Goal: Task Accomplishment & Management: Use online tool/utility

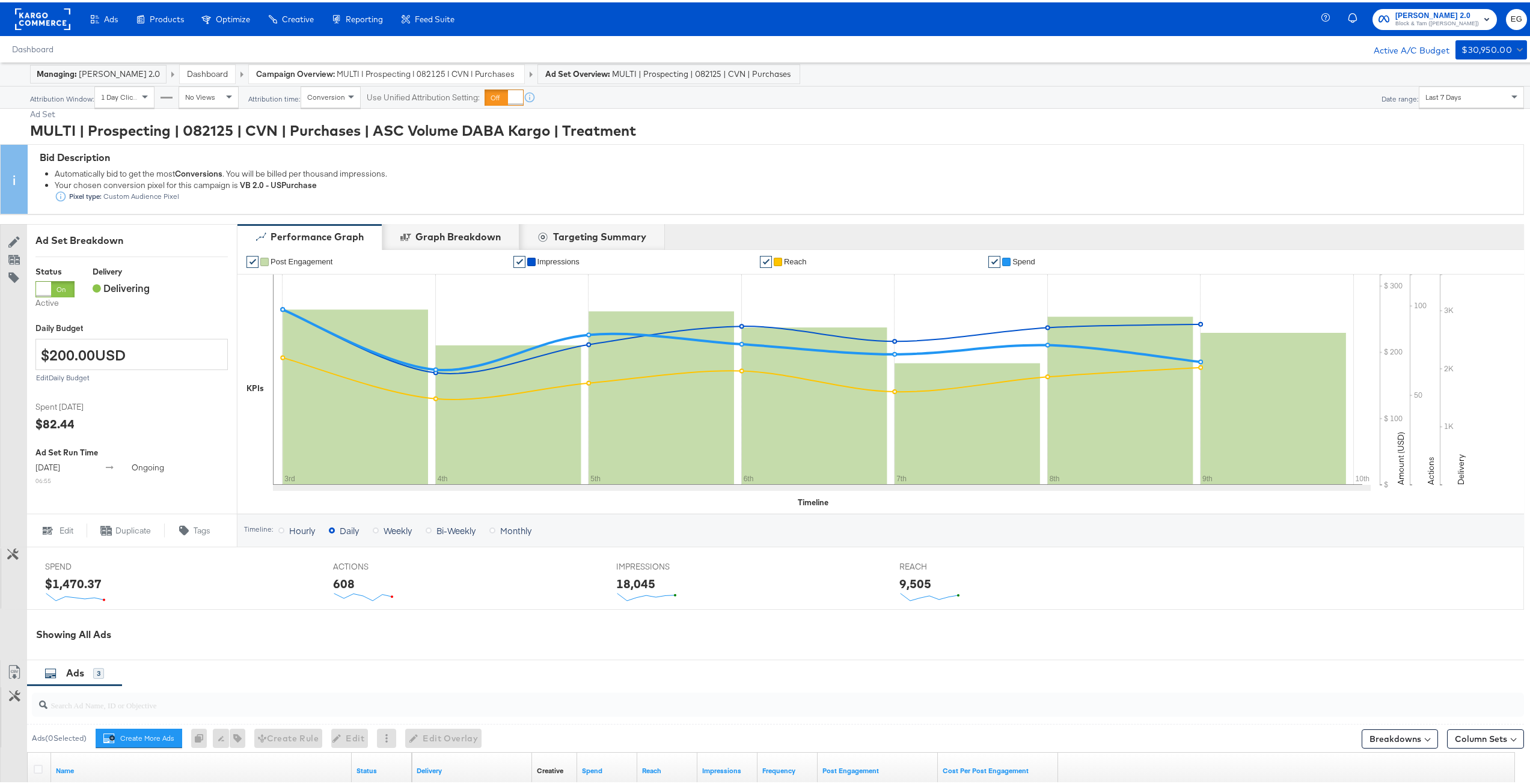
click at [820, 158] on div "Bid Description" at bounding box center [778, 155] width 1478 height 14
click at [827, 116] on div "Ad Set" at bounding box center [777, 112] width 1494 height 11
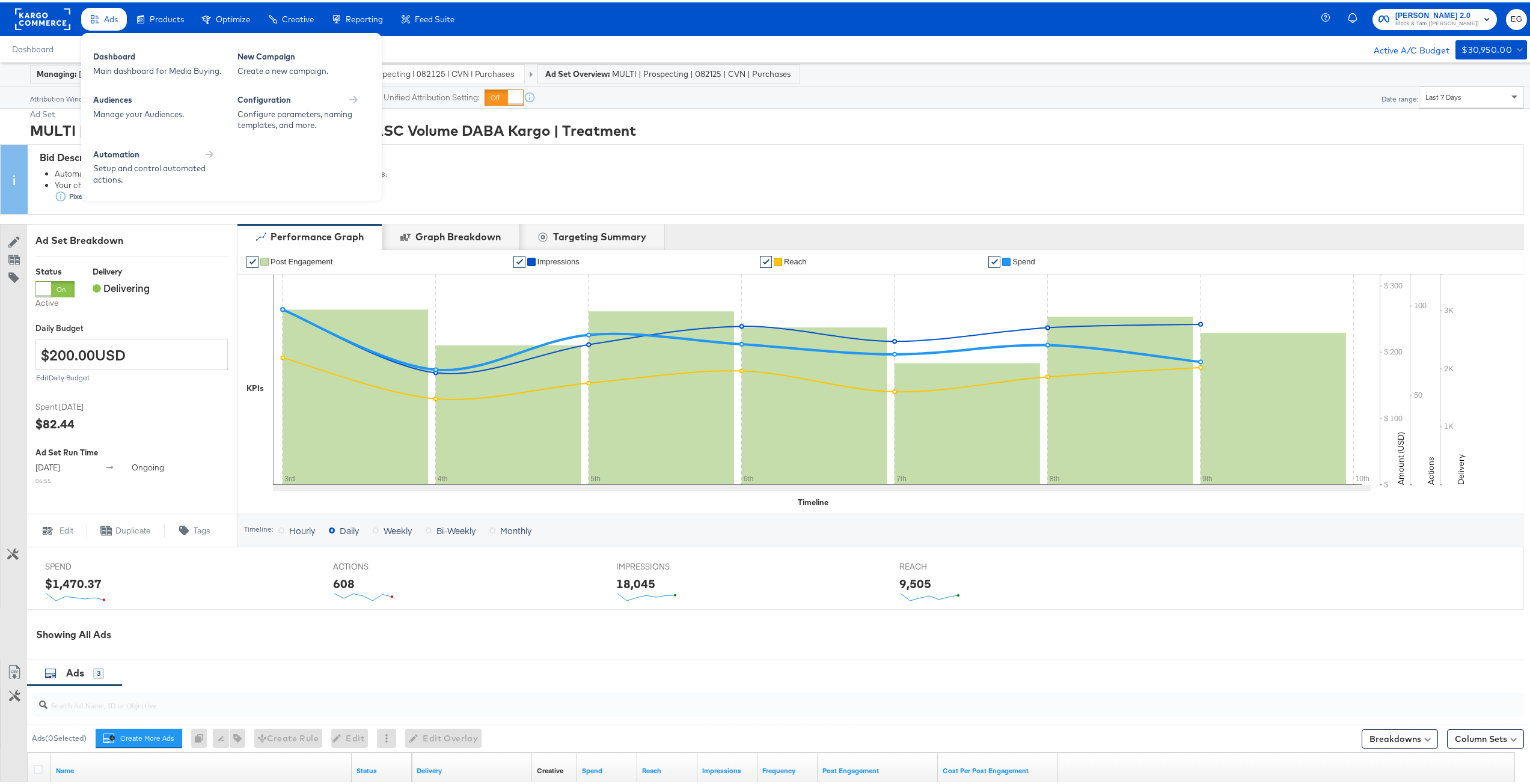
click at [115, 16] on span "Ads" at bounding box center [110, 17] width 14 height 10
click at [118, 62] on div "Dashboard" at bounding box center [159, 56] width 132 height 15
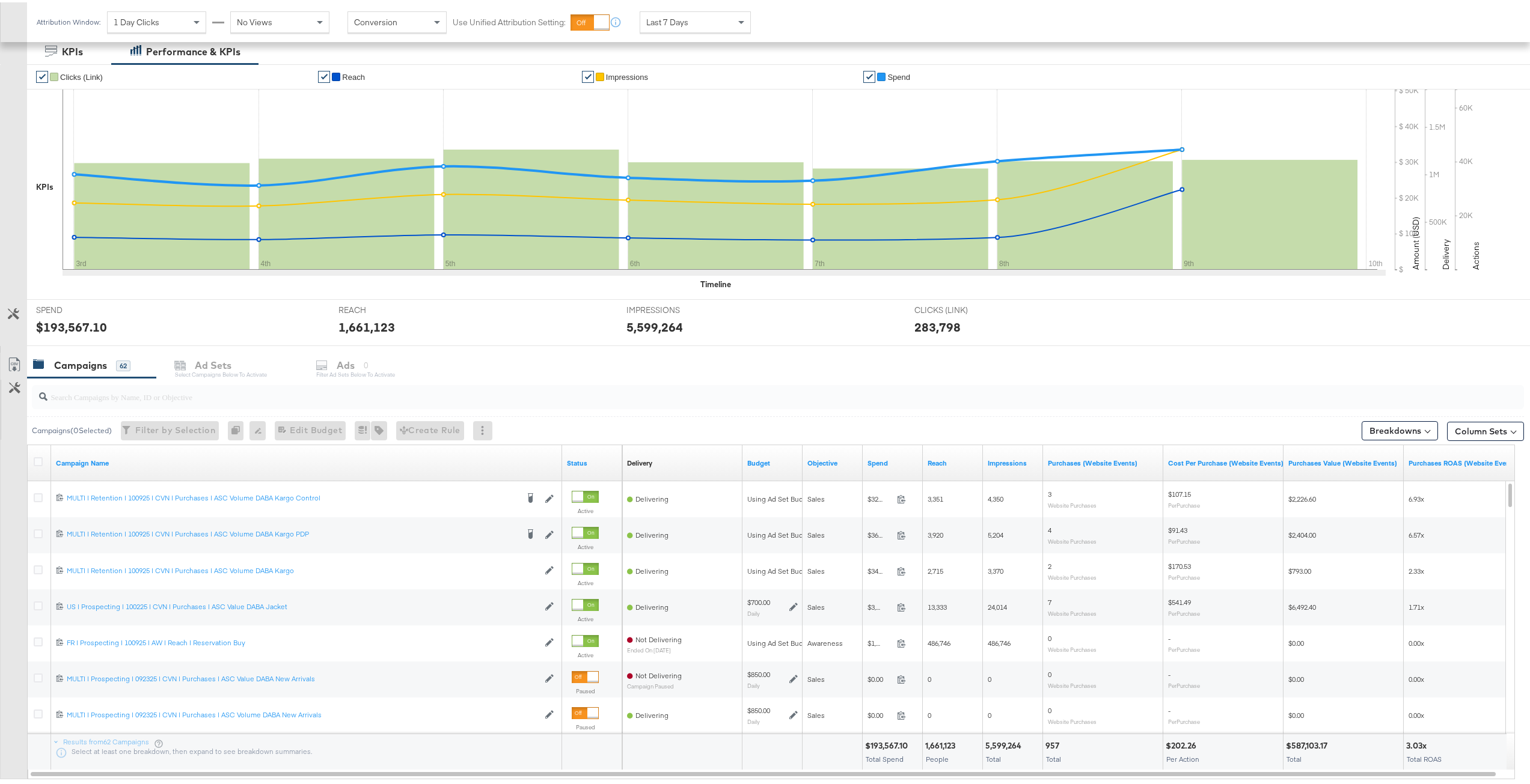
scroll to position [180, 0]
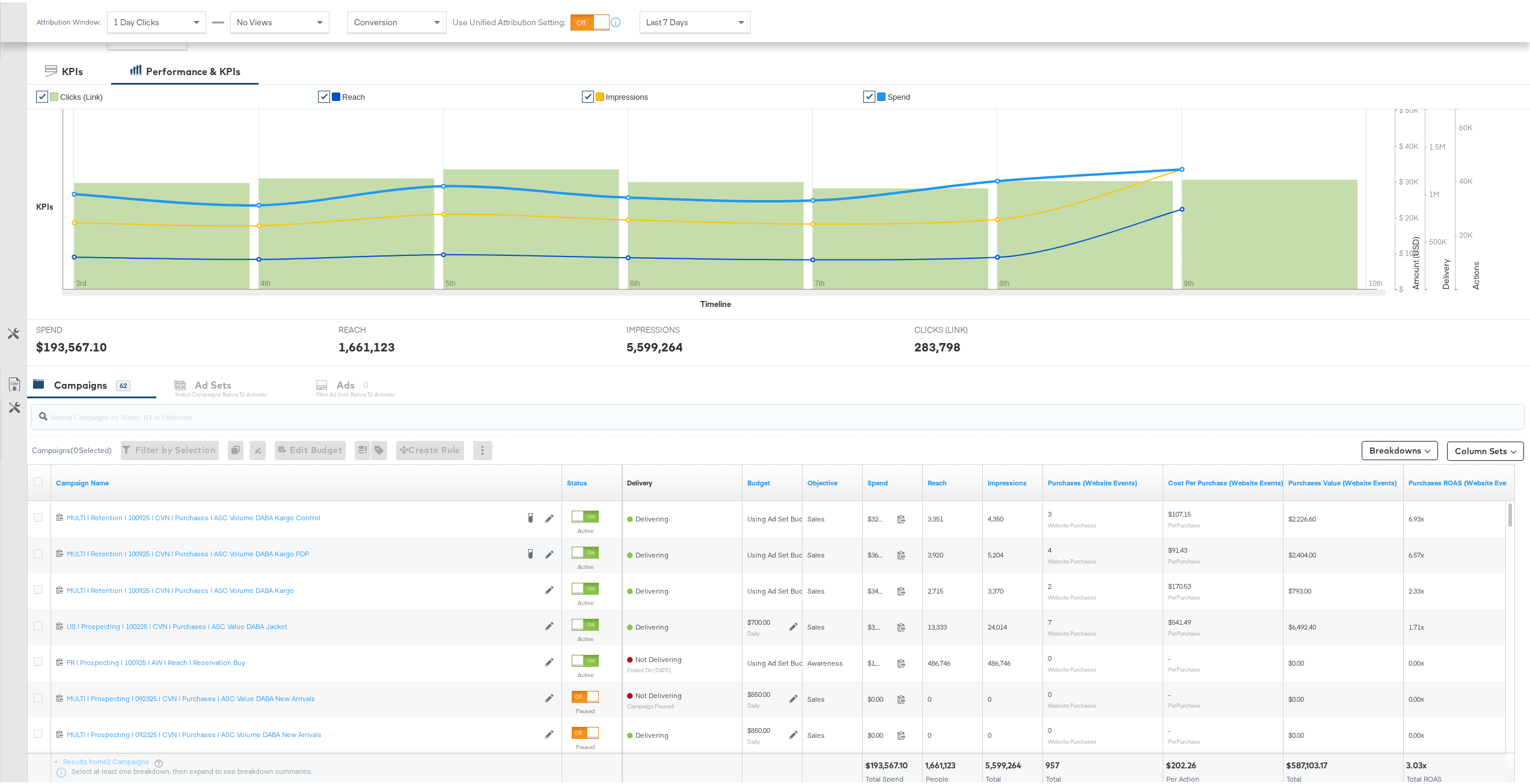
click at [181, 412] on input "search" at bounding box center [716, 410] width 1337 height 24
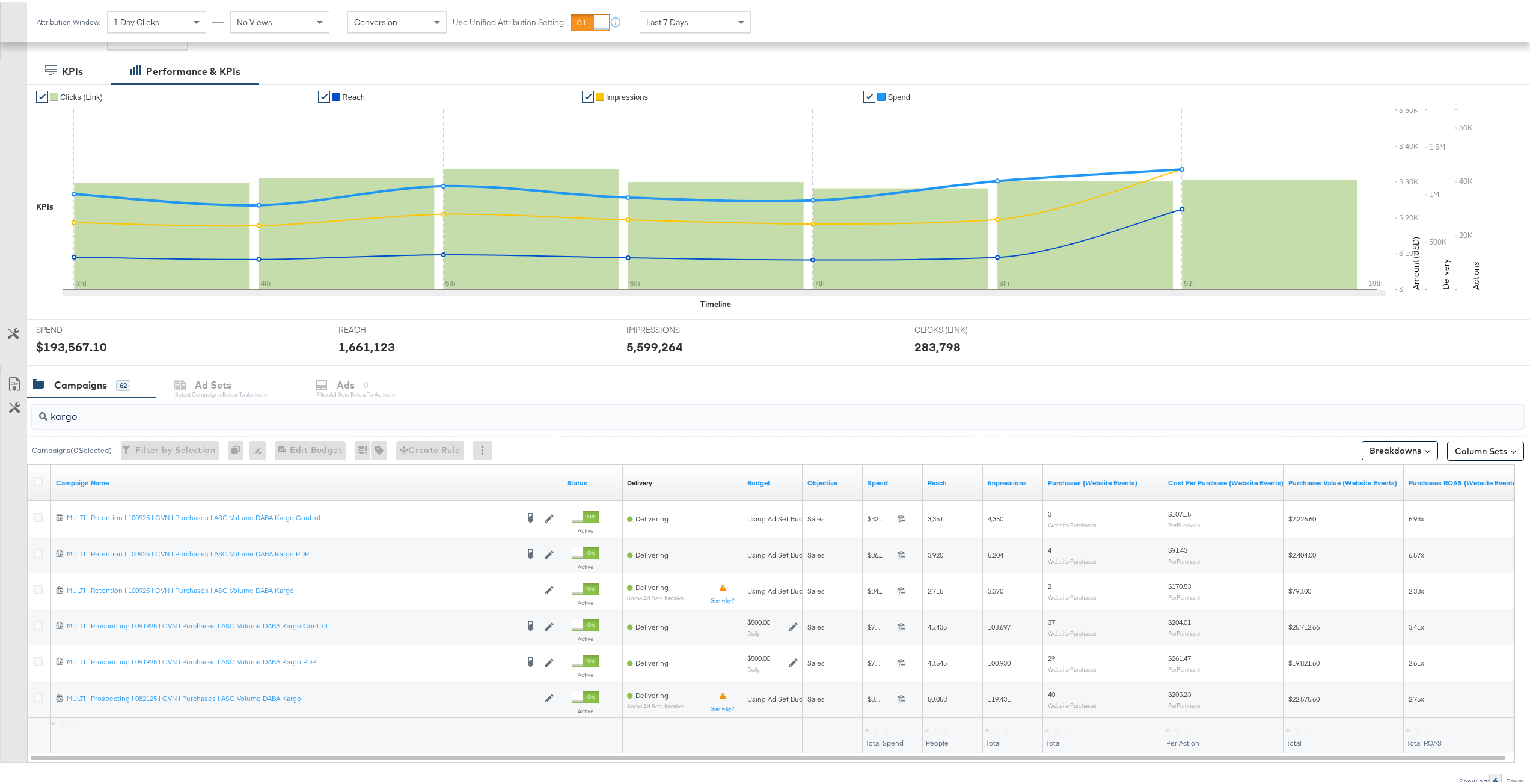
type input "kargo"
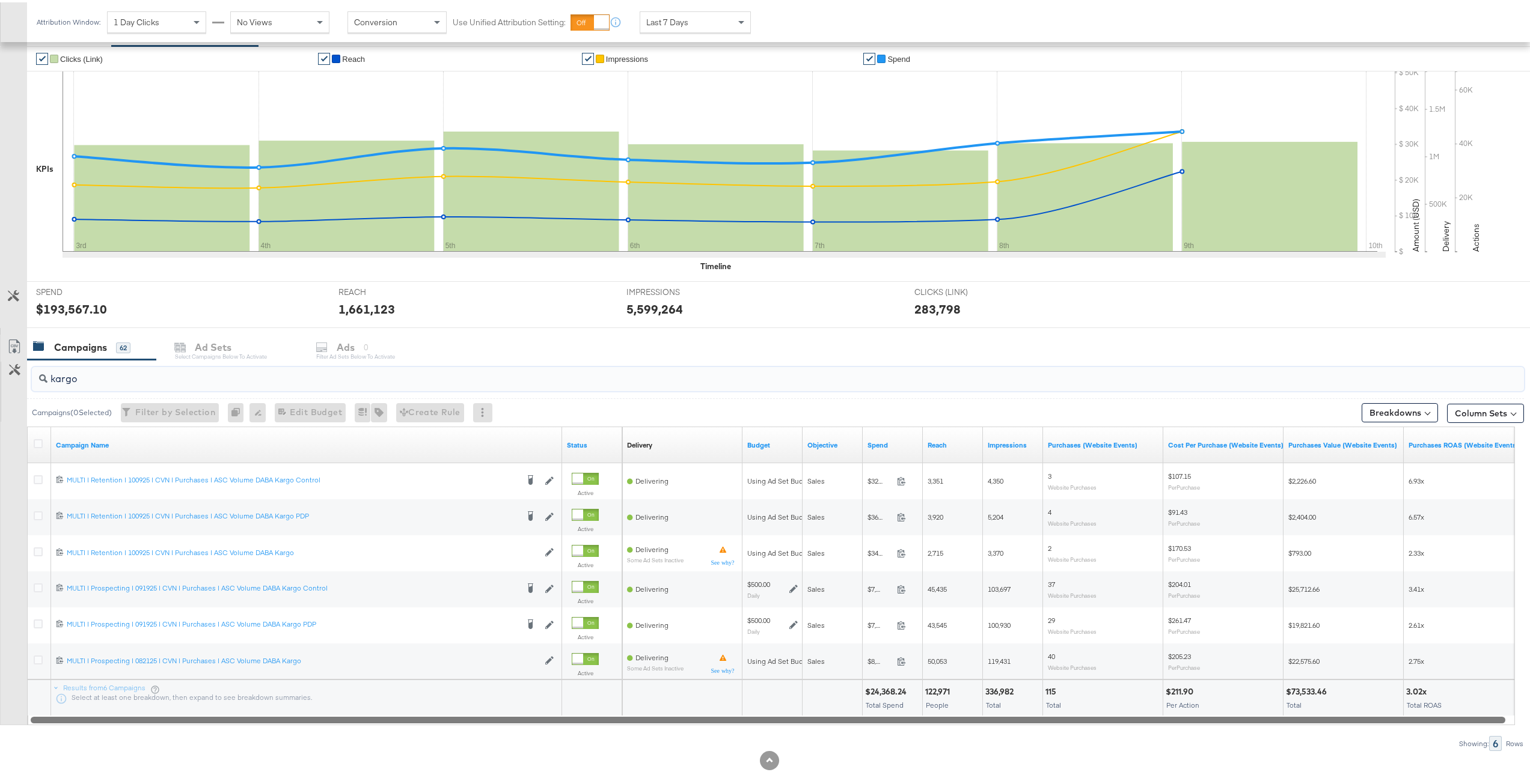
scroll to position [236, 0]
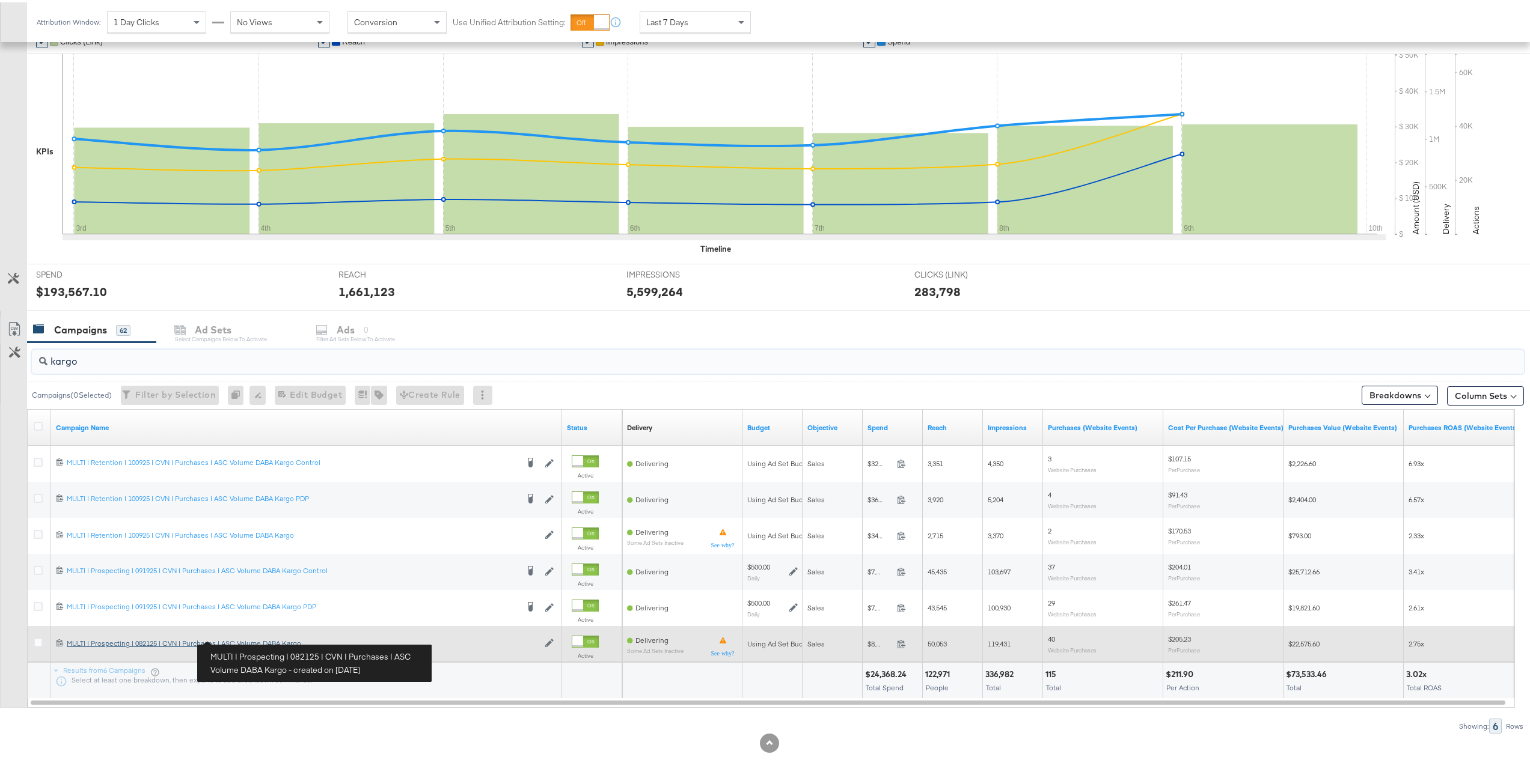
click at [242, 637] on div "MULTI | Prospecting | 082125 | CVN | Purchases | ASC Volume DABA Kargo MULTI | …" at bounding box center [303, 641] width 472 height 10
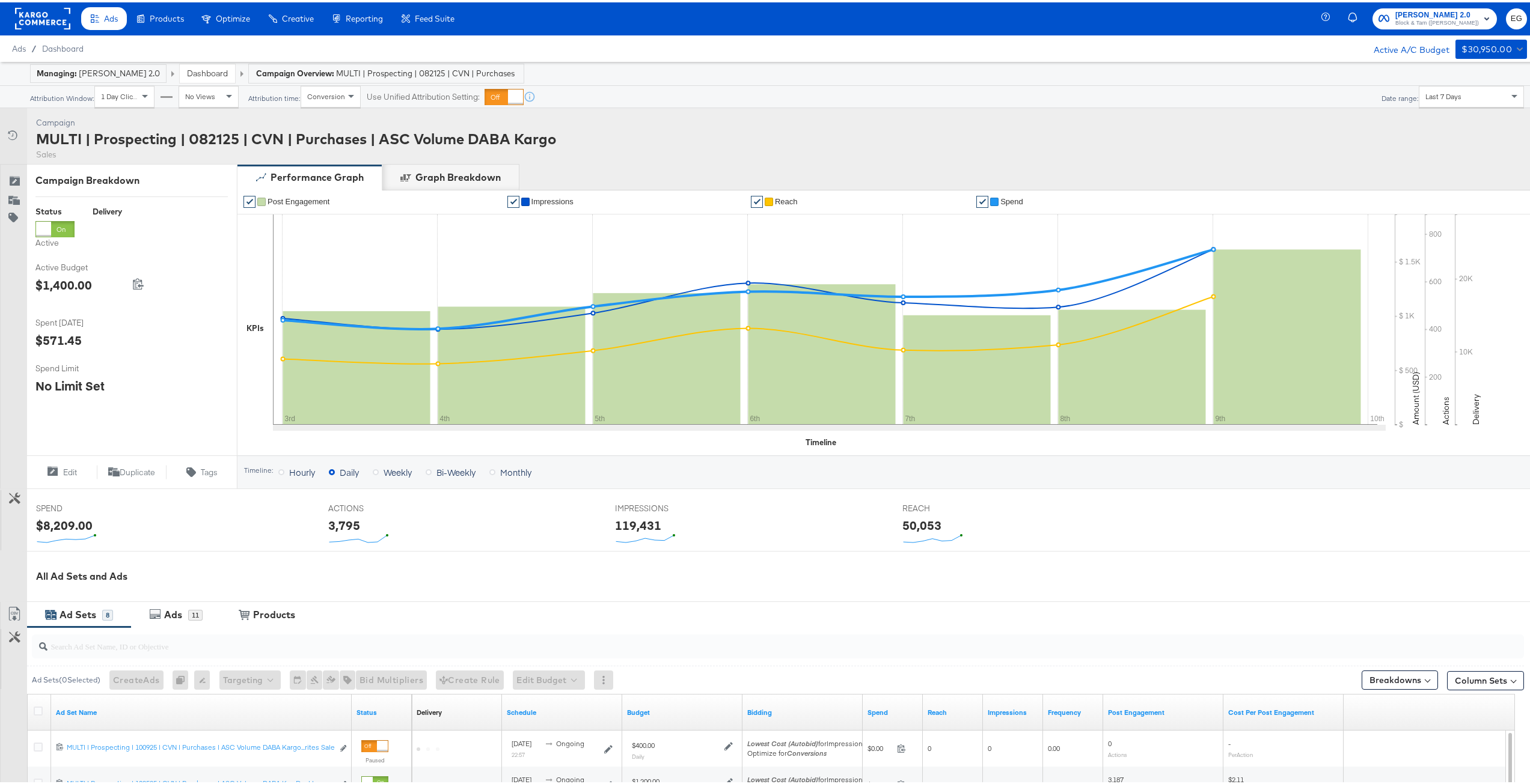
scroll to position [160, 0]
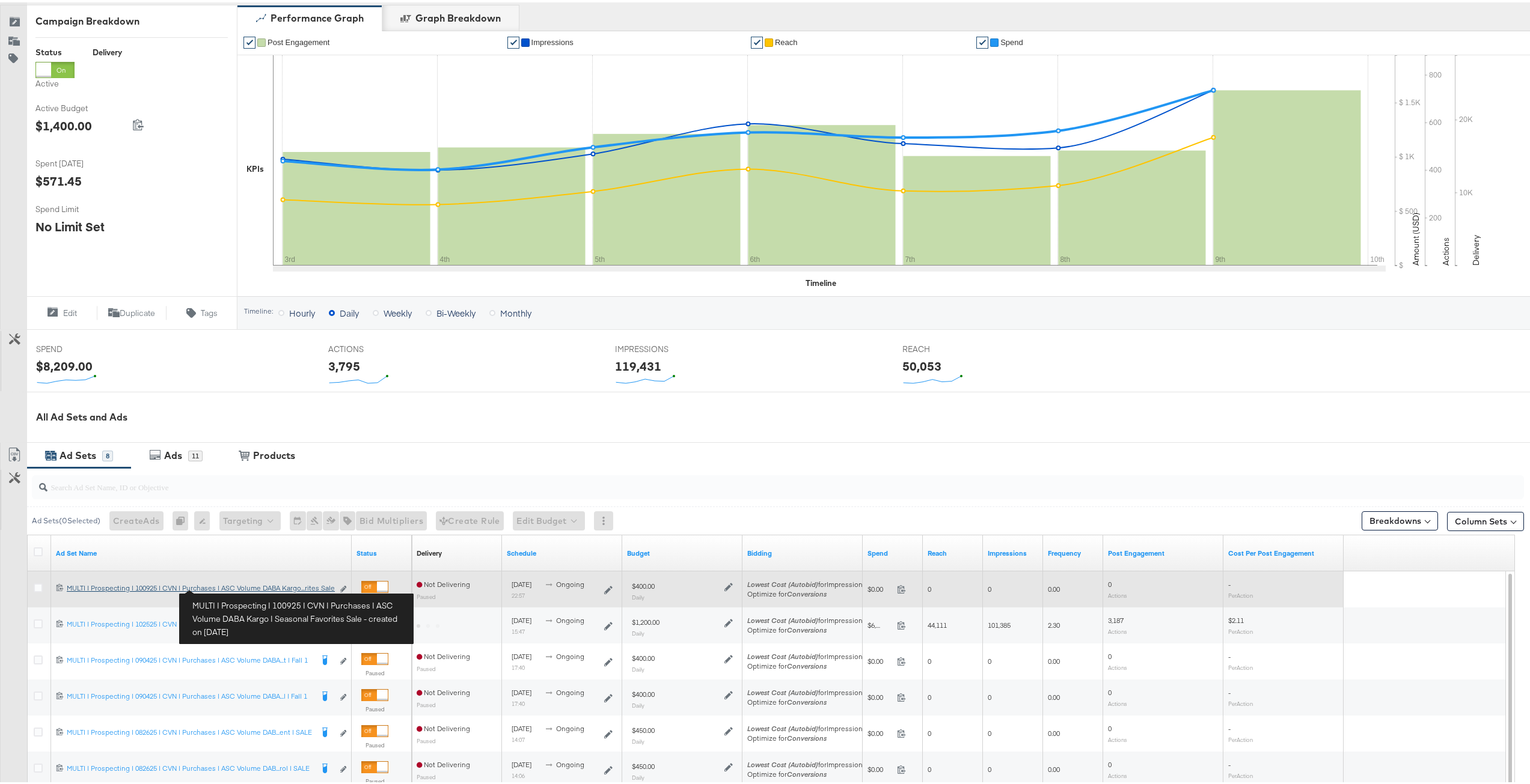
click at [224, 586] on div "MULTI | Prospecting | 100925 | CVN | Purchases | ASC Volume DABA Kargo | Season…" at bounding box center [200, 586] width 266 height 10
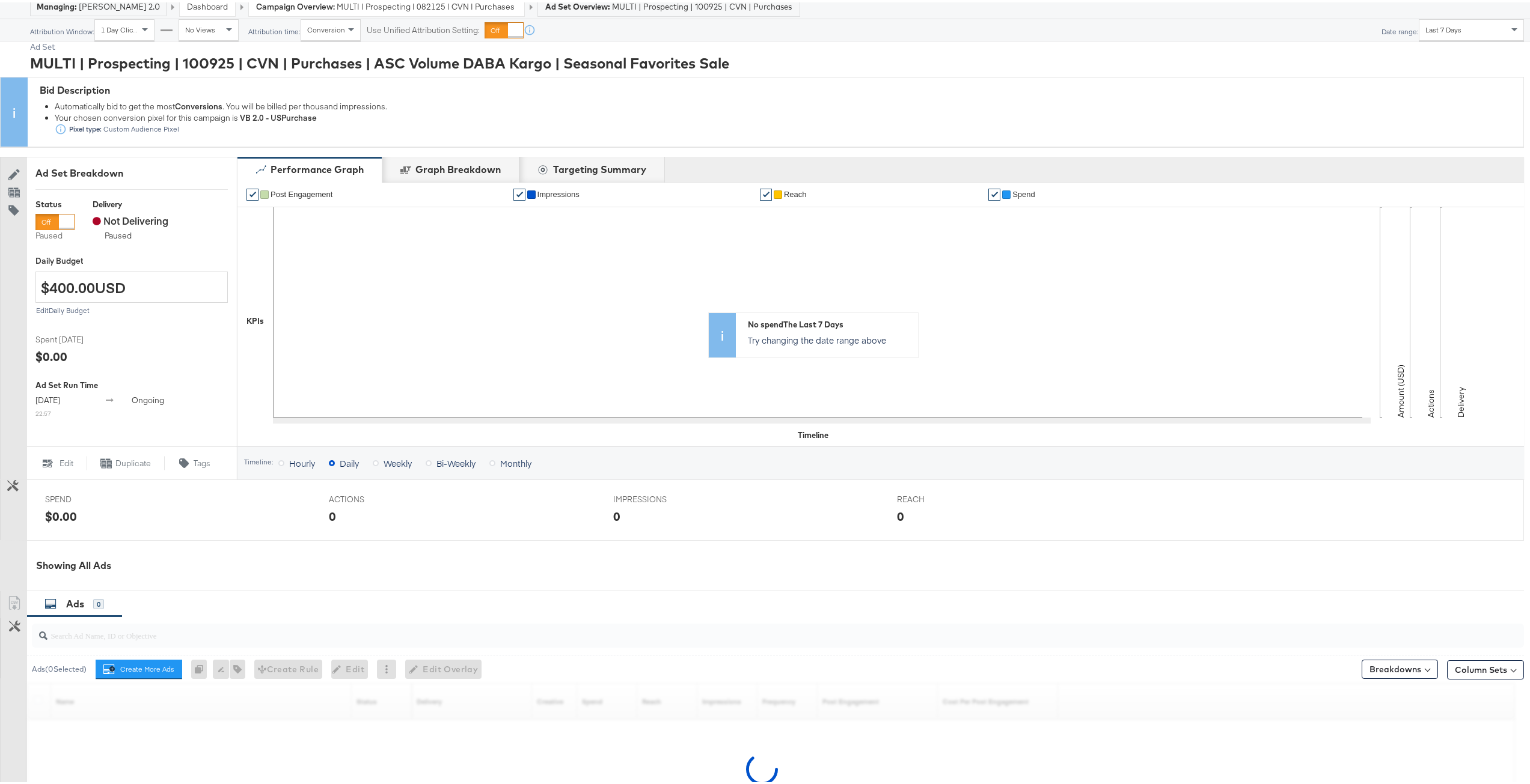
scroll to position [180, 0]
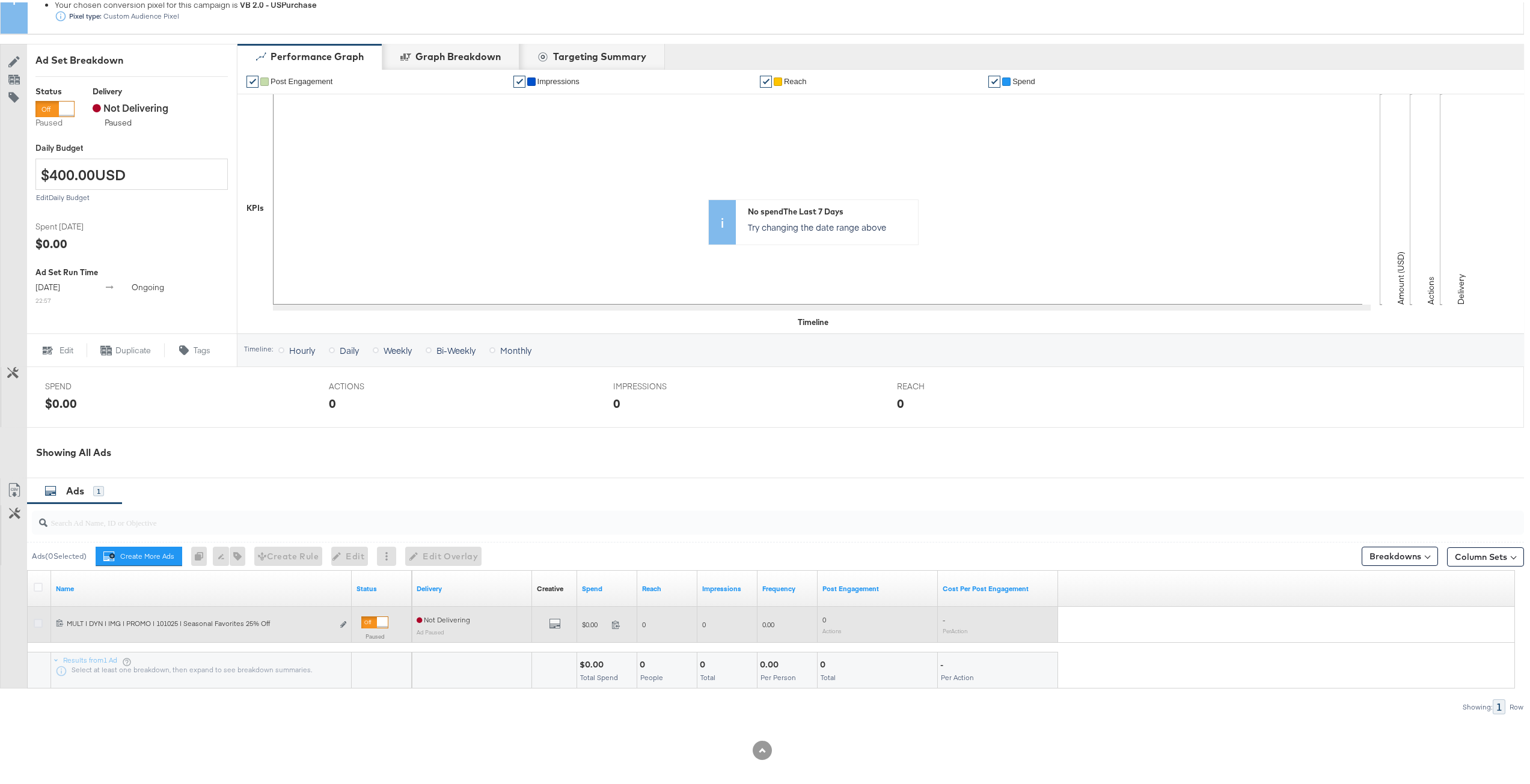
click at [33, 622] on icon at bounding box center [38, 621] width 9 height 9
click at [0, 0] on input "checkbox" at bounding box center [0, 0] width 0 height 0
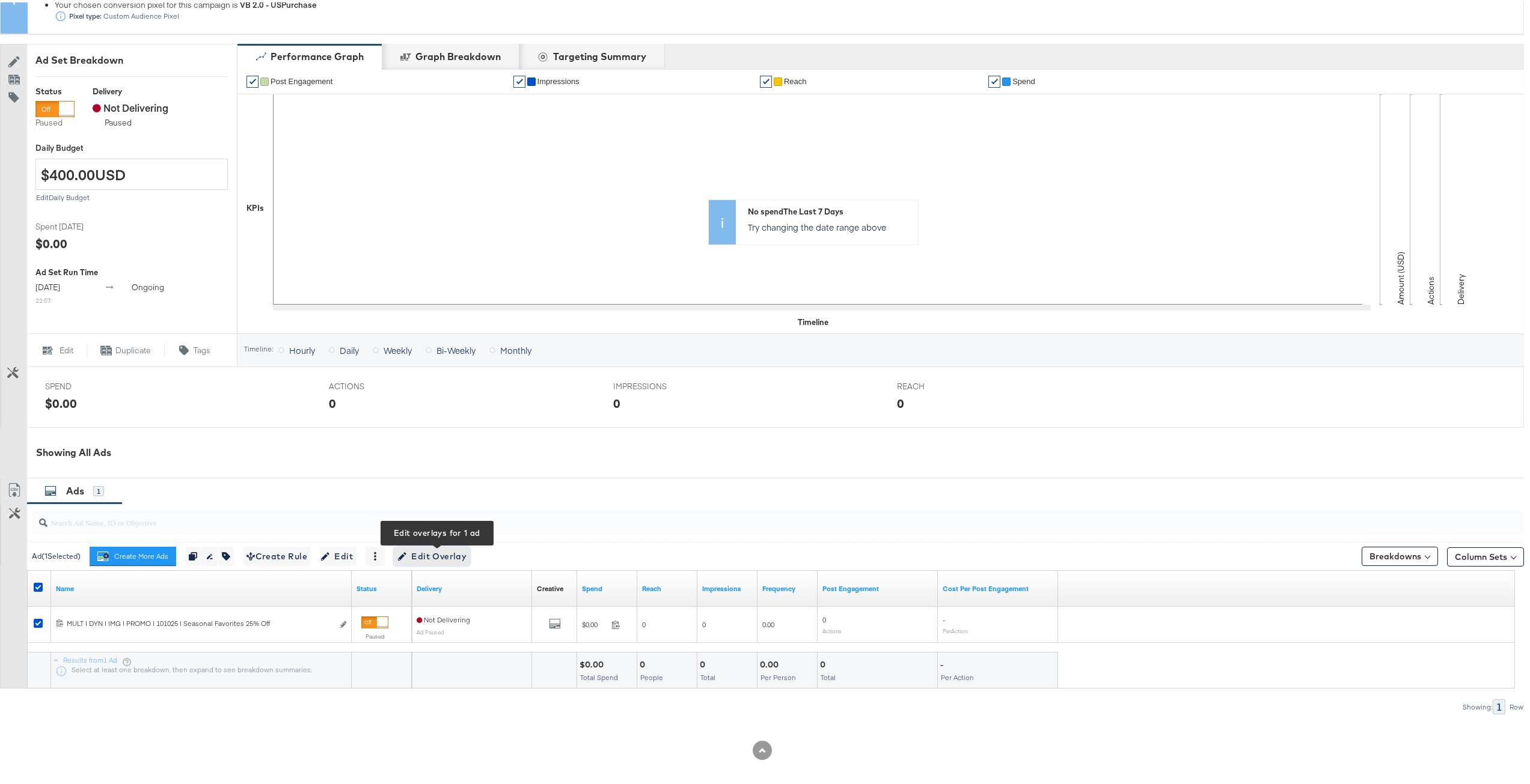
click at [451, 555] on span "Edit Overlay Edit overlays for 1 ad" at bounding box center [432, 554] width 69 height 15
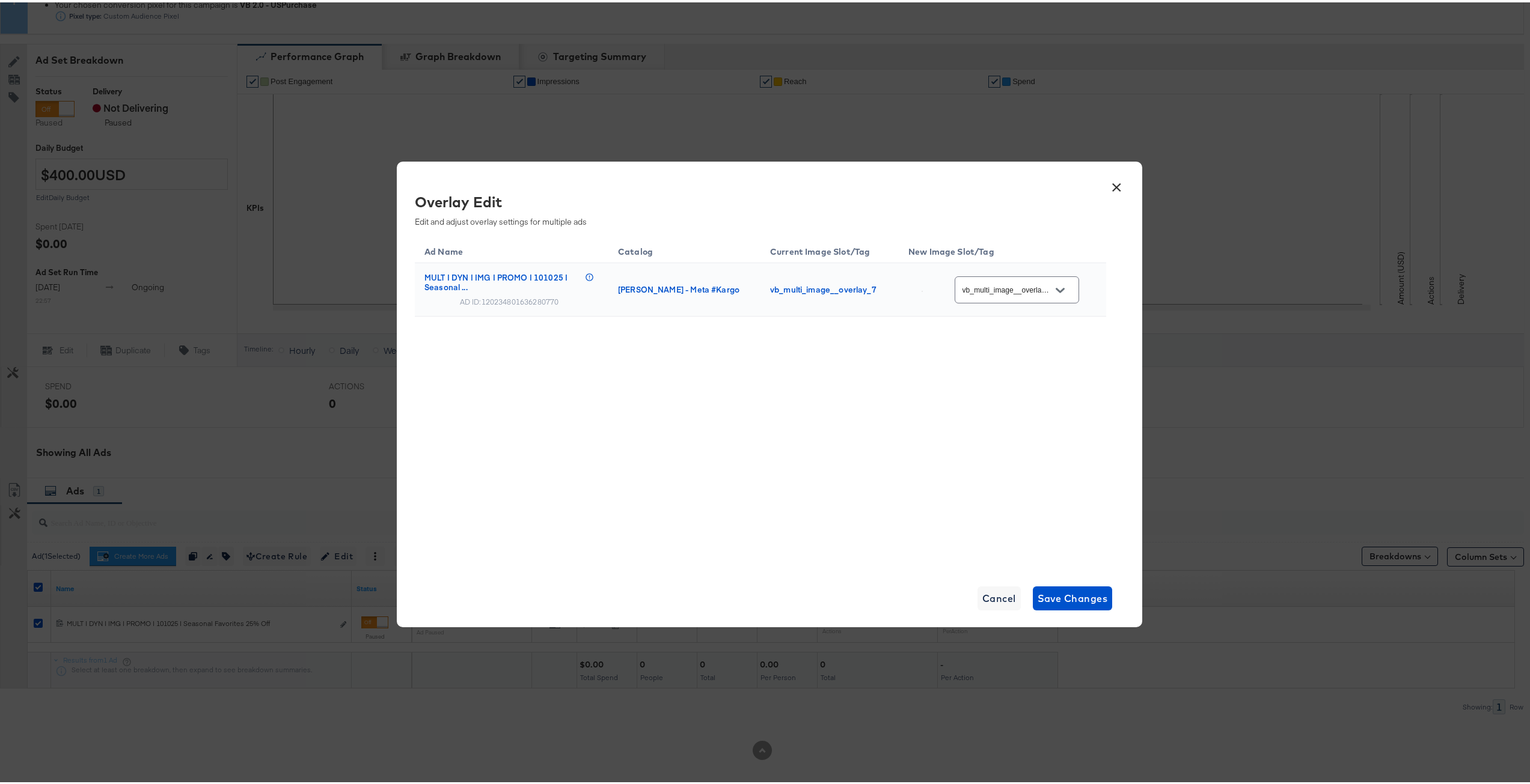
click at [723, 458] on div "Ad Name Catalog Current Image Slot/Tag New Image Slot/Tag MULT | DYN | IMG | PR…" at bounding box center [760, 399] width 691 height 330
click at [1008, 290] on input "vb_multi_image__overlay_7" at bounding box center [1008, 288] width 95 height 14
click at [995, 396] on div "Slot_7" at bounding box center [1016, 391] width 81 height 12
click at [924, 396] on div "Ad Name Catalog Current Image Slot/Tag New Image Slot/Tag MULT | DYN | IMG | PR…" at bounding box center [760, 399] width 691 height 330
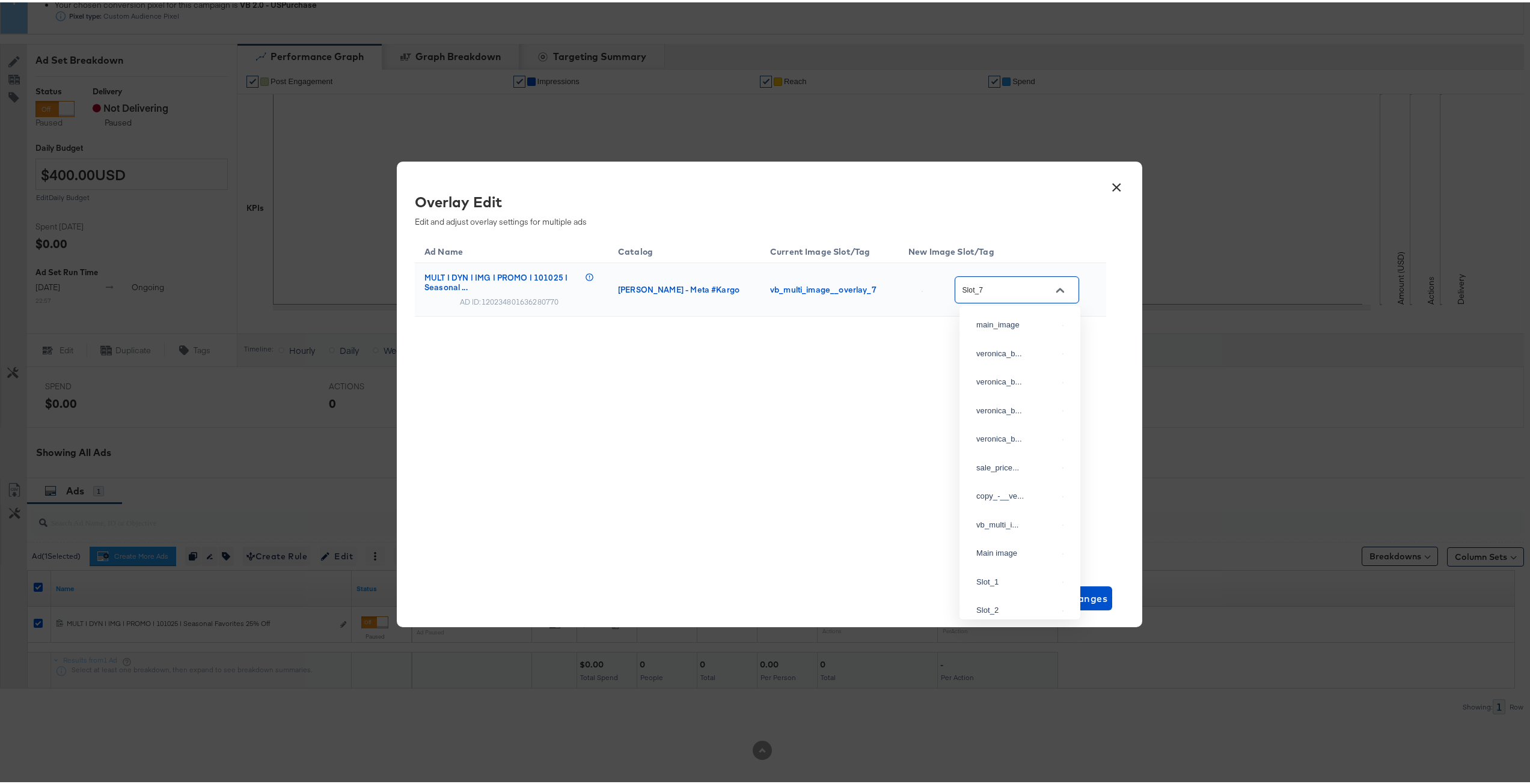
click at [1008, 291] on input "Slot_7" at bounding box center [1008, 288] width 95 height 14
click at [1006, 342] on div "Slot_6" at bounding box center [1016, 335] width 81 height 12
click at [920, 441] on div "Ad Name Catalog Current Image Slot/Tag New Image Slot/Tag MULT | DYN | IMG | PR…" at bounding box center [760, 399] width 691 height 330
click at [923, 290] on img at bounding box center [921, 289] width 1 height 1
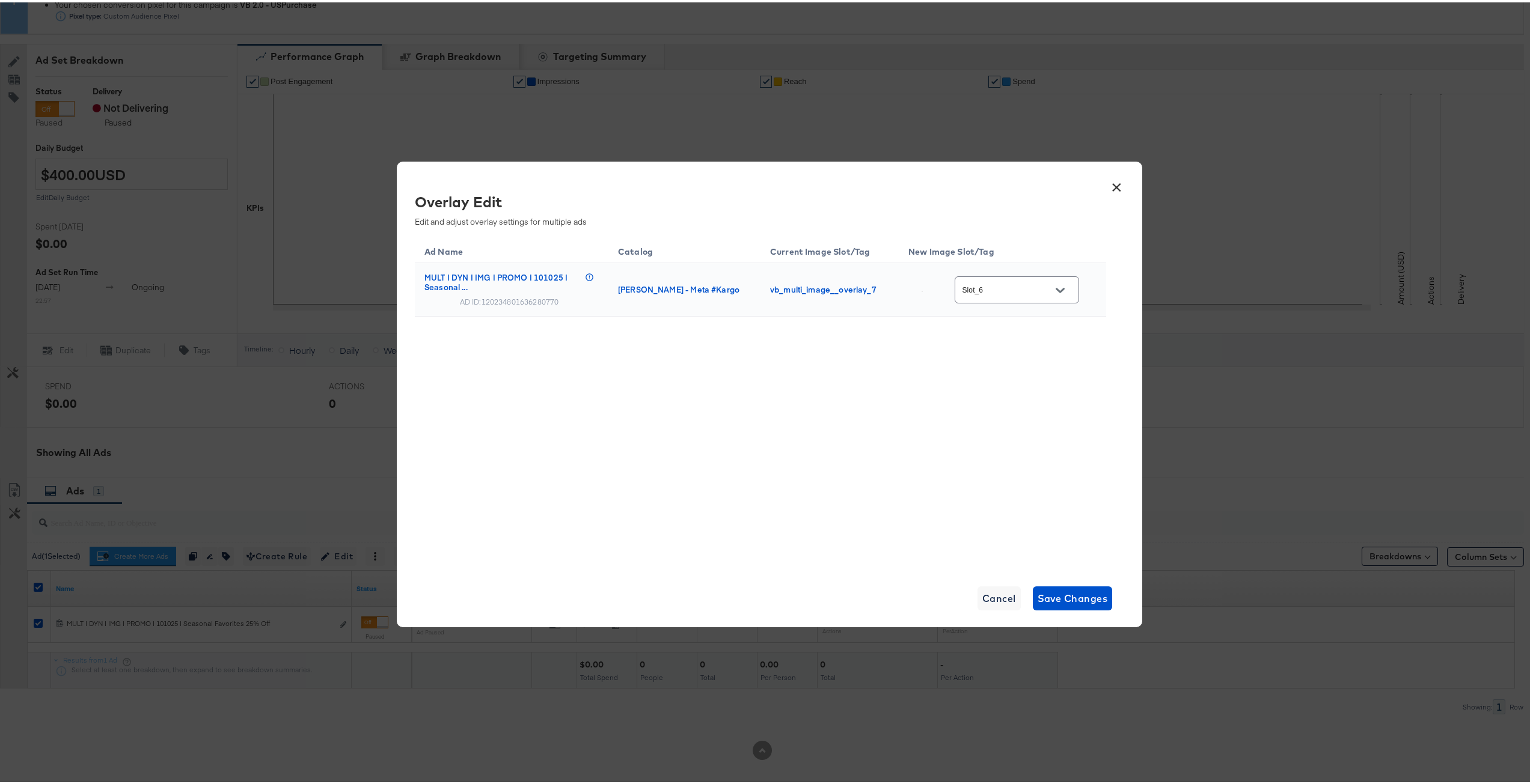
click at [903, 370] on div "Ad Name Catalog Current Image Slot/Tag New Image Slot/Tag MULT | DYN | IMG | PR…" at bounding box center [760, 304] width 691 height 140
click at [1007, 296] on div "Slot_6" at bounding box center [1017, 287] width 125 height 27
click at [1056, 297] on div at bounding box center [1059, 288] width 25 height 18
click at [1064, 286] on icon "Open" at bounding box center [1060, 288] width 8 height 8
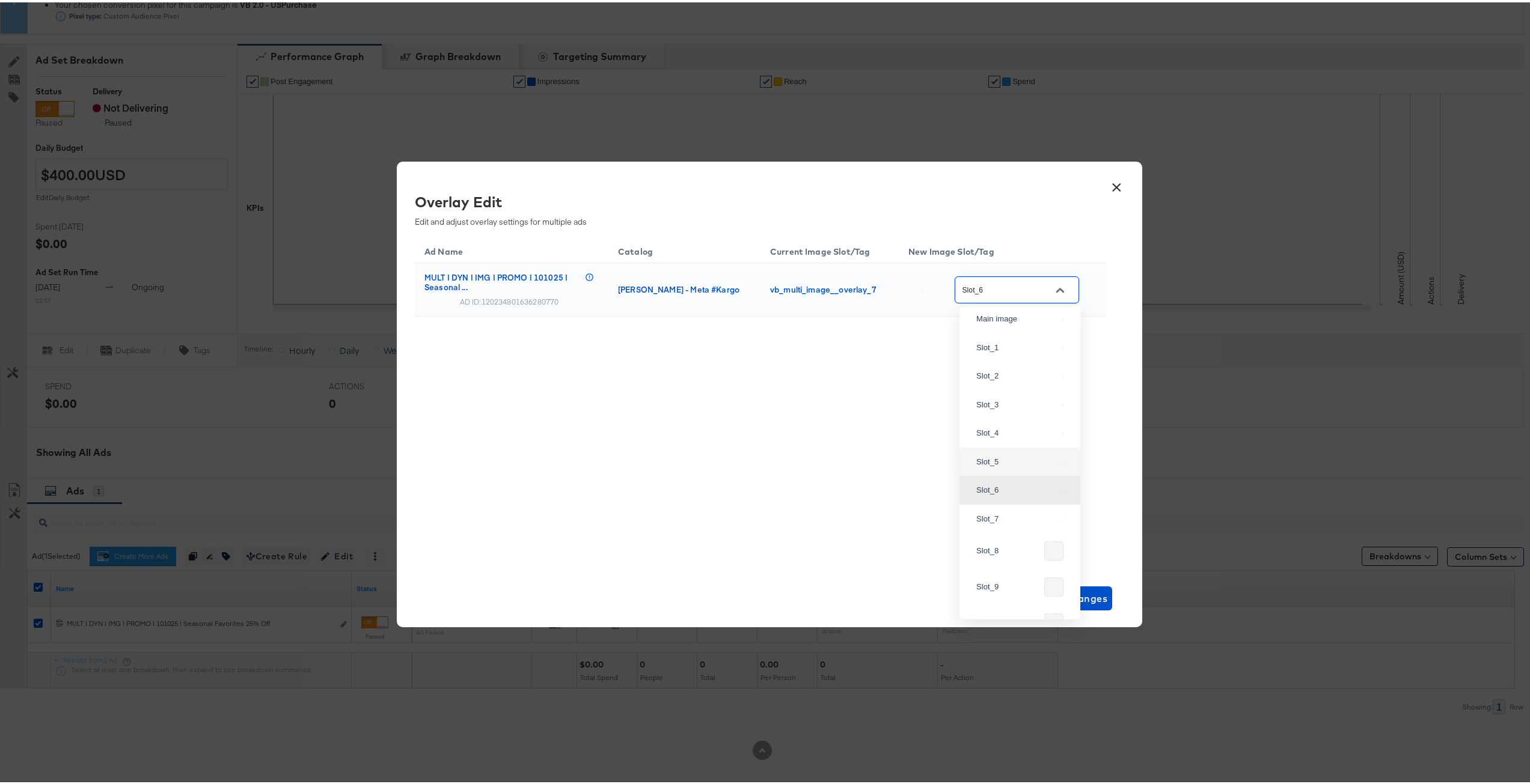
click at [994, 466] on div "Slot_5" at bounding box center [1016, 459] width 81 height 12
type input "Slot_5"
click at [915, 487] on div "Ad Name Catalog Current Image Slot/Tag New Image Slot/Tag MULT | DYN | IMG | PR…" at bounding box center [760, 399] width 691 height 330
click at [923, 289] on img at bounding box center [921, 289] width 1 height 1
click at [892, 443] on div "Ad Name Catalog Current Image Slot/Tag New Image Slot/Tag MULT | DYN | IMG | PR…" at bounding box center [760, 399] width 691 height 330
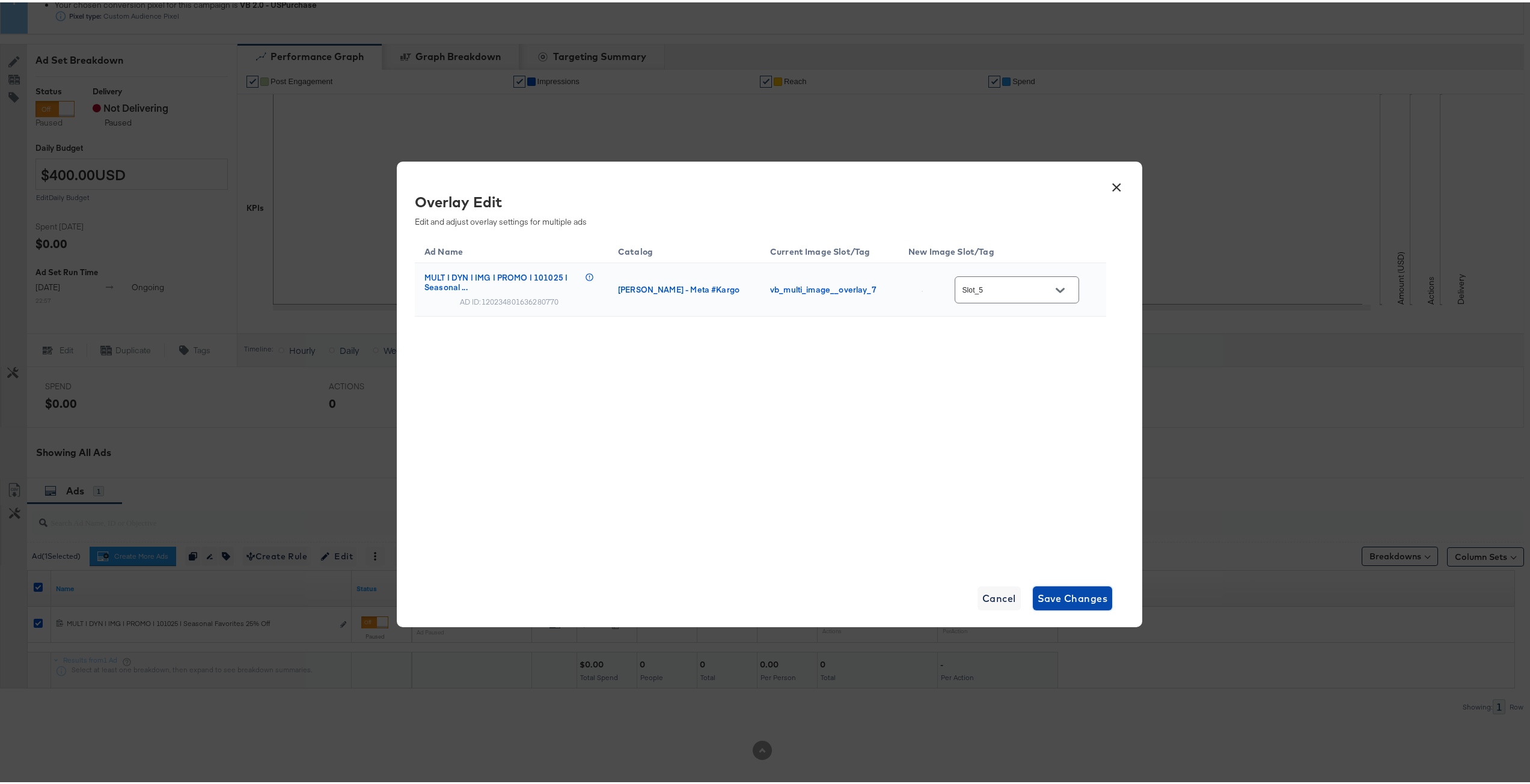
click at [1073, 589] on span "Save Changes" at bounding box center [1073, 596] width 70 height 17
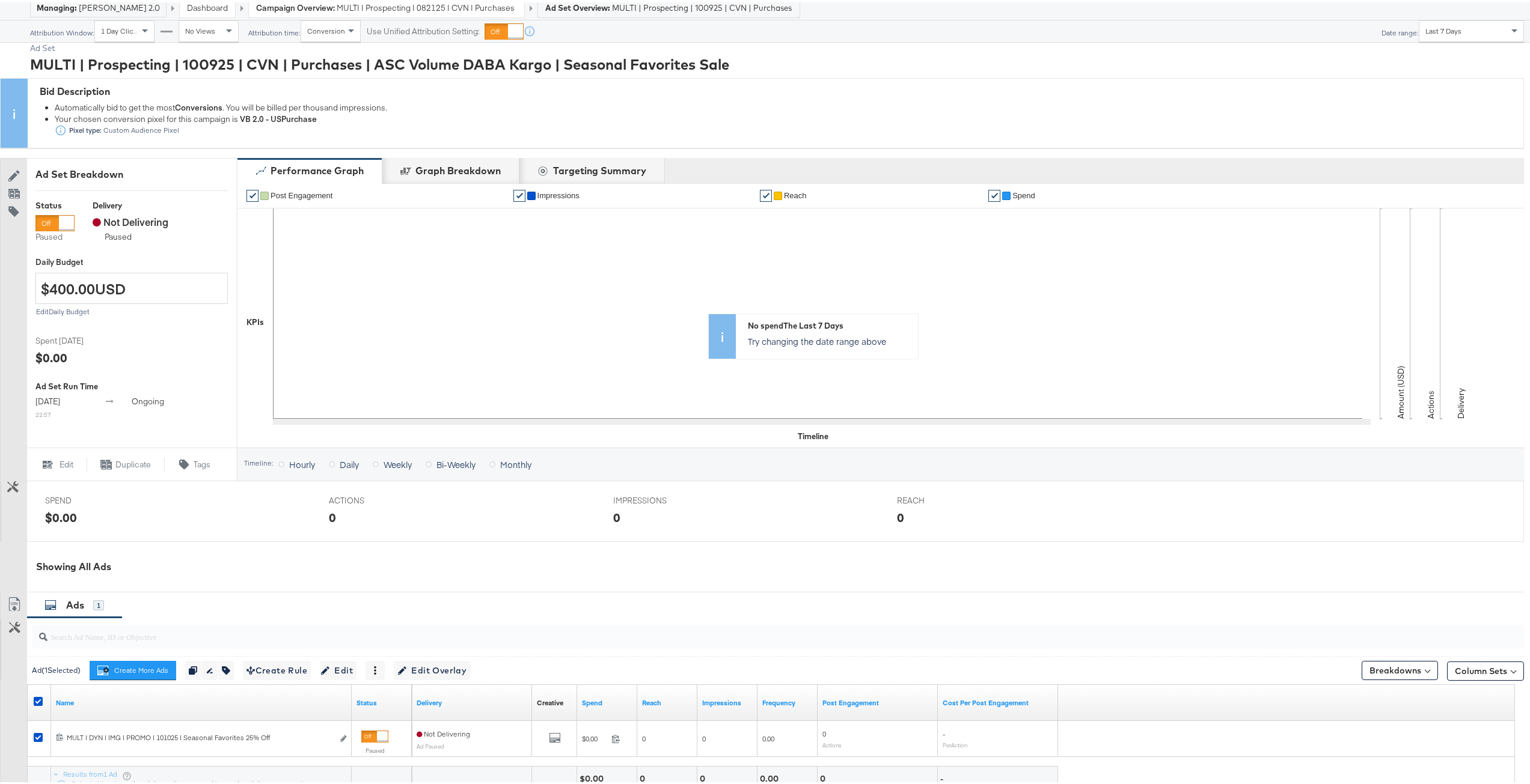
scroll to position [0, 0]
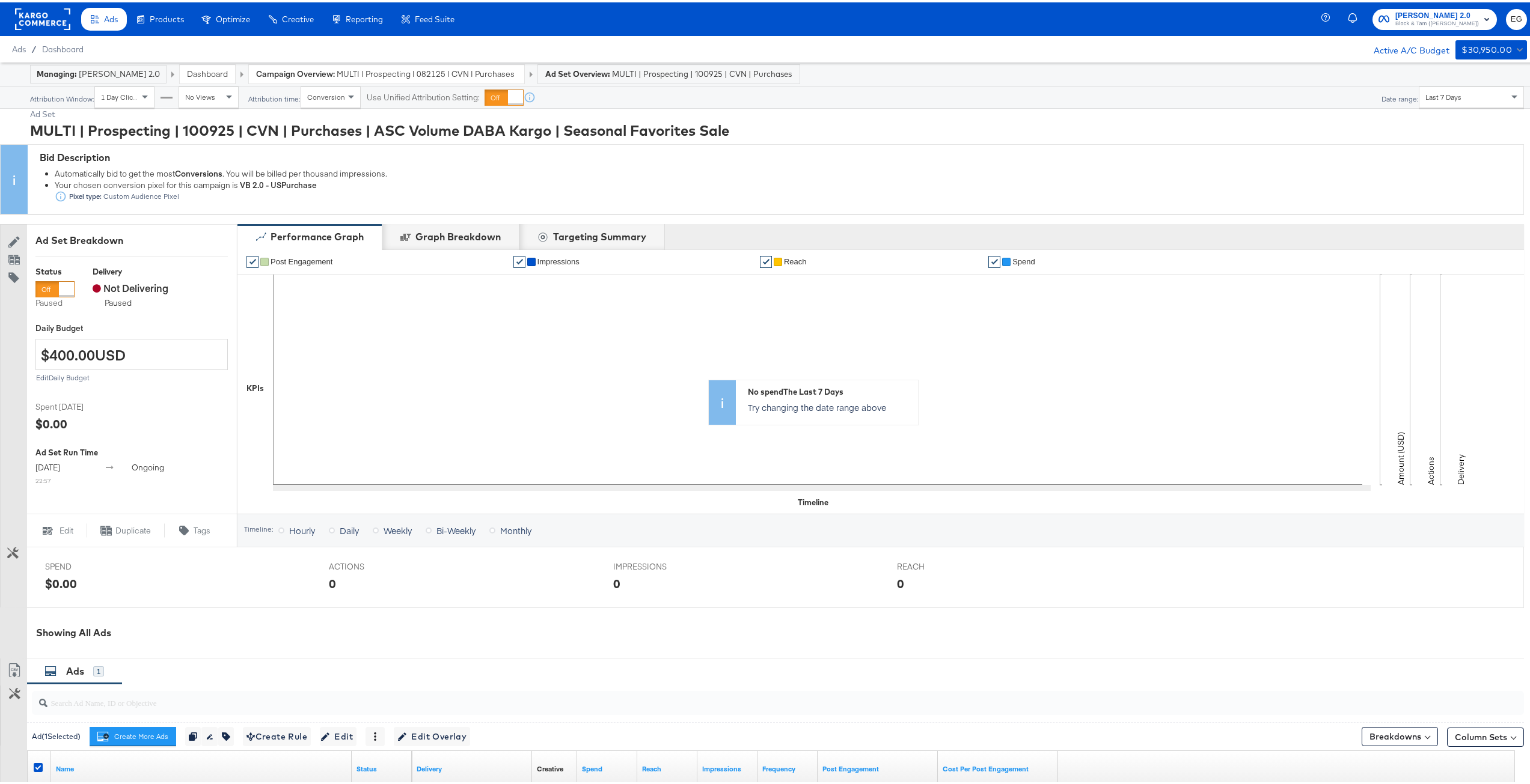
click at [437, 72] on span "MULTI | Prospecting | 082125 | CVN | Purchases | ASC Volume DABA Kargo" at bounding box center [427, 72] width 180 height 11
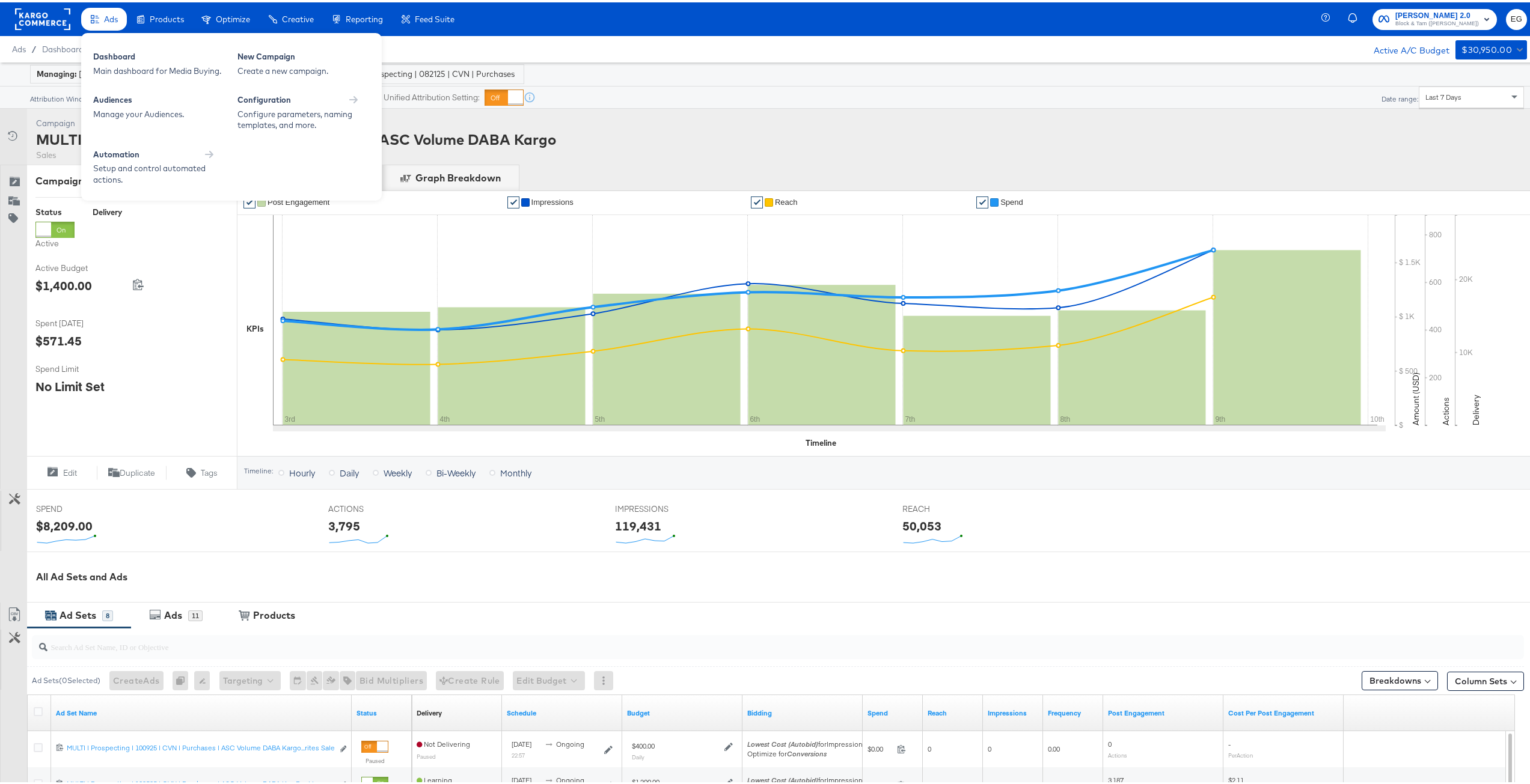
click at [105, 22] on div "Ads" at bounding box center [110, 17] width 14 height 11
click at [103, 53] on div "Dashboard" at bounding box center [159, 56] width 132 height 15
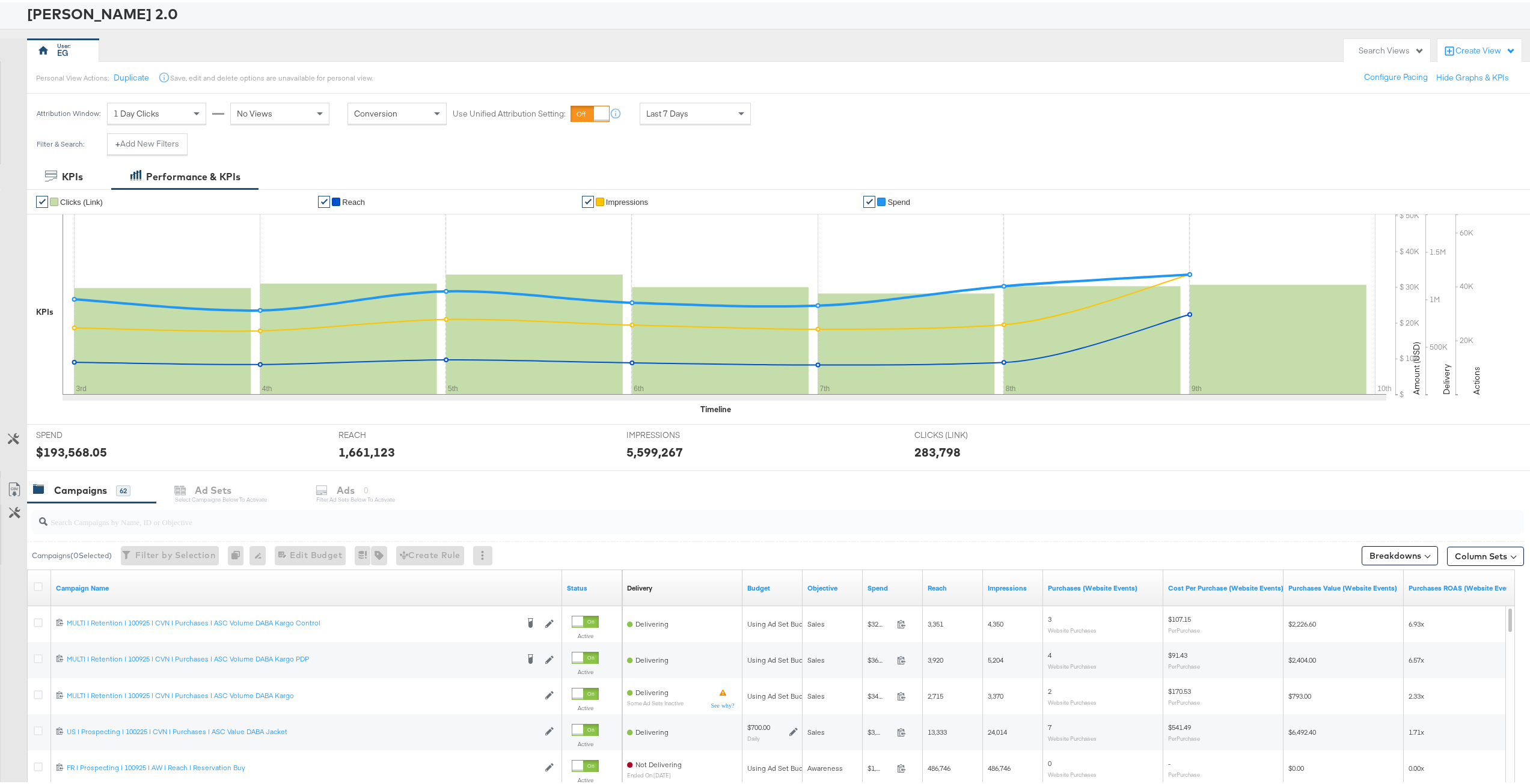
scroll to position [180, 0]
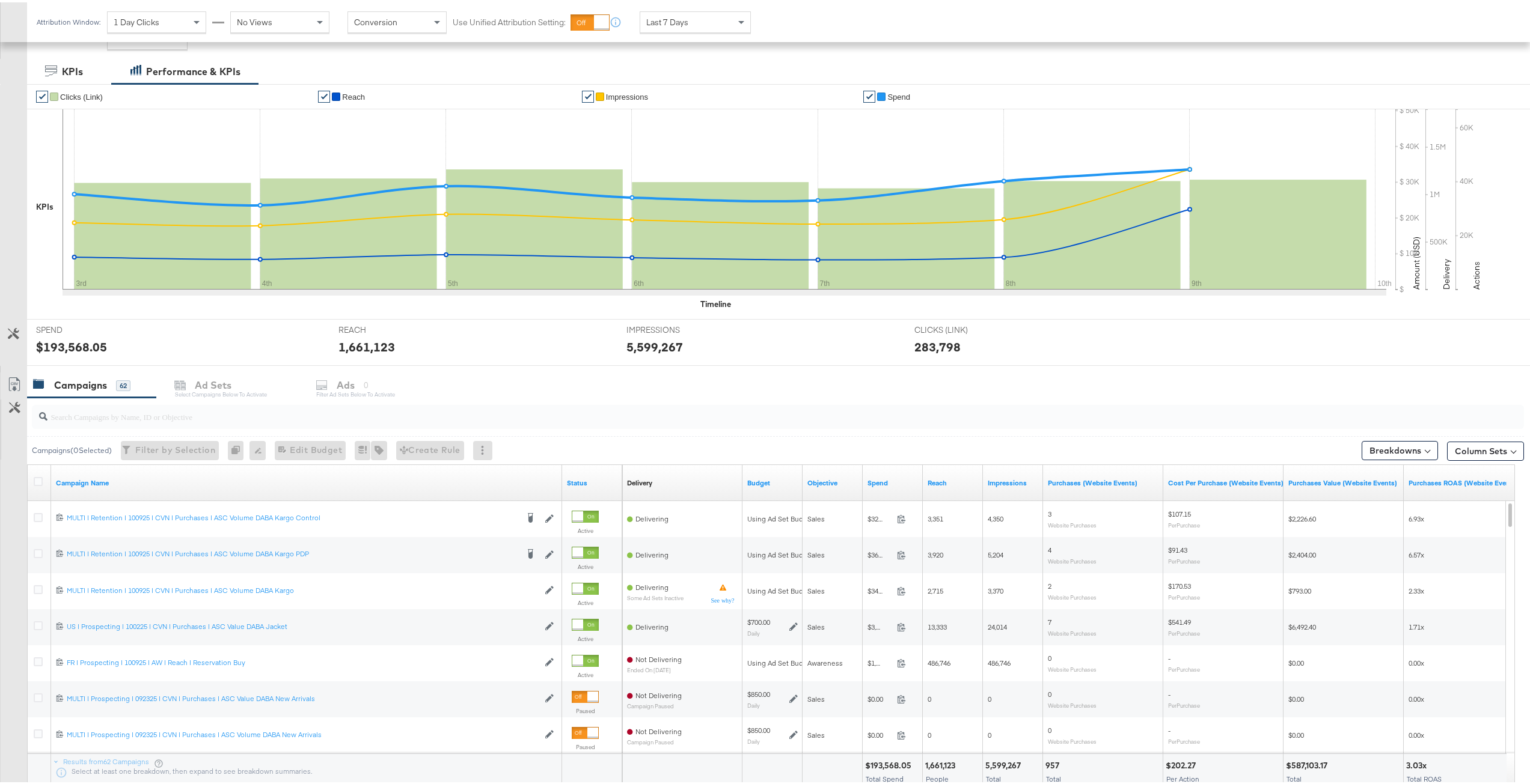
click at [189, 414] on input "search" at bounding box center [716, 410] width 1337 height 24
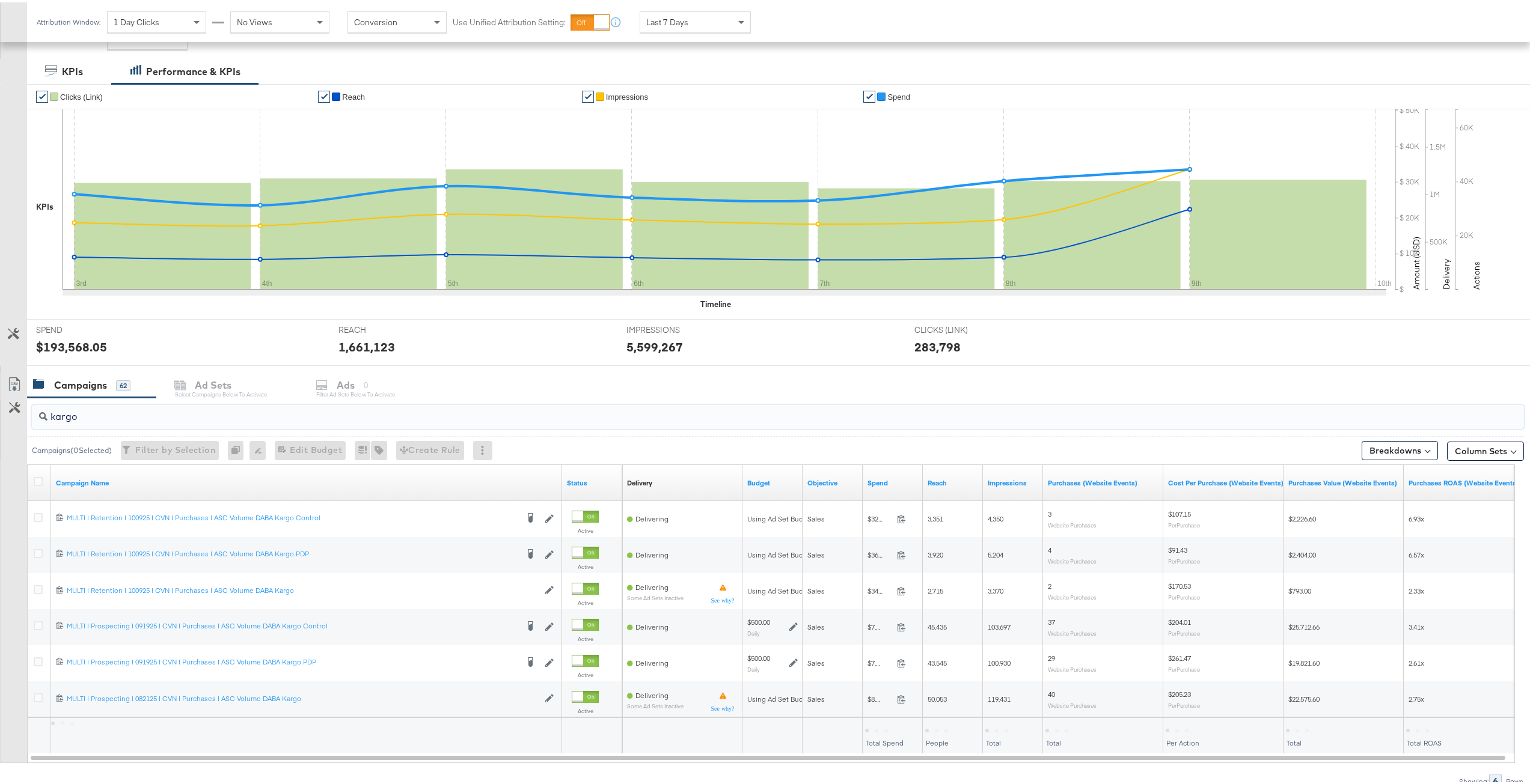
type input "kargo"
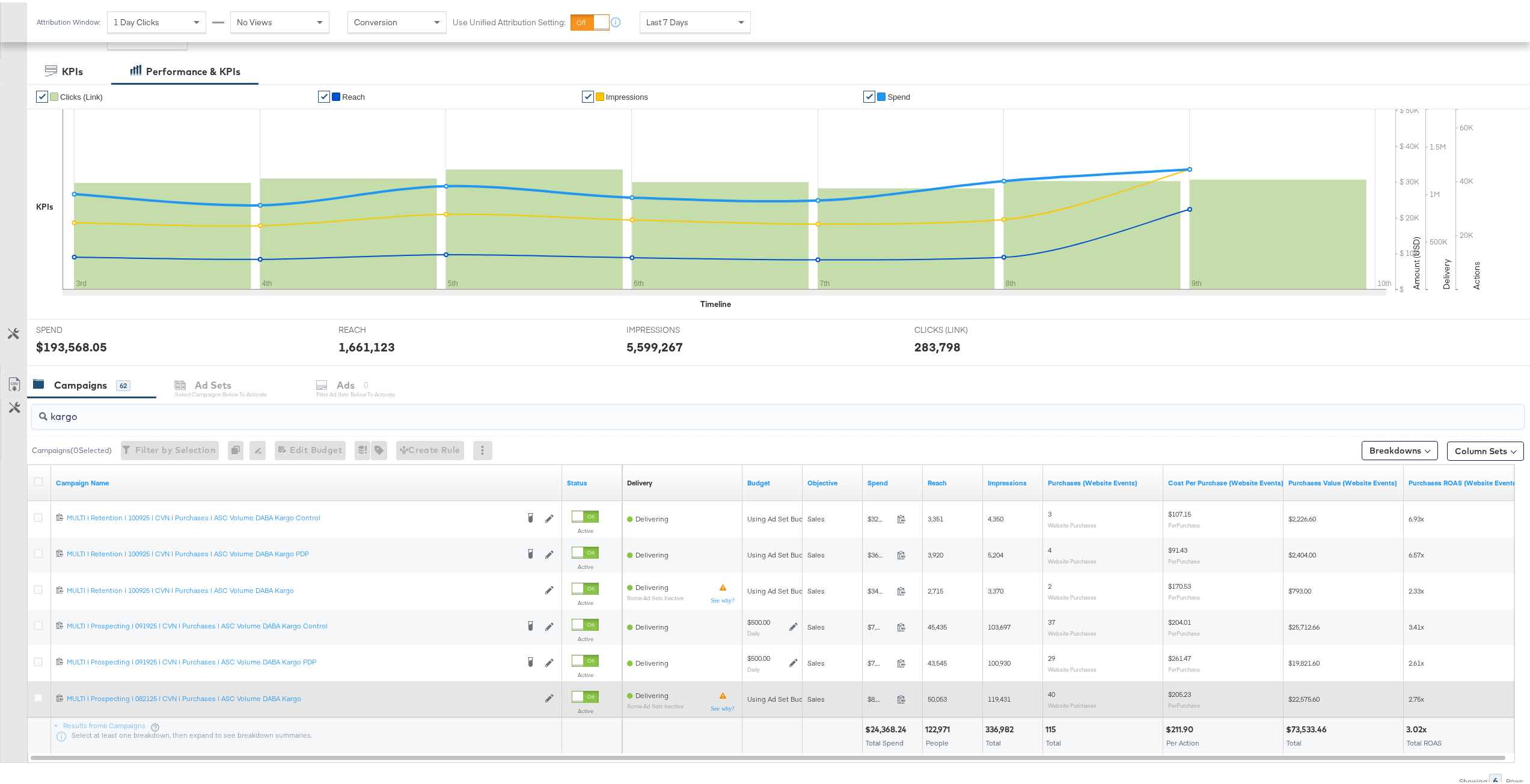
scroll to position [236, 0]
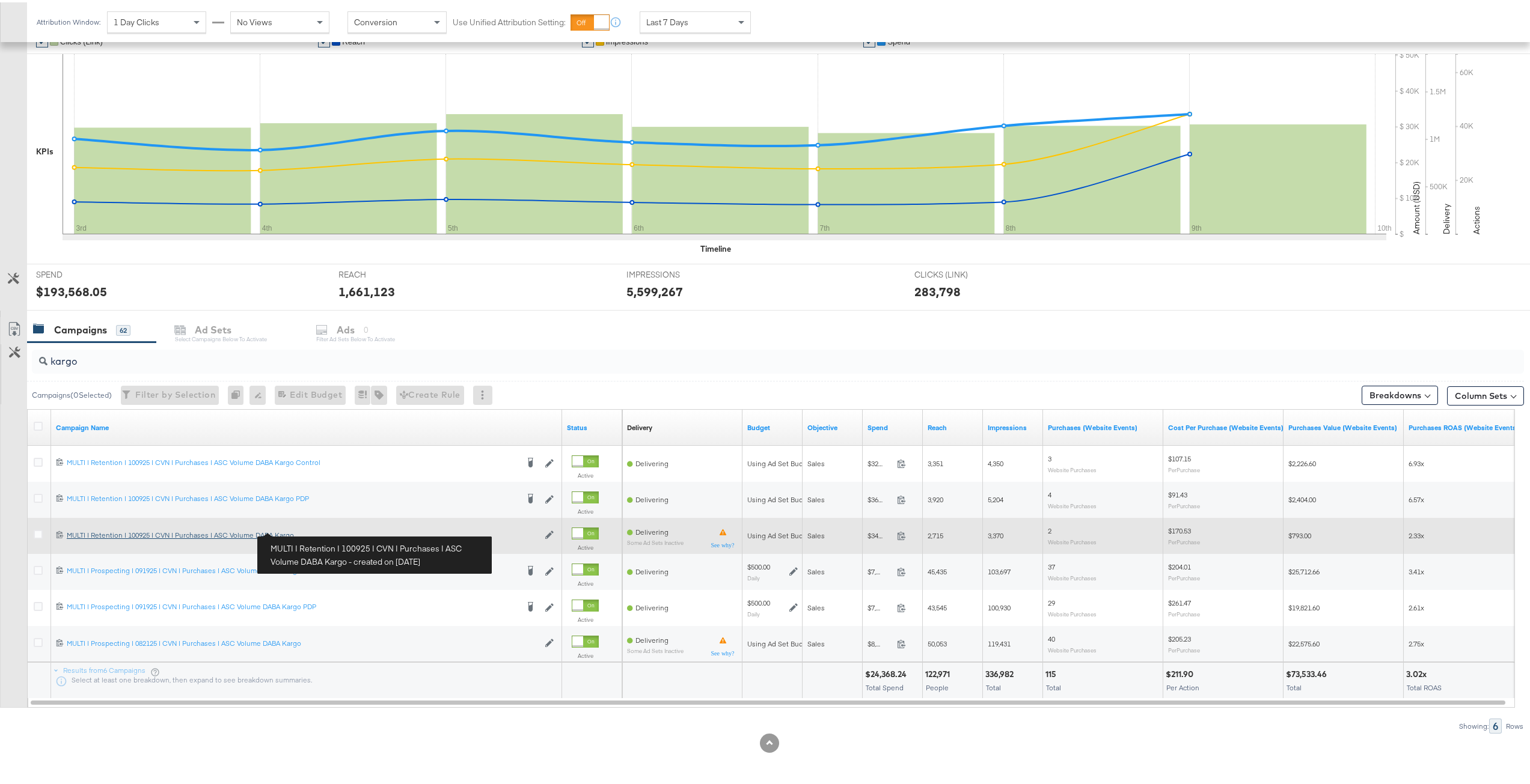
click at [259, 533] on div "MULTI | Retention | 100925 | CVN | Purchases | ASC Volume DABA Kargo MULTI | Re…" at bounding box center [303, 534] width 472 height 10
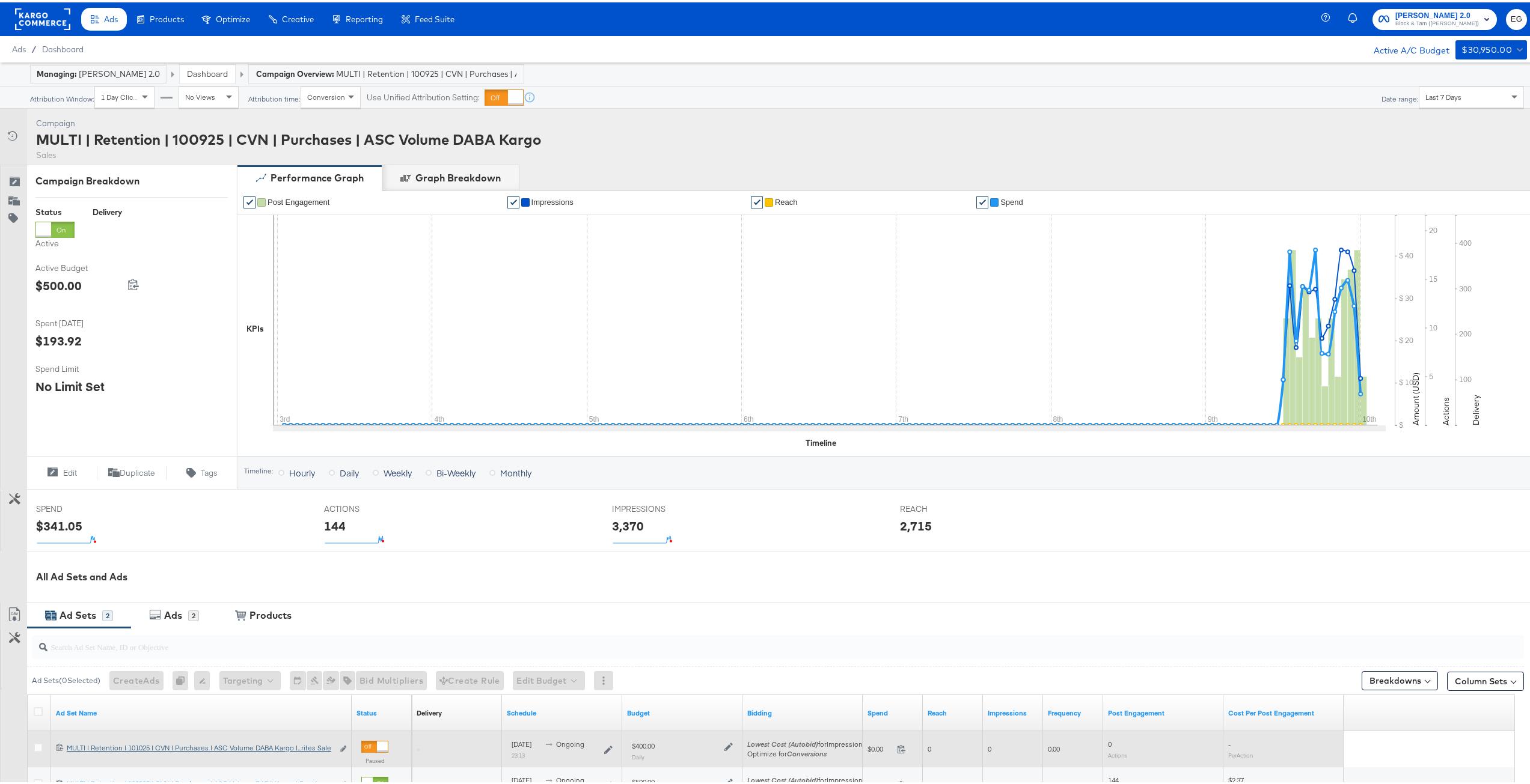
scroll to position [160, 0]
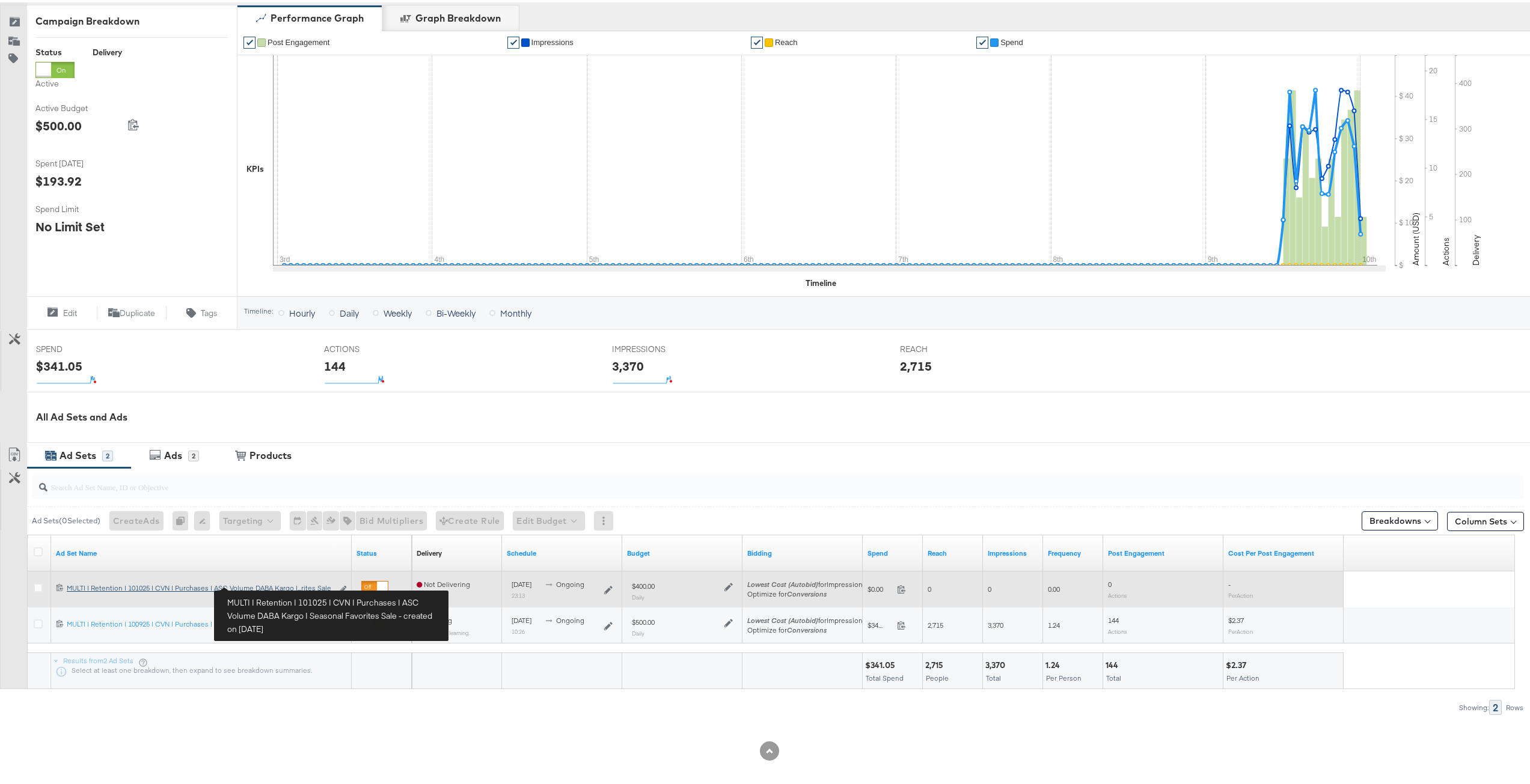
click at [259, 583] on div "MULTI | Retention | 101025 | CVN | Purchases | ASC Volume DABA Kargo | Seasonal…" at bounding box center [200, 586] width 266 height 10
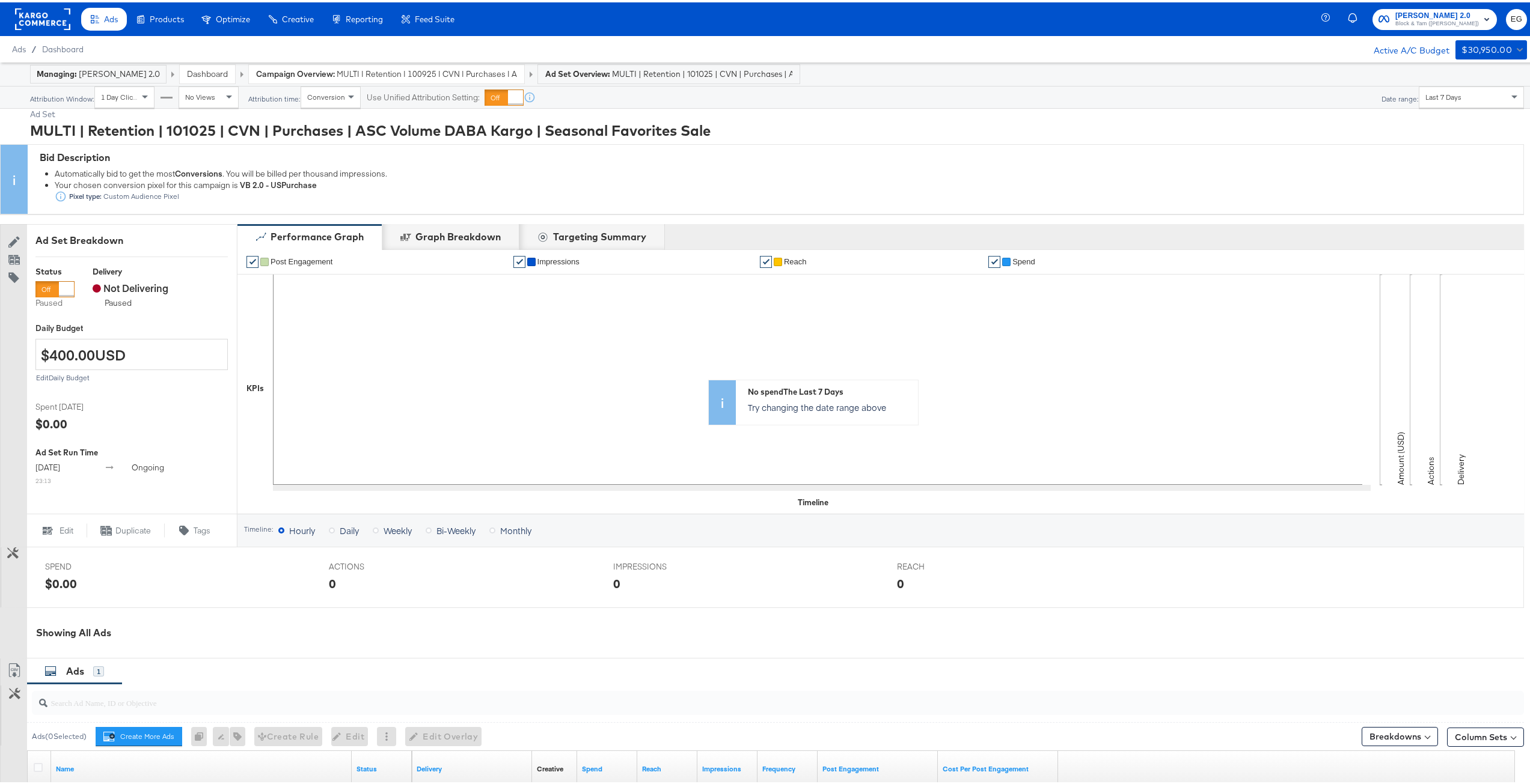
scroll to position [180, 0]
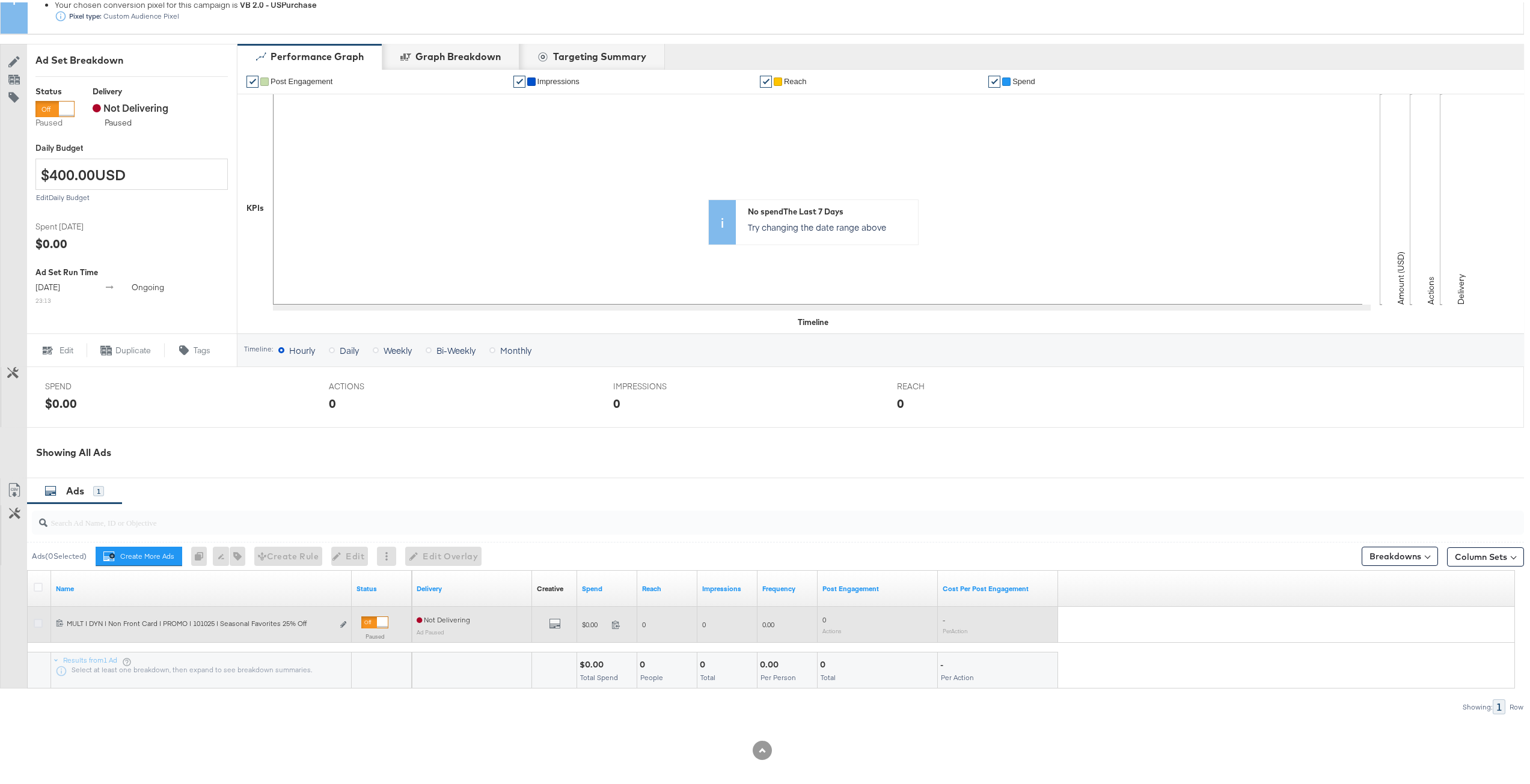
click at [38, 622] on icon at bounding box center [38, 621] width 9 height 9
click at [0, 0] on input "checkbox" at bounding box center [0, 0] width 0 height 0
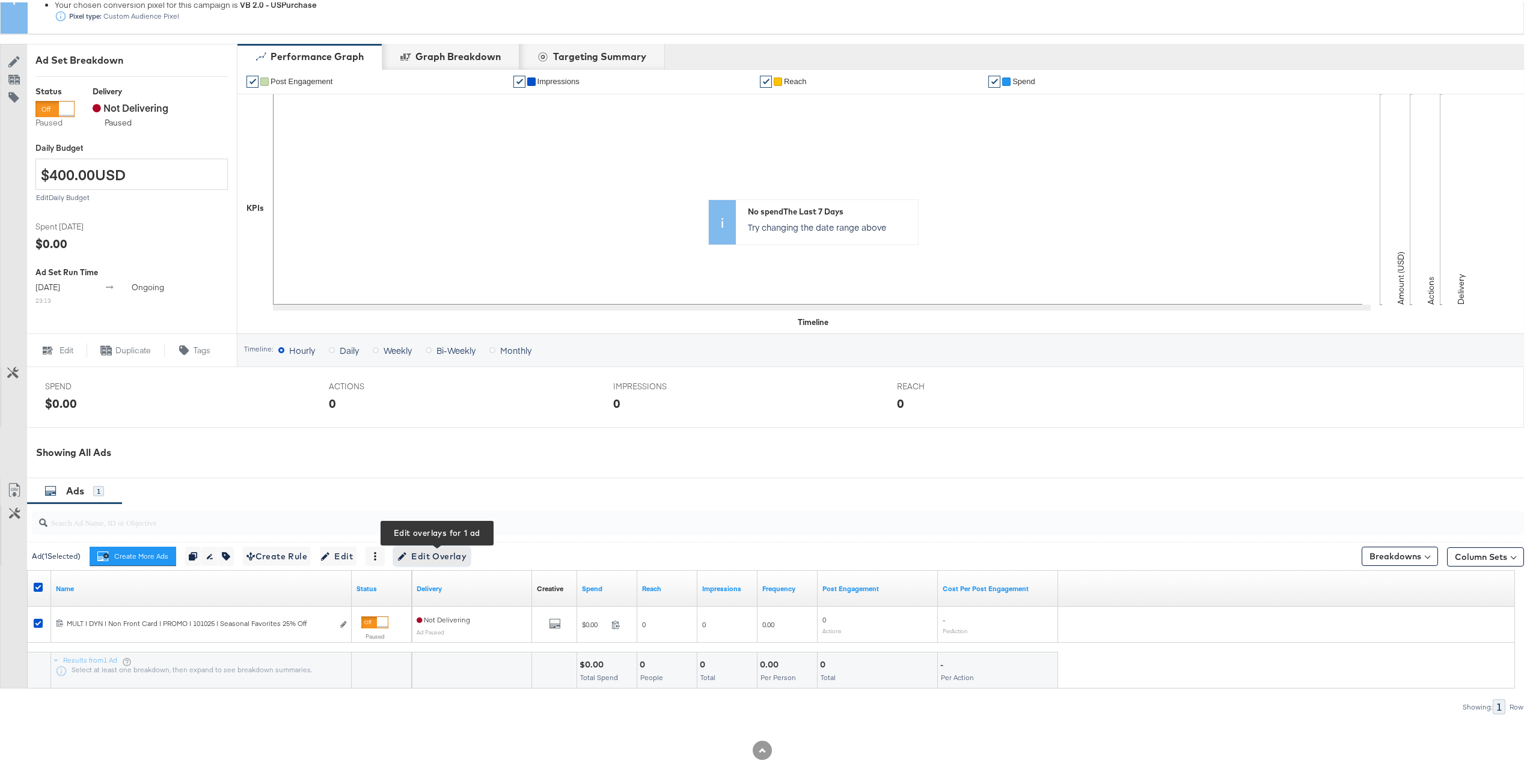
click at [440, 544] on button "Edit Overlay Edit overlays for 1 ad" at bounding box center [432, 554] width 77 height 20
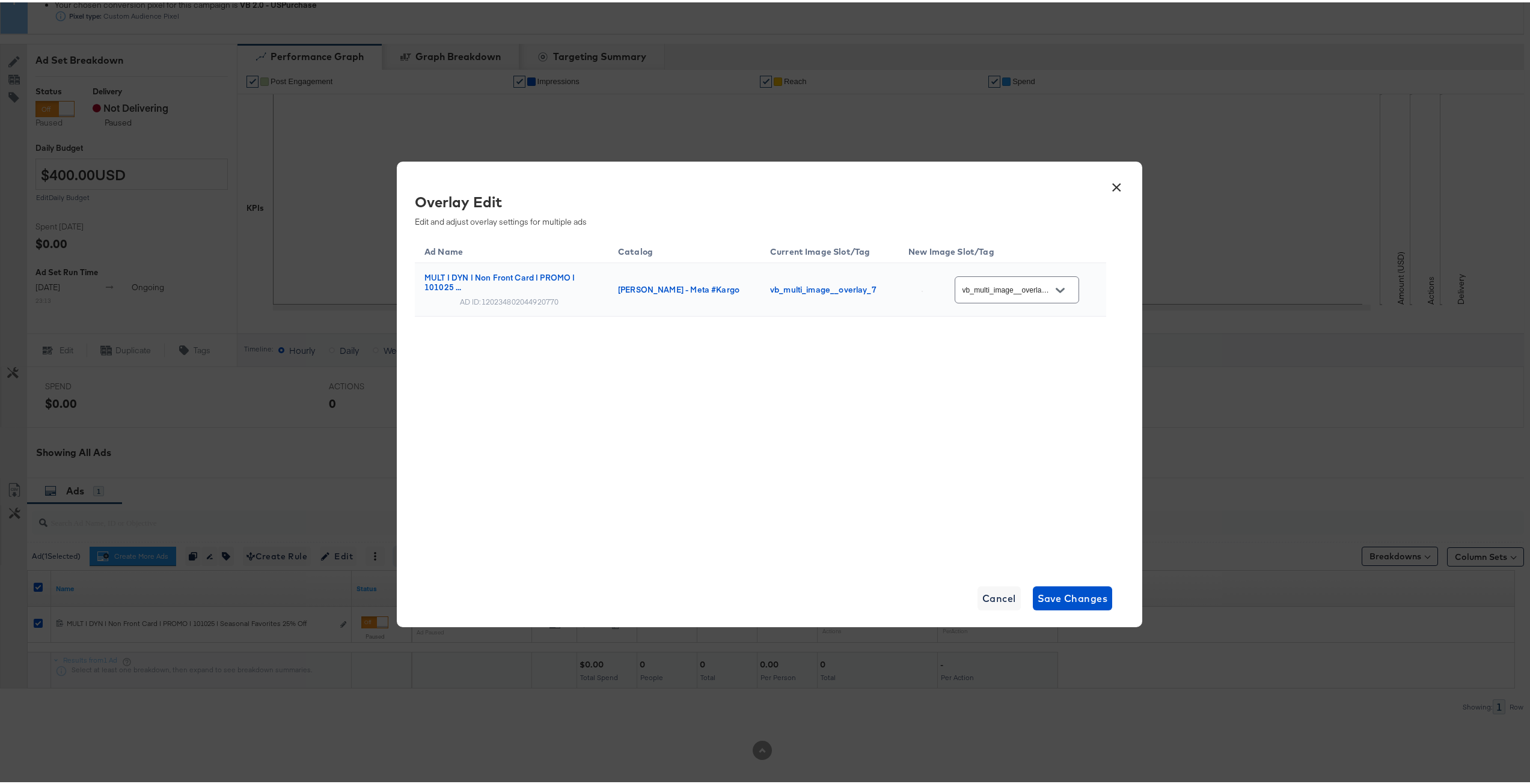
click at [987, 295] on div "vb_multi_image__overlay_7" at bounding box center [1017, 287] width 125 height 27
click at [1063, 291] on icon "Open" at bounding box center [1060, 288] width 8 height 8
click at [1015, 457] on div "Slot_7" at bounding box center [1016, 450] width 81 height 12
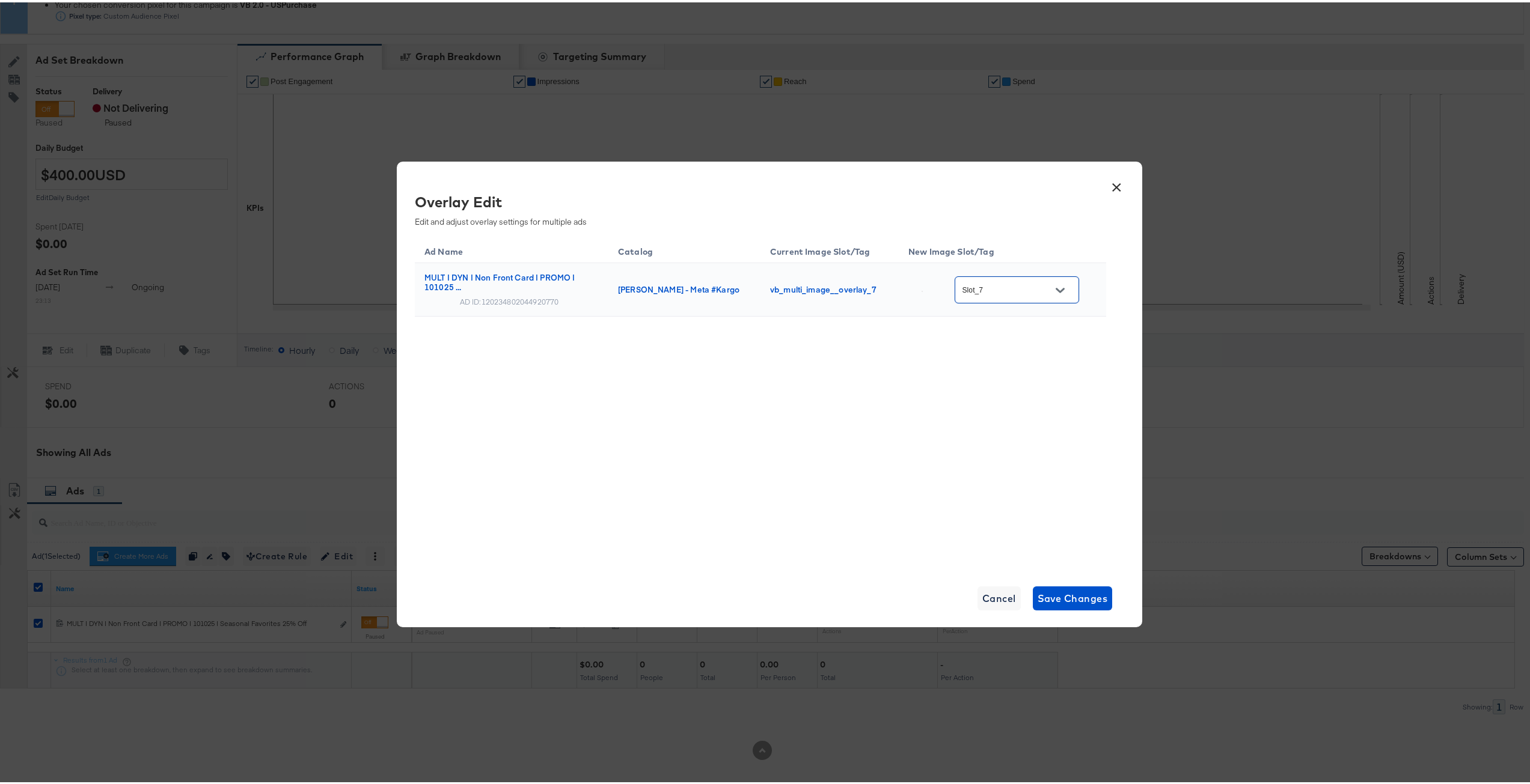
scroll to position [0, 0]
drag, startPoint x: 1027, startPoint y: 445, endPoint x: 1014, endPoint y: 384, distance: 62.4
click at [1027, 444] on div "Ad Name Catalog Current Image Slot/Tag New Image Slot/Tag MULT | DYN | Non Fron…" at bounding box center [760, 399] width 691 height 330
click at [1017, 302] on div "Slot_7" at bounding box center [1017, 287] width 125 height 32
click at [1064, 286] on icon "Open" at bounding box center [1060, 288] width 8 height 5
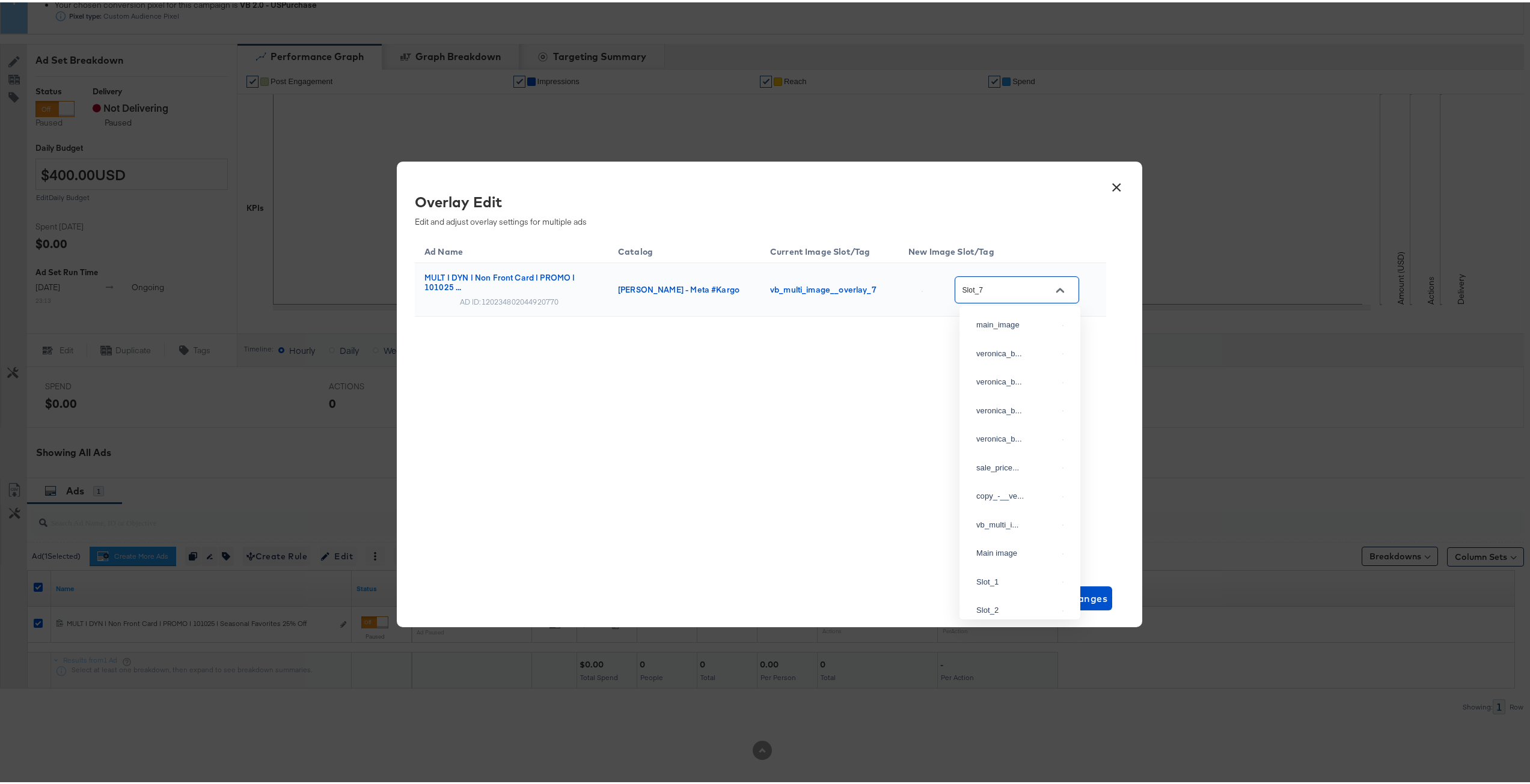
scroll to position [271, 0]
click at [1019, 463] on div "Slot_6" at bounding box center [1020, 452] width 102 height 22
drag, startPoint x: 1009, startPoint y: 522, endPoint x: 936, endPoint y: 355, distance: 182.3
click at [1008, 512] on div "Ad Name Catalog Current Image Slot/Tag New Image Slot/Tag MULT | DYN | Non Fron…" at bounding box center [760, 399] width 691 height 330
click at [931, 362] on div "Ad Name Catalog Current Image Slot/Tag New Image Slot/Tag MULT | DYN | Non Fron…" at bounding box center [760, 304] width 691 height 140
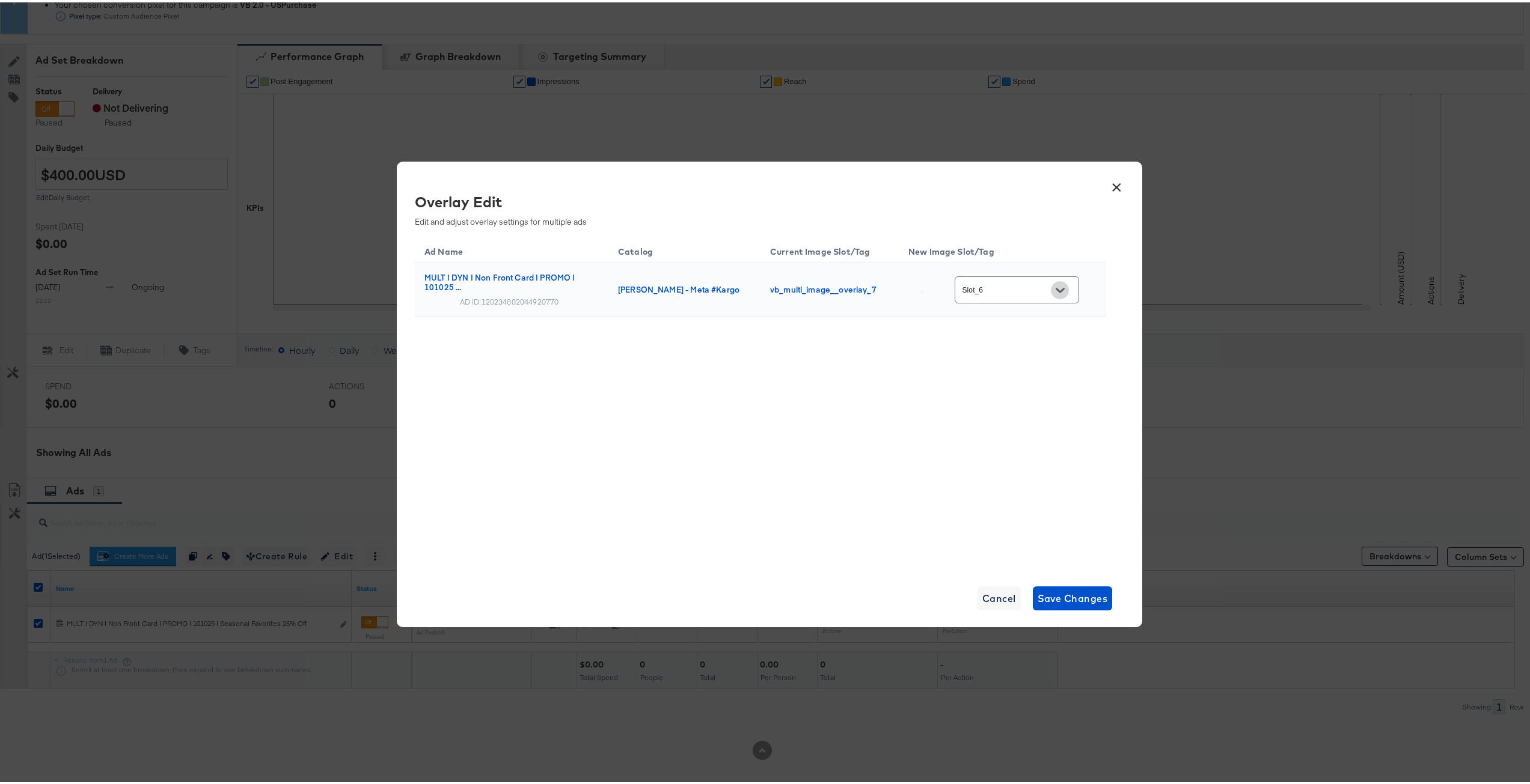
click at [1061, 290] on icon "Open" at bounding box center [1060, 288] width 8 height 8
click at [1030, 466] on div "Slot_5" at bounding box center [1016, 459] width 81 height 12
drag, startPoint x: 945, startPoint y: 487, endPoint x: 943, endPoint y: 474, distance: 13.2
click at [944, 481] on div "Ad Name Catalog Current Image Slot/Tag New Image Slot/Tag MULT | DYN | Non Fron…" at bounding box center [760, 399] width 691 height 330
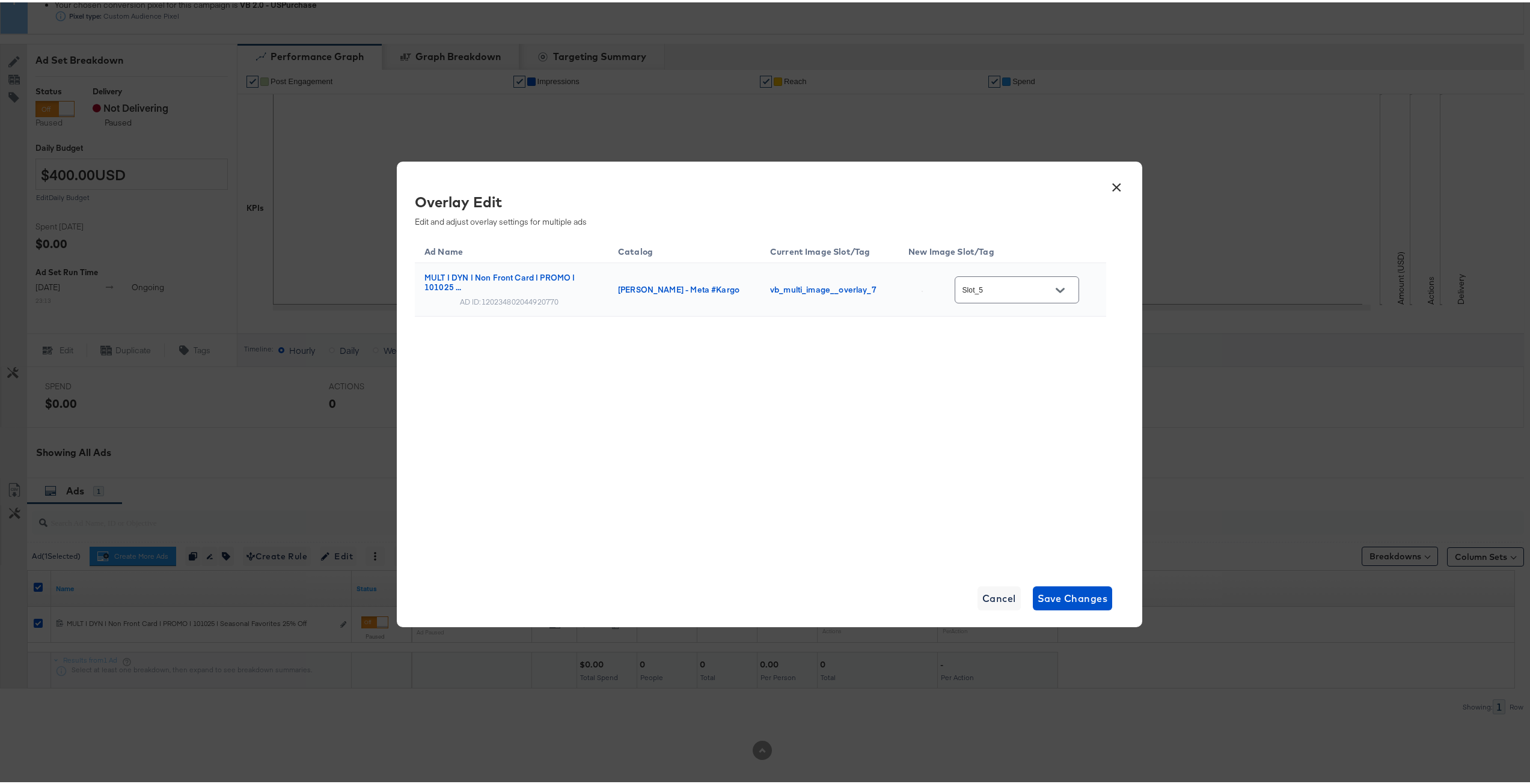
click at [929, 375] on div "Ad Name Catalog Current Image Slot/Tag New Image Slot/Tag MULT | DYN | Non Fron…" at bounding box center [760, 399] width 691 height 330
click at [841, 428] on div "Ad Name Catalog Current Image Slot/Tag New Image Slot/Tag MULT | DYN | Non Fron…" at bounding box center [760, 399] width 691 height 330
click at [1061, 290] on icon "Open" at bounding box center [1060, 288] width 8 height 8
click at [1022, 473] on div "Slot_4" at bounding box center [1016, 467] width 81 height 12
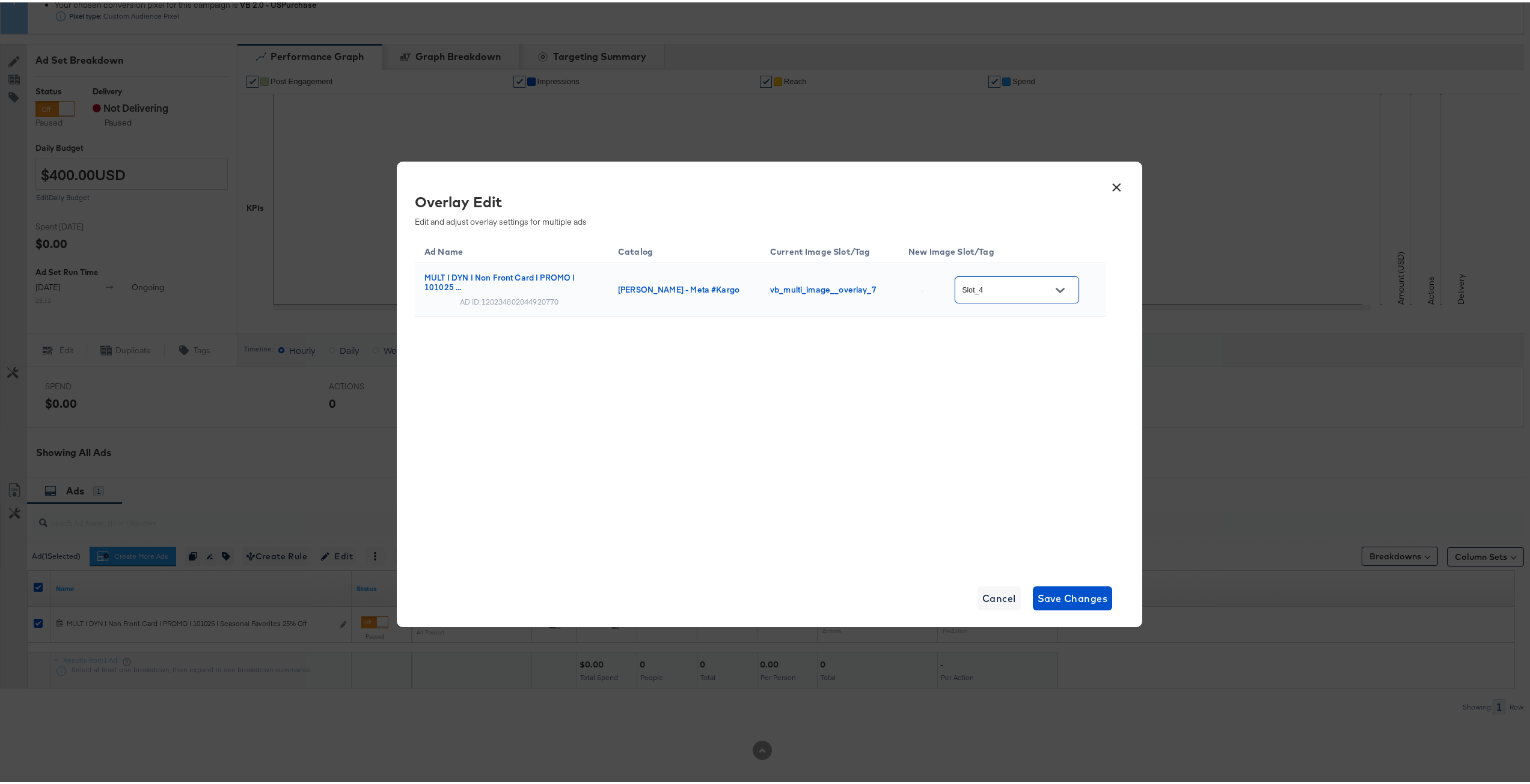
drag, startPoint x: 947, startPoint y: 501, endPoint x: 991, endPoint y: 387, distance: 122.2
click at [948, 496] on div "Ad Name Catalog Current Image Slot/Tag New Image Slot/Tag MULT | DYN | Non Fron…" at bounding box center [760, 399] width 691 height 330
click at [1066, 282] on button "Open" at bounding box center [1060, 288] width 18 height 18
click at [1022, 485] on div "Slot_3" at bounding box center [1020, 475] width 102 height 22
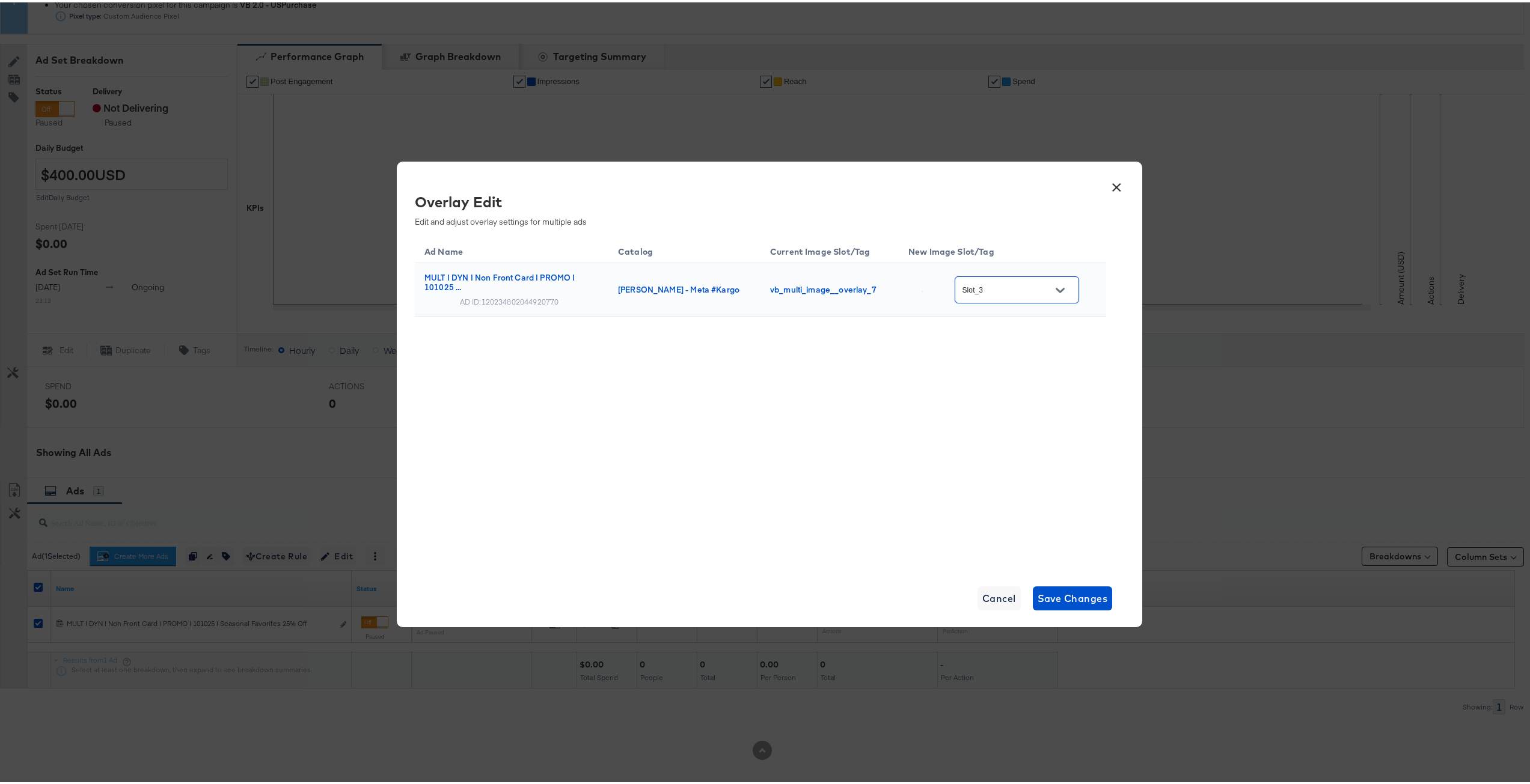
click at [923, 290] on img at bounding box center [921, 289] width 1 height 1
click at [891, 367] on div "Ad Name Catalog Current Image Slot/Tag New Image Slot/Tag MULT | DYN | Non Fron…" at bounding box center [760, 304] width 691 height 140
click at [1069, 291] on button "Open" at bounding box center [1060, 288] width 18 height 18
click at [1029, 493] on div "Slot_2" at bounding box center [1020, 482] width 102 height 22
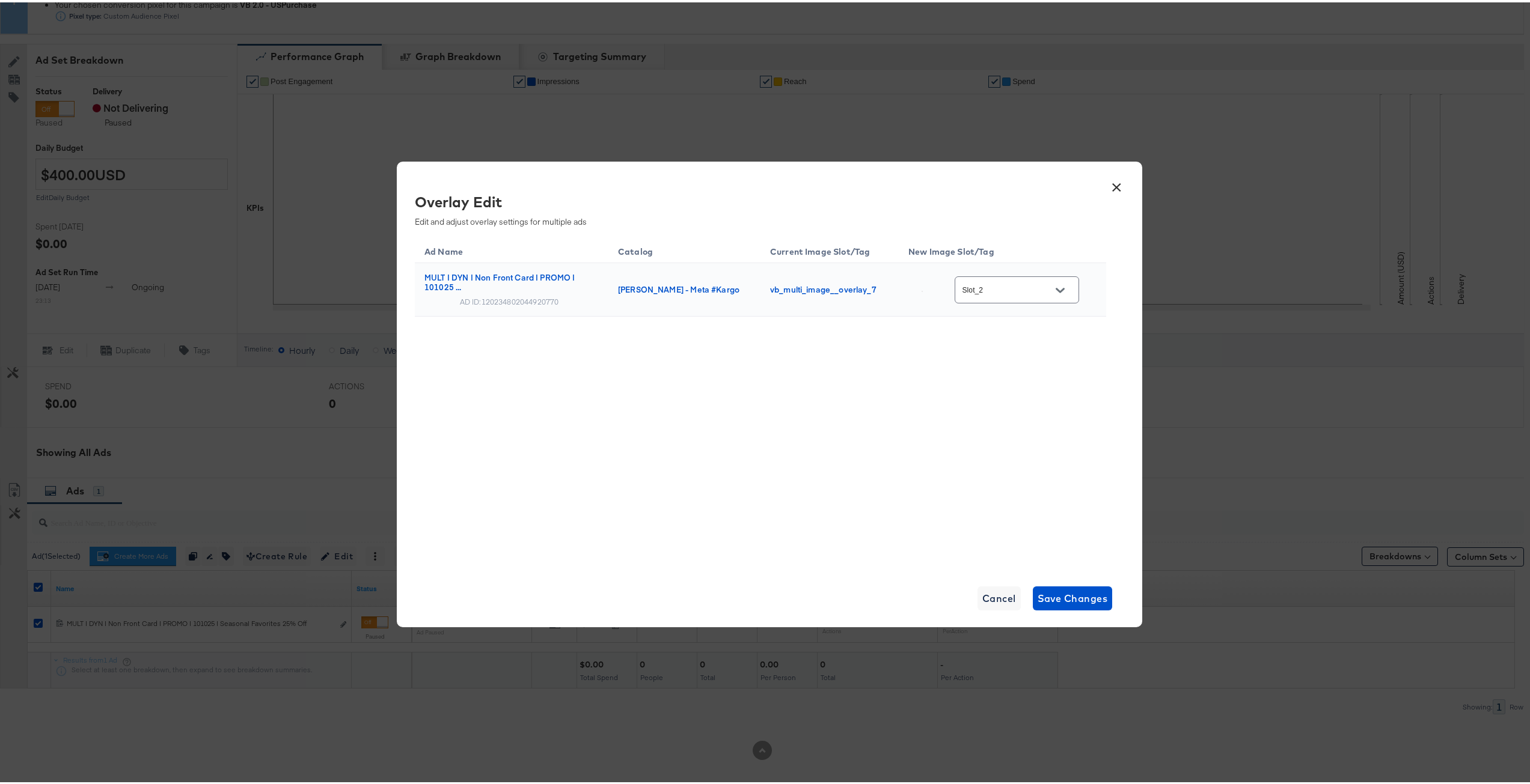
drag, startPoint x: 942, startPoint y: 523, endPoint x: 936, endPoint y: 479, distance: 44.4
click at [942, 514] on div "Ad Name Catalog Current Image Slot/Tag New Image Slot/Tag MULT | DYN | Non Fron…" at bounding box center [760, 399] width 691 height 330
click at [911, 388] on div "Ad Name Catalog Current Image Slot/Tag New Image Slot/Tag MULT | DYN | Non Fron…" at bounding box center [760, 399] width 691 height 330
click at [1067, 284] on button "Open" at bounding box center [1060, 288] width 18 height 18
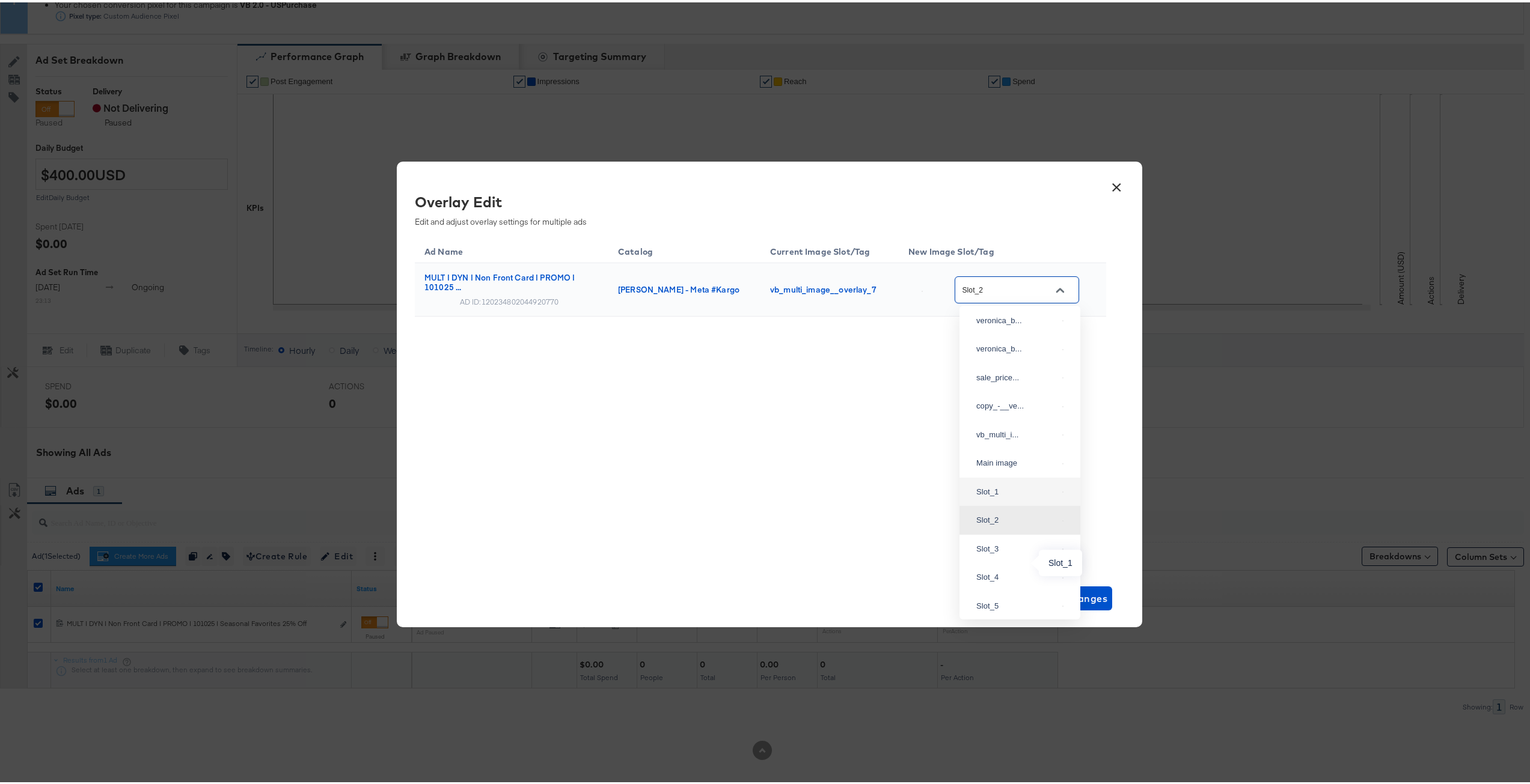
click at [1009, 496] on div "Slot_1" at bounding box center [1016, 489] width 81 height 12
click at [858, 503] on div "Ad Name Catalog Current Image Slot/Tag New Image Slot/Tag MULT | DYN | Non Fron…" at bounding box center [760, 399] width 691 height 330
click at [1069, 290] on button "Open" at bounding box center [1060, 288] width 18 height 18
click at [1062, 323] on img at bounding box center [1062, 323] width 1 height 1
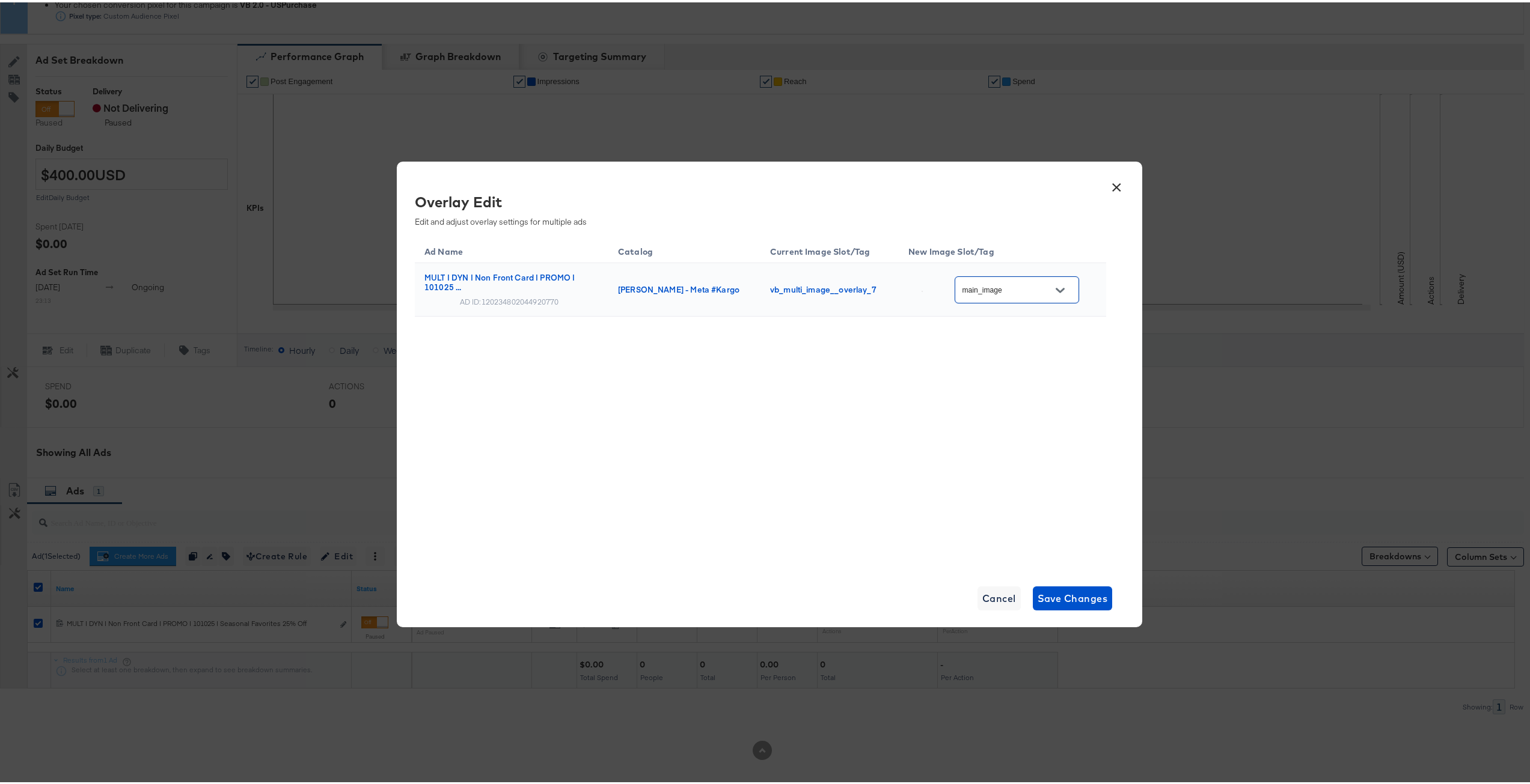
click at [1068, 290] on button "Open" at bounding box center [1060, 288] width 18 height 18
click at [1040, 348] on li "veronica_b..." at bounding box center [1018, 351] width 121 height 29
drag, startPoint x: 1024, startPoint y: 421, endPoint x: 1067, endPoint y: 318, distance: 111.6
click at [1024, 420] on div "Ad Name Catalog Current Image Slot/Tag New Image Slot/Tag MULT | DYN | Non Fron…" at bounding box center [760, 399] width 691 height 330
click at [1064, 290] on icon "Open" at bounding box center [1060, 288] width 8 height 8
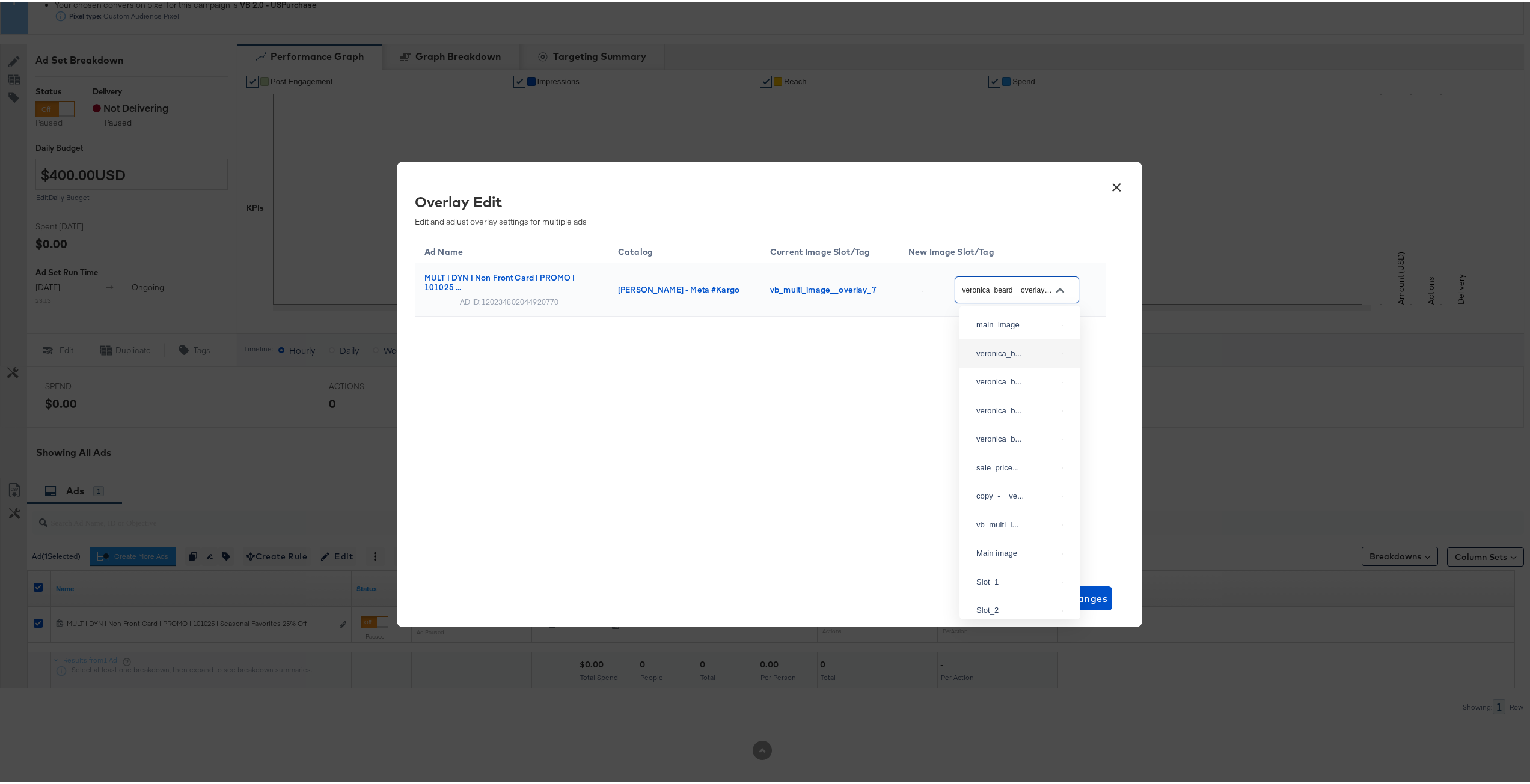
scroll to position [0, 2]
click at [1027, 394] on li "veronica_b..." at bounding box center [1020, 379] width 121 height 29
click at [922, 348] on div "Ad Name Catalog Current Image Slot/Tag New Image Slot/Tag MULT | DYN | Non Fron…" at bounding box center [760, 304] width 691 height 140
click at [1064, 287] on icon "Open" at bounding box center [1060, 288] width 8 height 8
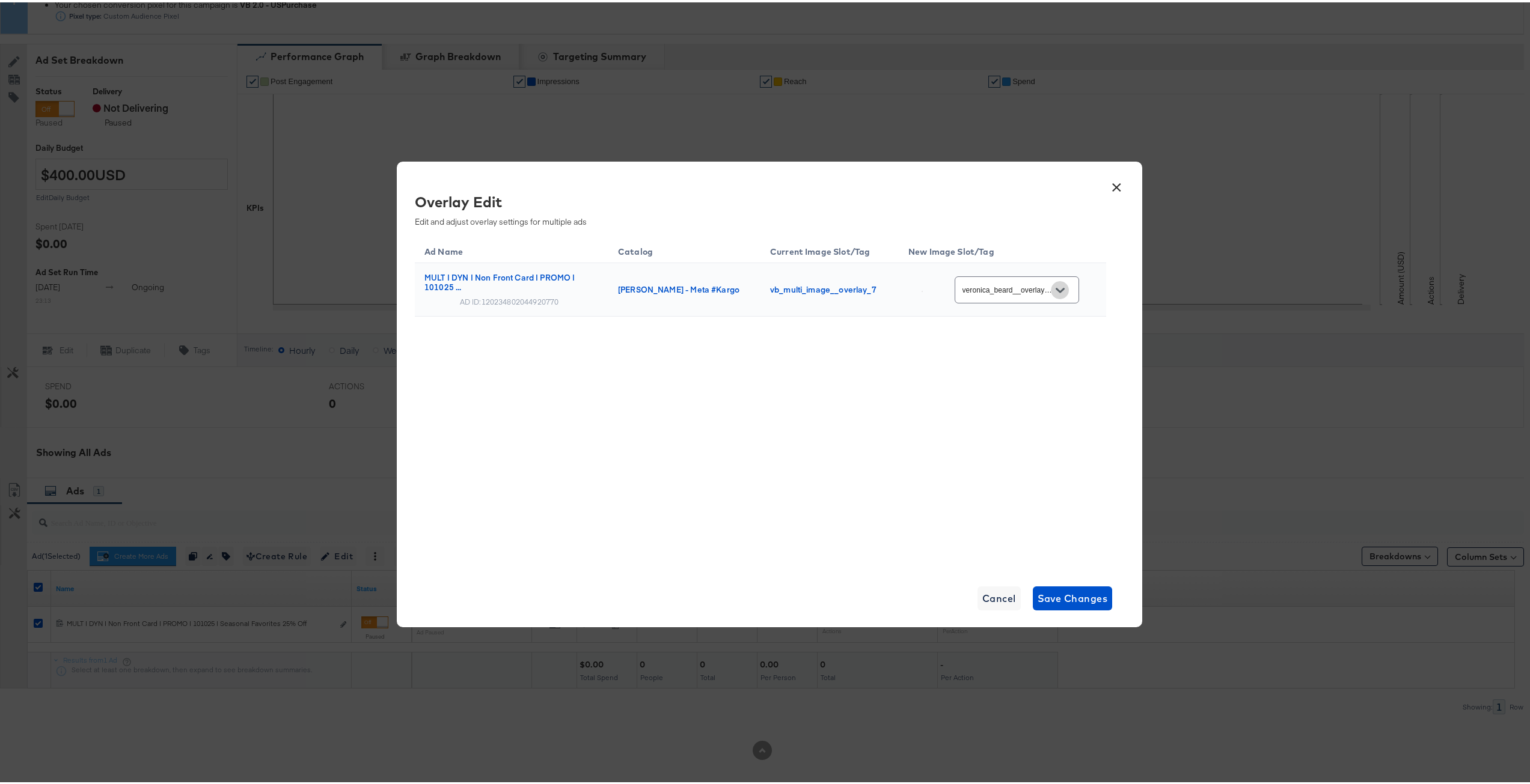
scroll to position [0, 2]
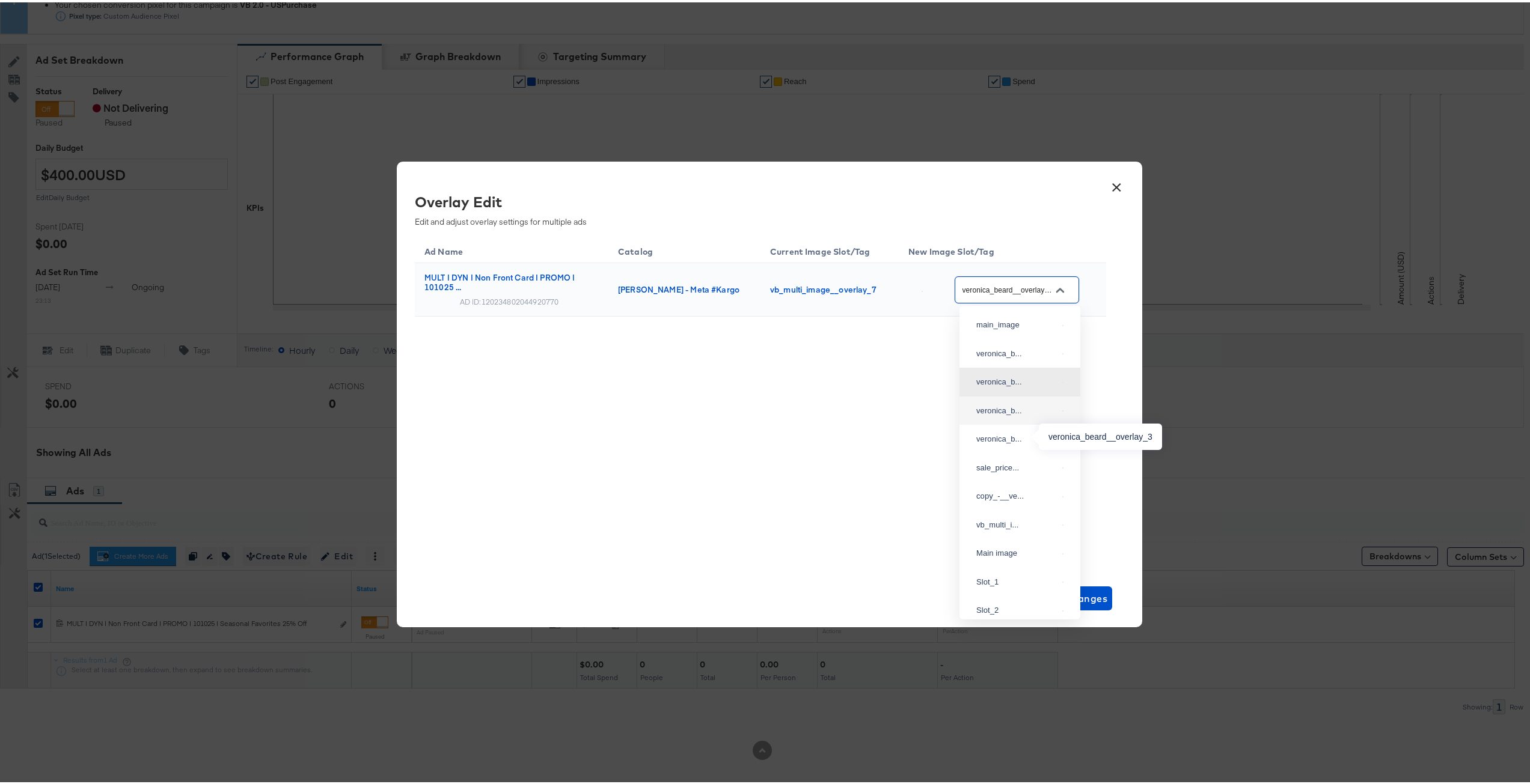
click at [1021, 414] on div "veronica_b..." at bounding box center [1016, 409] width 81 height 12
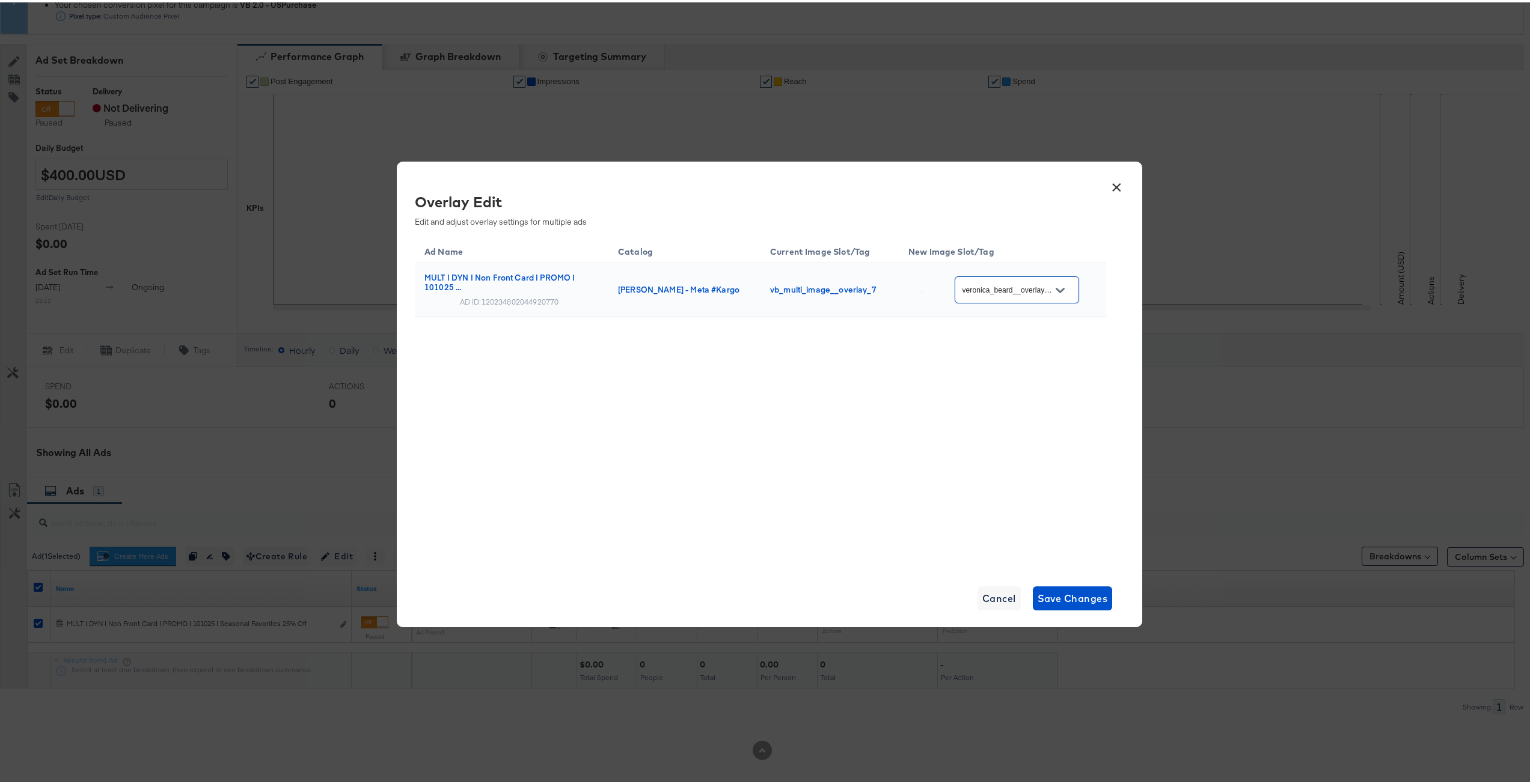
scroll to position [0, 0]
click at [907, 375] on div "Ad Name Catalog Current Image Slot/Tag New Image Slot/Tag MULT | DYN | Non Fron…" at bounding box center [760, 399] width 691 height 330
click at [1068, 291] on button "Open" at bounding box center [1060, 288] width 18 height 18
click at [1043, 448] on div "veronica_b..." at bounding box center [1020, 436] width 102 height 22
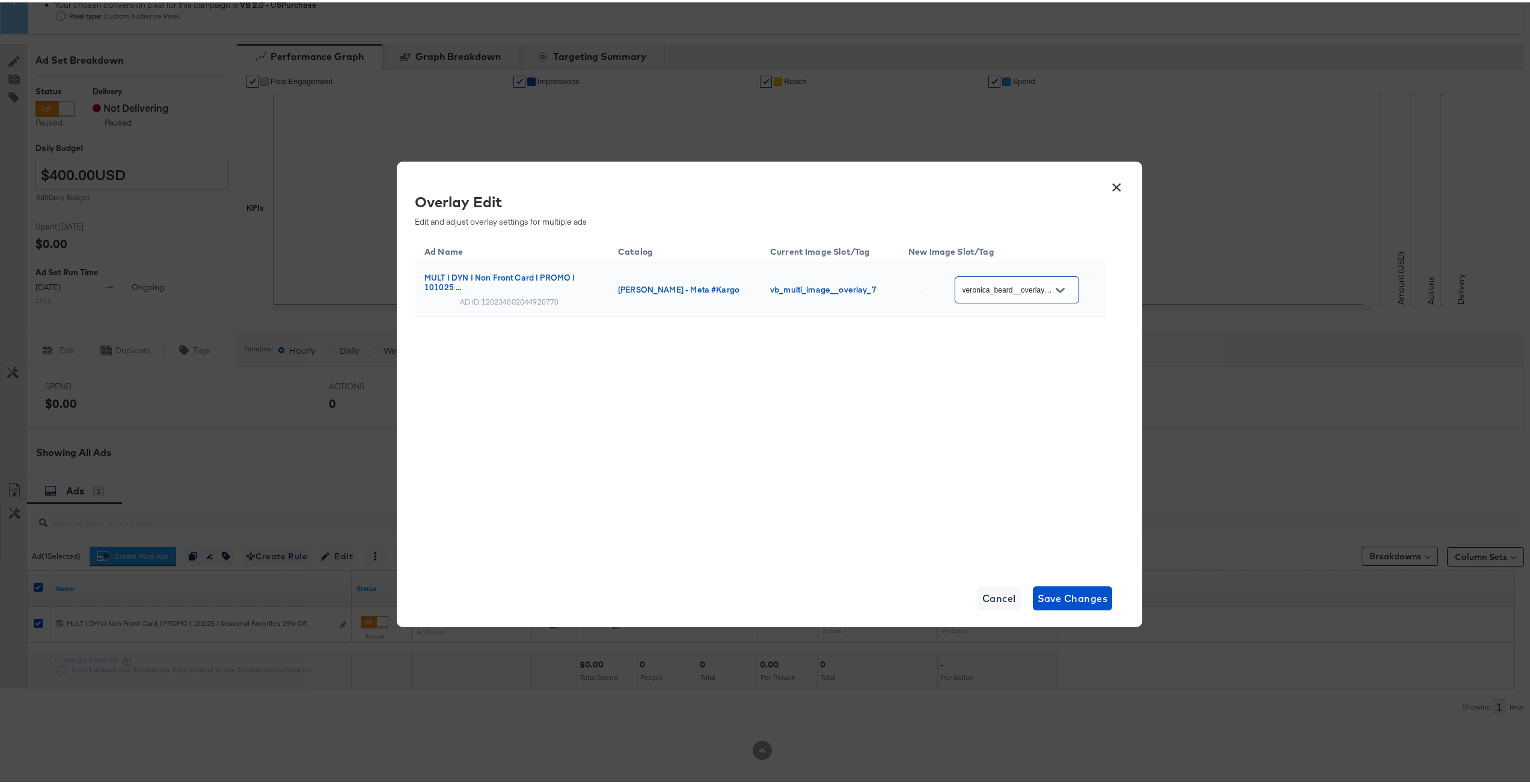
click at [944, 441] on div "Ad Name Catalog Current Image Slot/Tag New Image Slot/Tag MULT | DYN | Non Fron…" at bounding box center [760, 399] width 691 height 330
click at [907, 387] on div "Ad Name Catalog Current Image Slot/Tag New Image Slot/Tag MULT | DYN | Non Fron…" at bounding box center [760, 399] width 691 height 330
click at [1067, 281] on button "Open" at bounding box center [1060, 288] width 18 height 18
click at [1030, 476] on div "sale_price..." at bounding box center [1020, 466] width 102 height 22
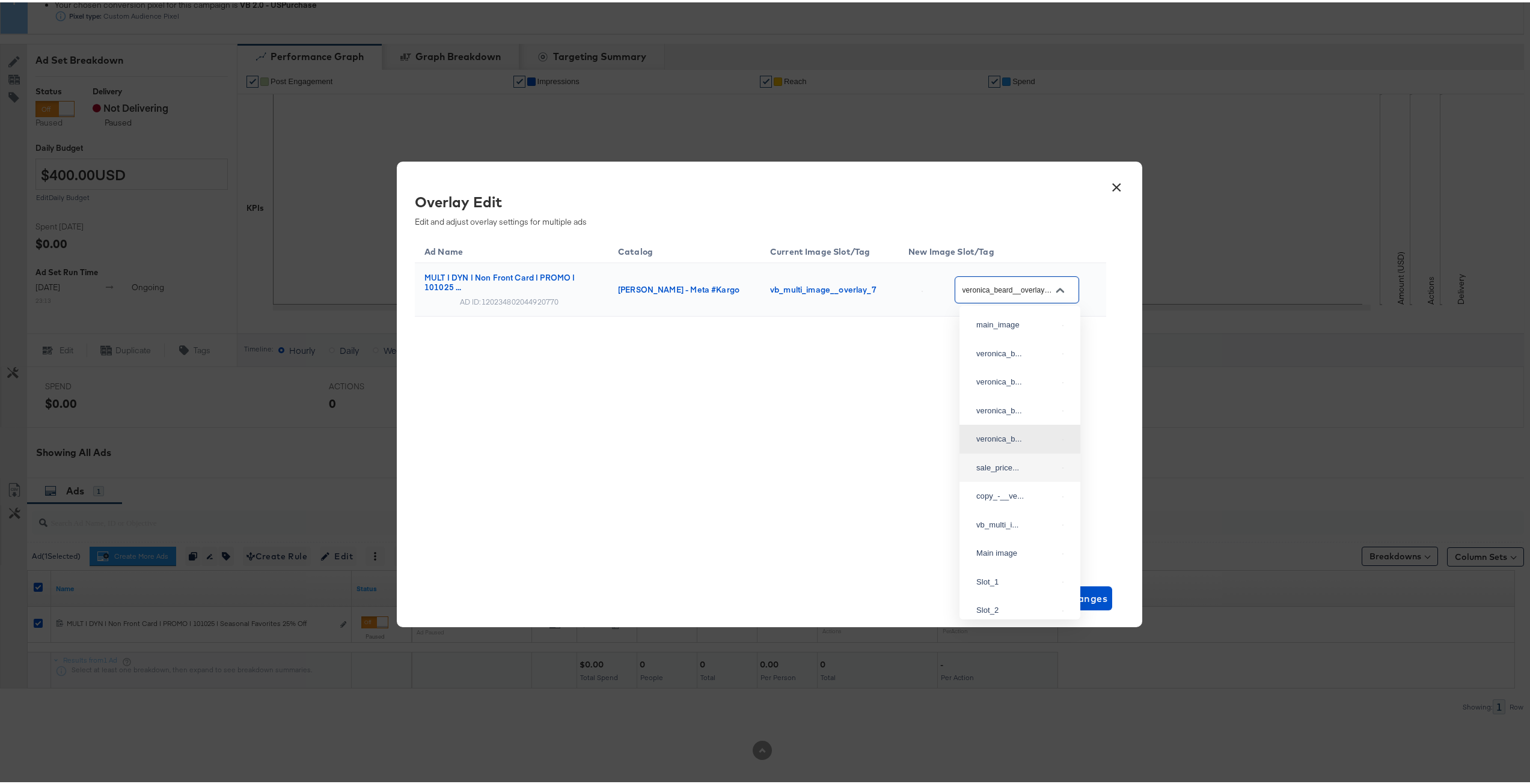
type input "sale_price_smar_overlay_5"
drag, startPoint x: 953, startPoint y: 441, endPoint x: 947, endPoint y: 414, distance: 27.7
click at [952, 437] on div "Ad Name Catalog Current Image Slot/Tag New Image Slot/Tag MULT | DYN | Non Fron…" at bounding box center [760, 399] width 691 height 330
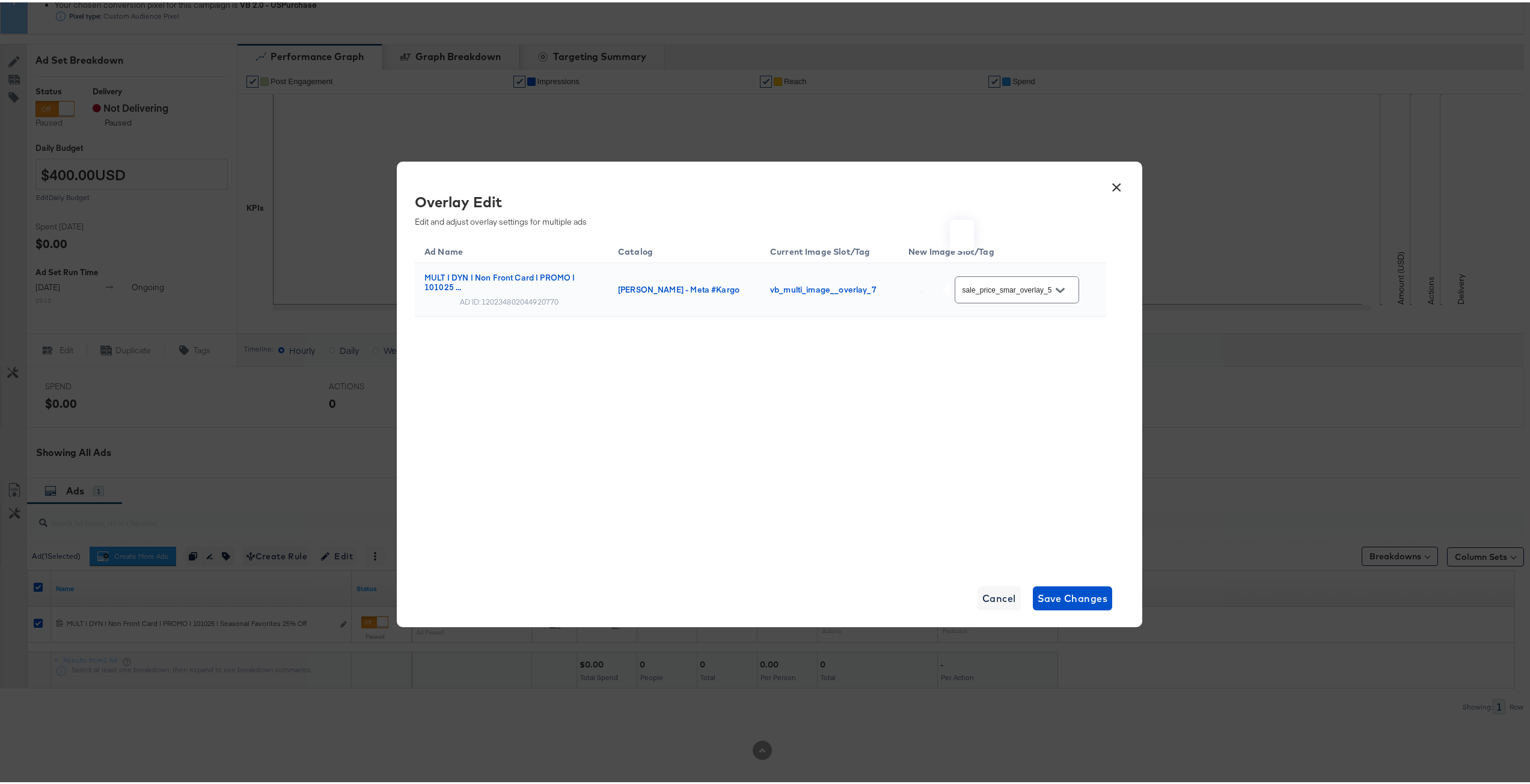
click at [923, 289] on img at bounding box center [921, 289] width 1 height 1
click at [927, 361] on div "Ad Name Catalog Current Image Slot/Tag New Image Slot/Tag MULT | DYN | Non Fron…" at bounding box center [760, 304] width 691 height 140
click at [1061, 292] on icon "Open" at bounding box center [1060, 288] width 8 height 8
drag, startPoint x: 910, startPoint y: 544, endPoint x: 948, endPoint y: 556, distance: 39.8
click at [908, 544] on div "Ad Name Catalog Current Image Slot/Tag New Image Slot/Tag MULT | DYN | Non Fron…" at bounding box center [760, 399] width 691 height 330
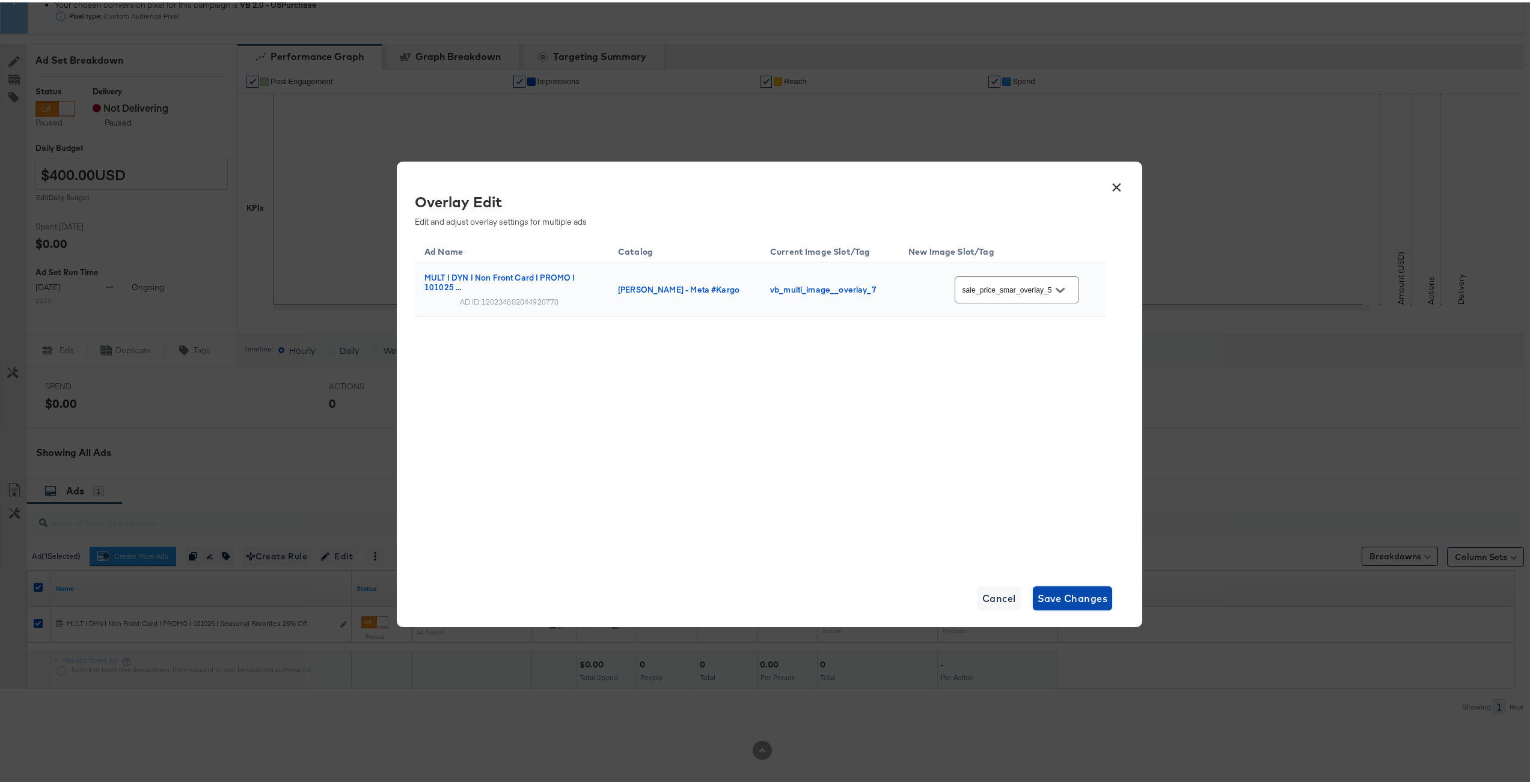
click at [1083, 589] on span "Save Changes" at bounding box center [1073, 596] width 70 height 17
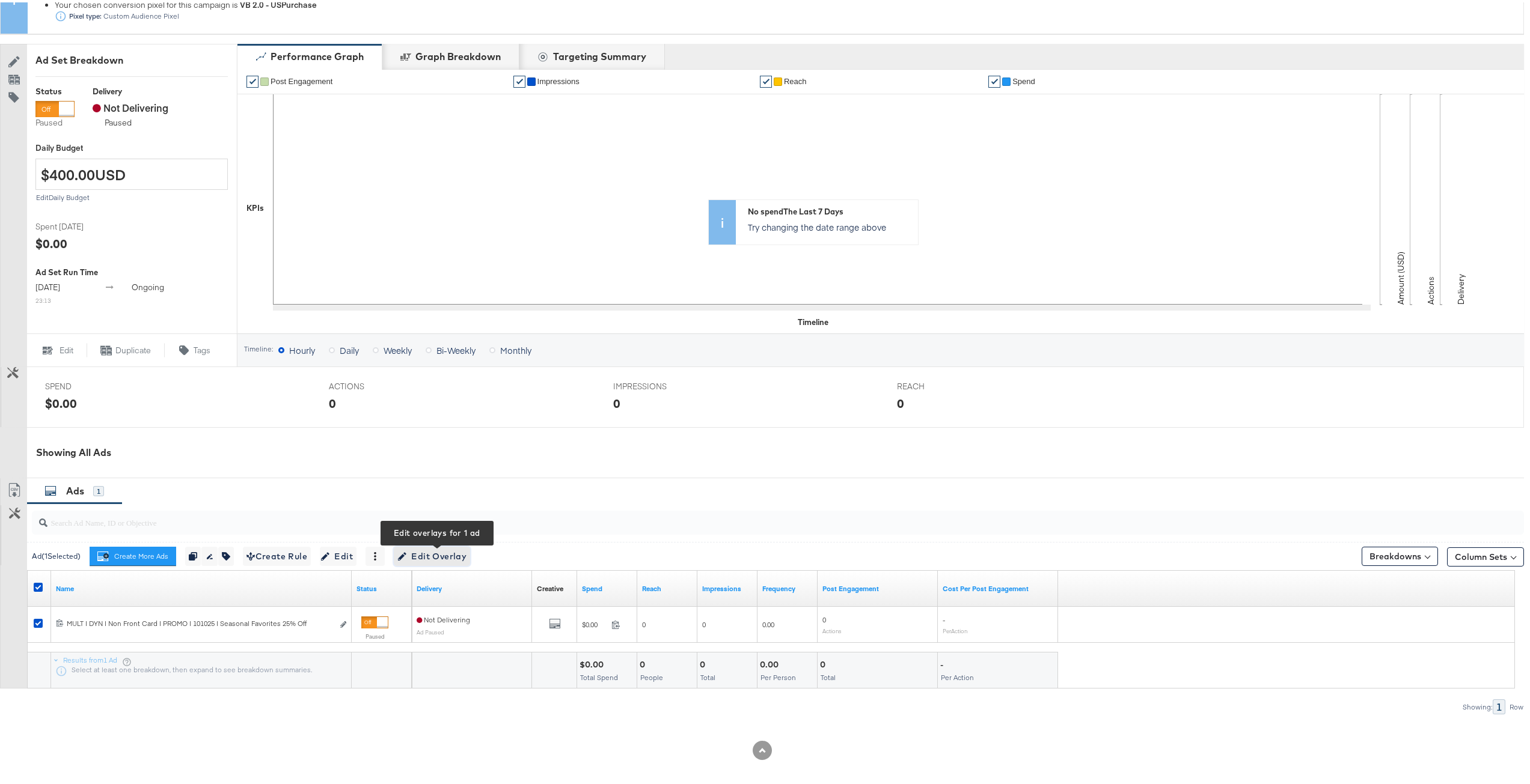
click at [424, 554] on span "Edit Overlay Edit overlays for 1 ad" at bounding box center [432, 554] width 69 height 15
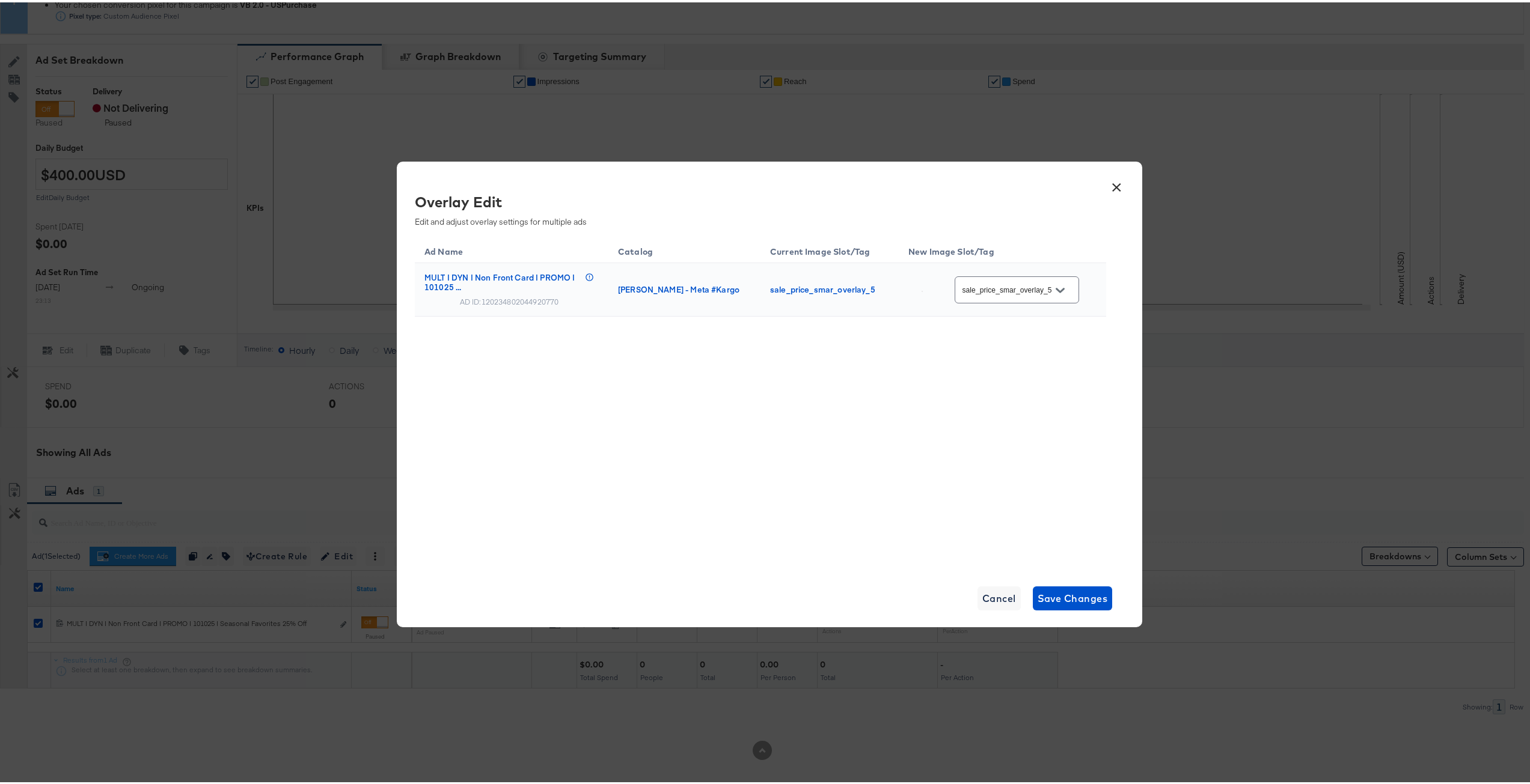
click at [706, 545] on div "Ad Name Catalog Current Image Slot/Tag New Image Slot/Tag MULT | DYN | Non Fron…" at bounding box center [760, 399] width 691 height 330
click at [699, 67] on div "× Overlay Edit Edit and adjust overlay settings for multiple ads Ad Name Catalo…" at bounding box center [769, 392] width 1539 height 784
click at [985, 534] on div "Ad Name Catalog Current Image Slot/Tag New Image Slot/Tag MULT | DYN | Non Fron…" at bounding box center [760, 399] width 691 height 330
click at [958, 491] on div "Ad Name Catalog Current Image Slot/Tag New Image Slot/Tag MULT | DYN | Non Fron…" at bounding box center [760, 399] width 691 height 330
click at [906, 529] on div "Ad Name Catalog Current Image Slot/Tag New Image Slot/Tag MULT | DYN | Non Fron…" at bounding box center [760, 399] width 691 height 330
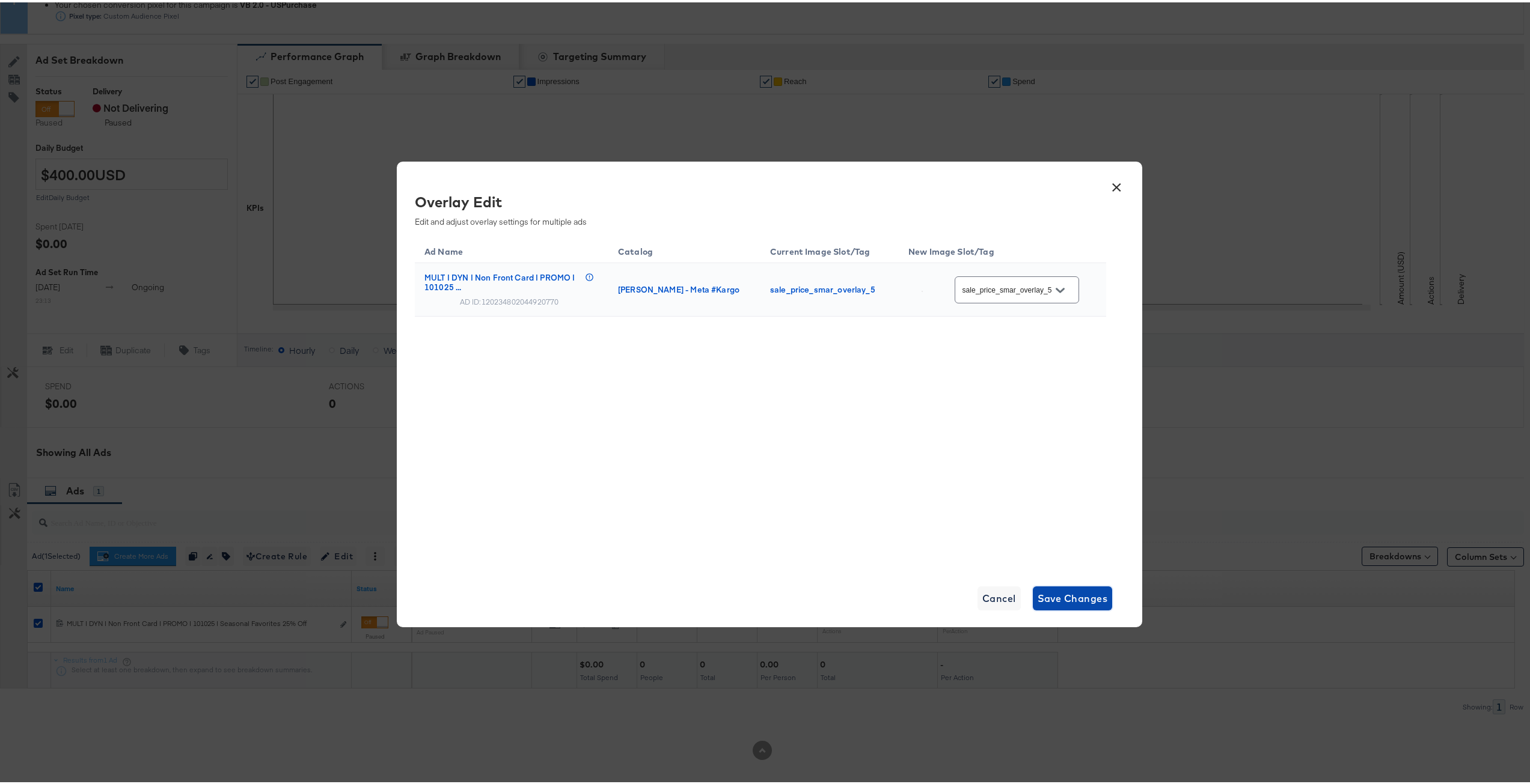
click at [1102, 590] on span "Save Changes" at bounding box center [1073, 596] width 70 height 17
click at [889, 433] on div "Ad Name Catalog Current Image Slot/Tag New Image Slot/Tag MULT | DYN | Non Fron…" at bounding box center [760, 399] width 691 height 330
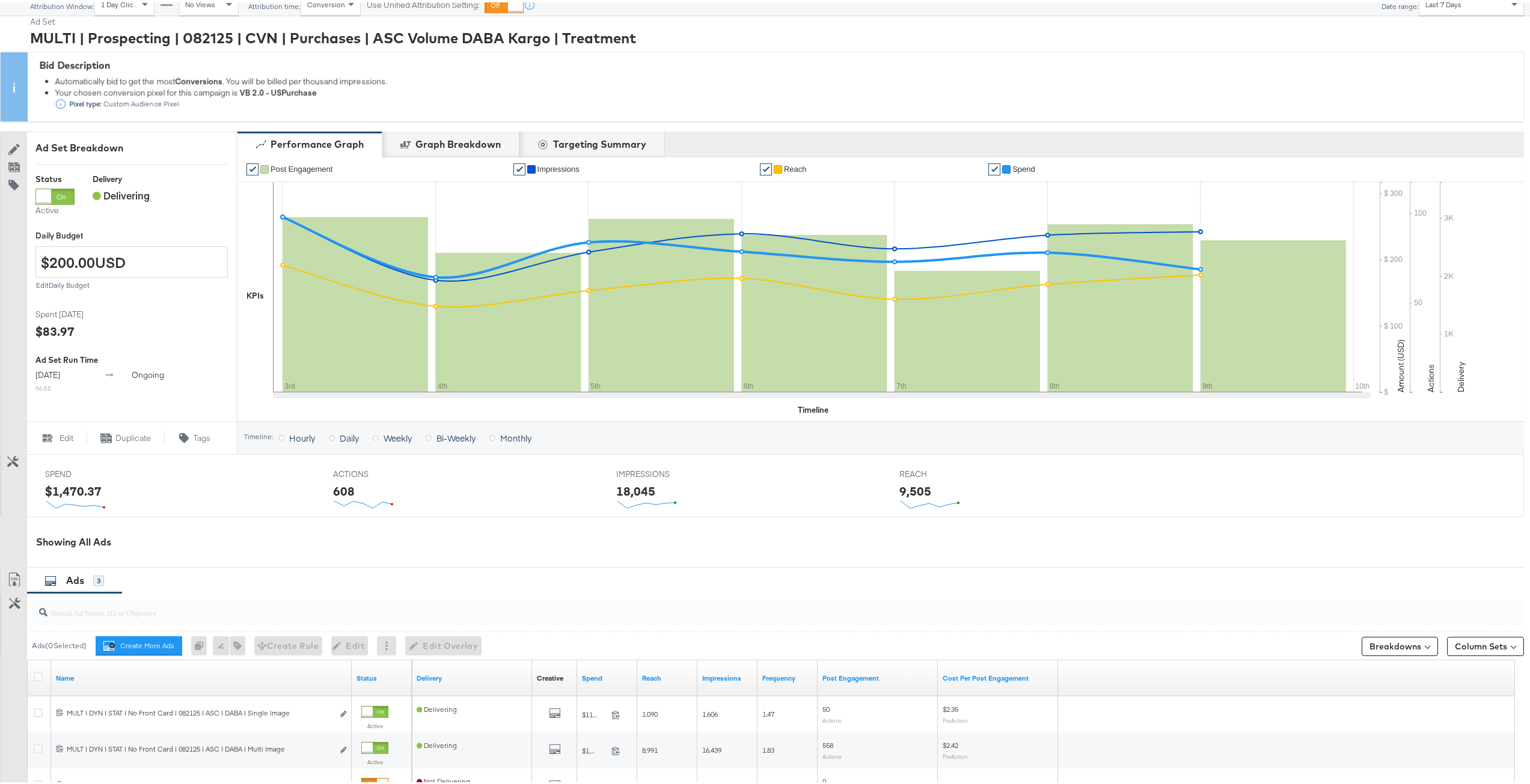
scroll to position [180, 0]
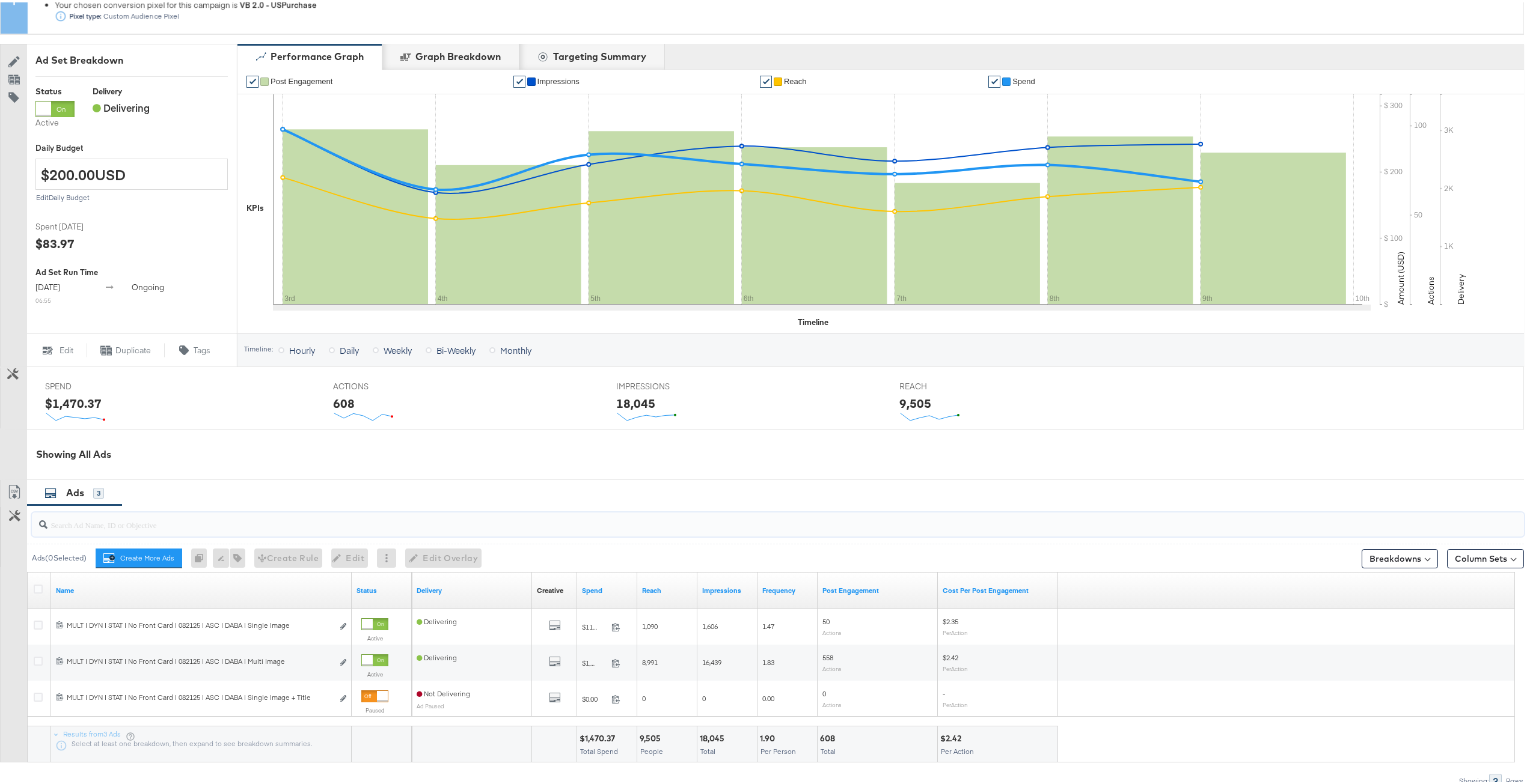
click at [230, 518] on input "search" at bounding box center [716, 517] width 1337 height 24
type input "kargo"
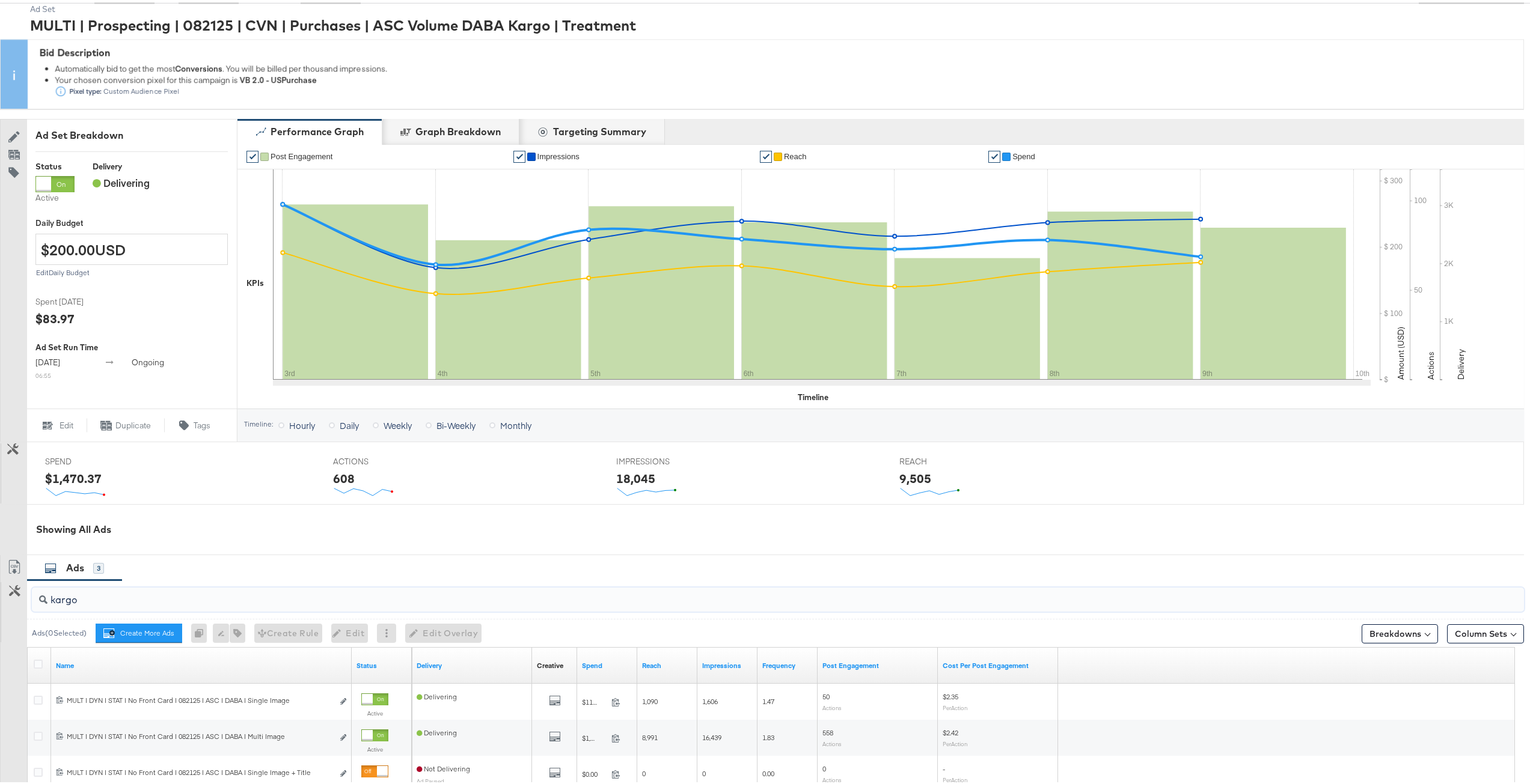
scroll to position [0, 0]
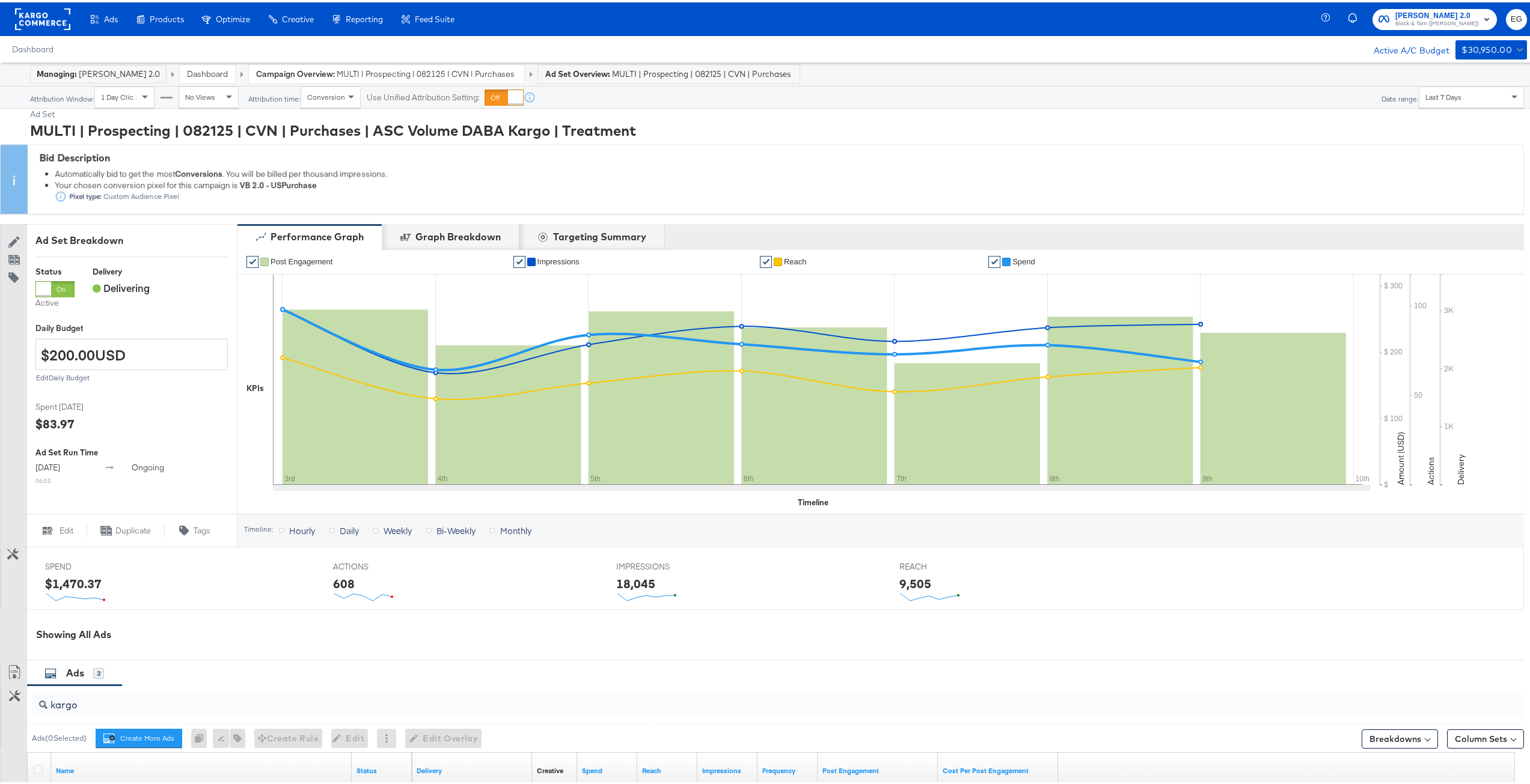
click at [112, 30] on ul "Ads Products Optimize Creative Reporting Feed Suite" at bounding box center [272, 16] width 383 height 33
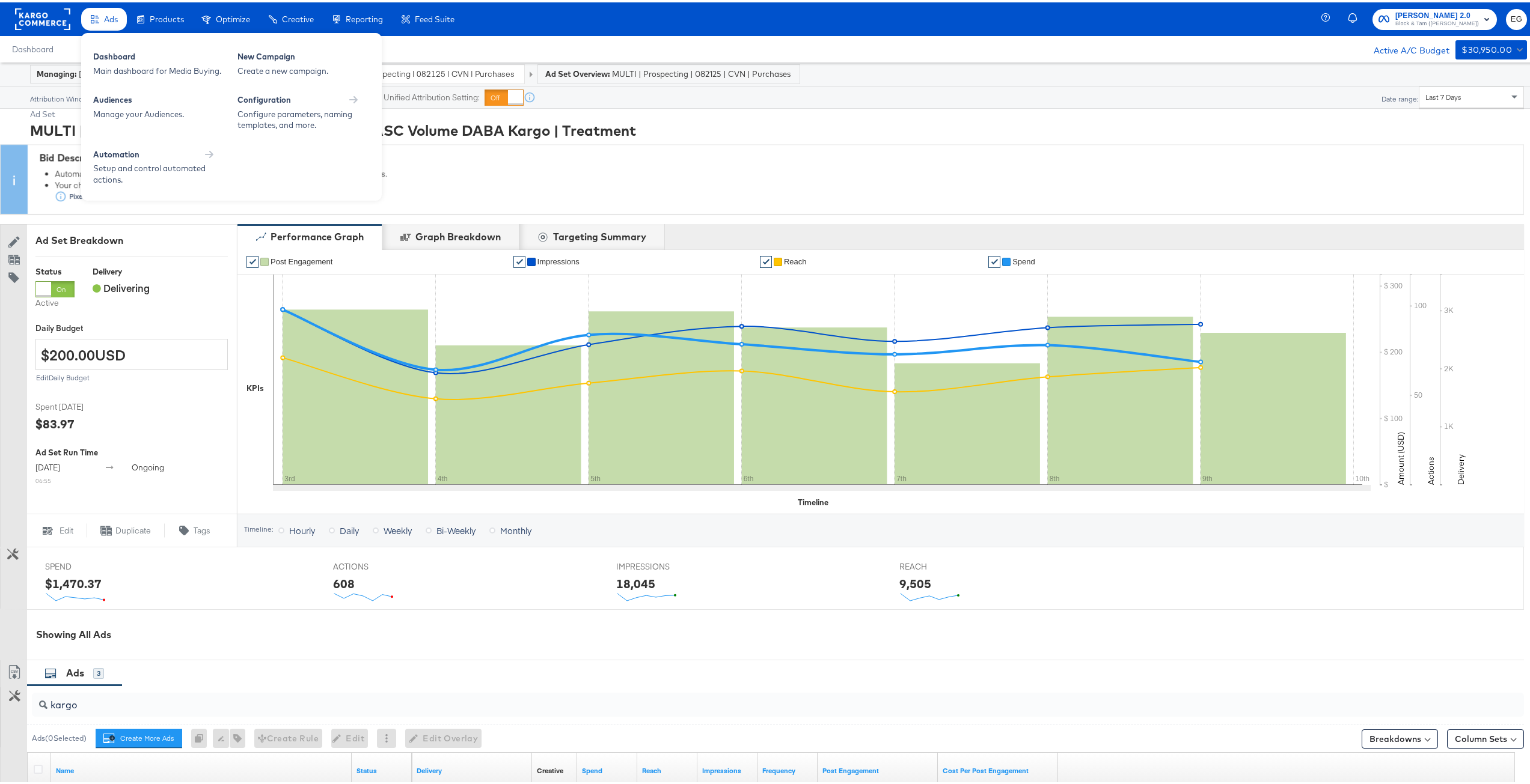
click at [112, 15] on span "Ads" at bounding box center [110, 17] width 14 height 10
click at [129, 55] on div "Dashboard" at bounding box center [159, 56] width 132 height 15
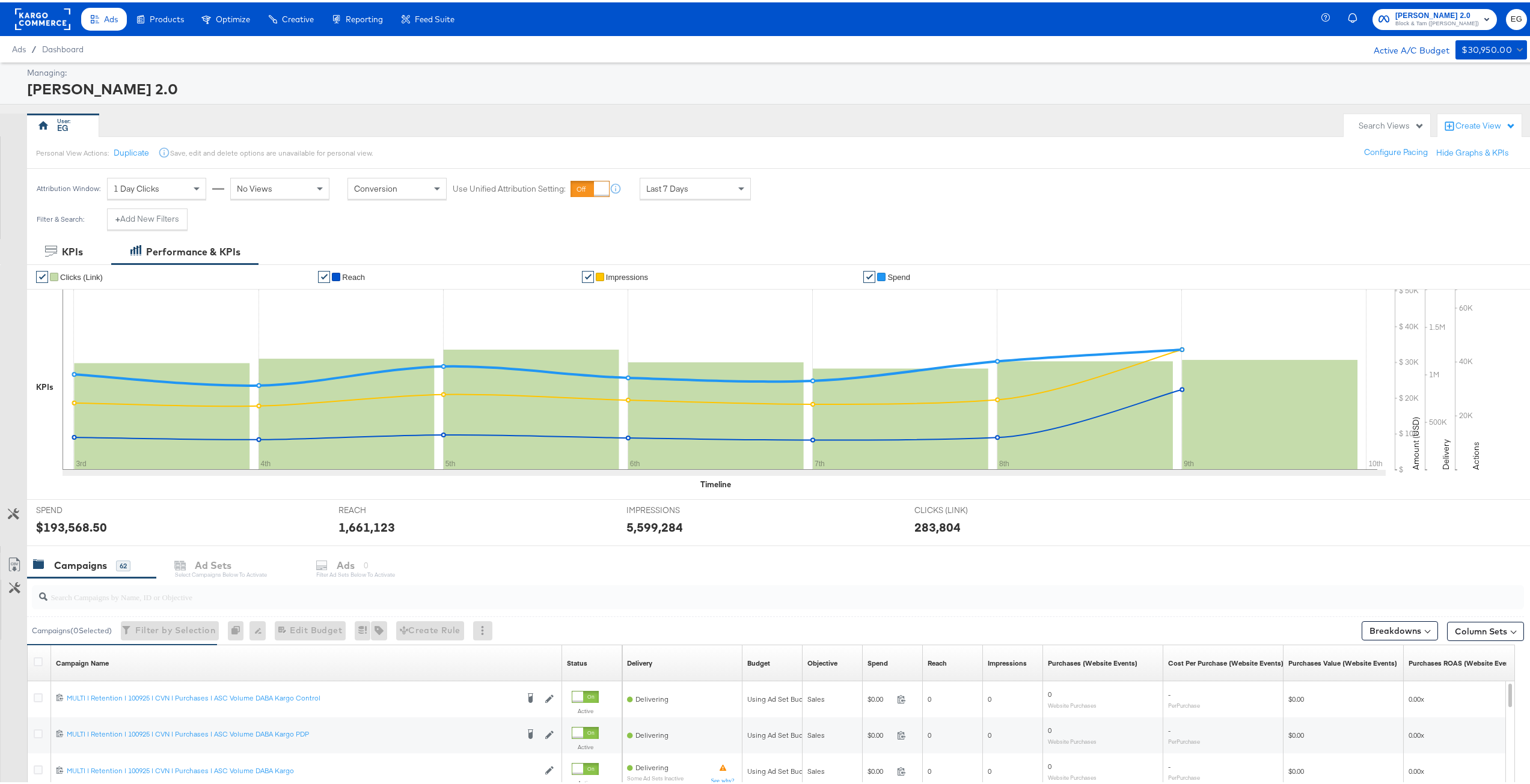
click at [153, 598] on input "search" at bounding box center [716, 590] width 1337 height 24
type input "kargo"
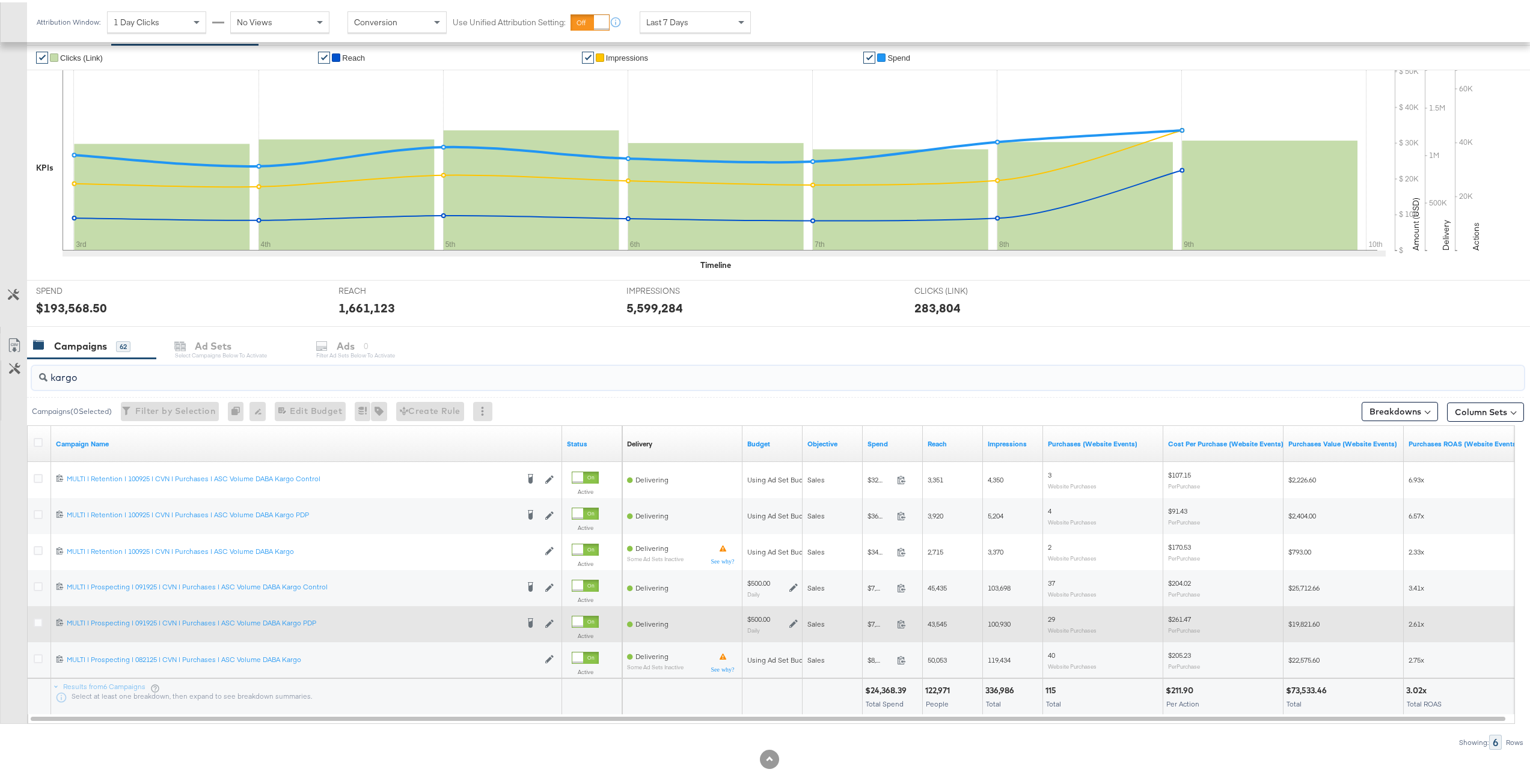
scroll to position [236, 0]
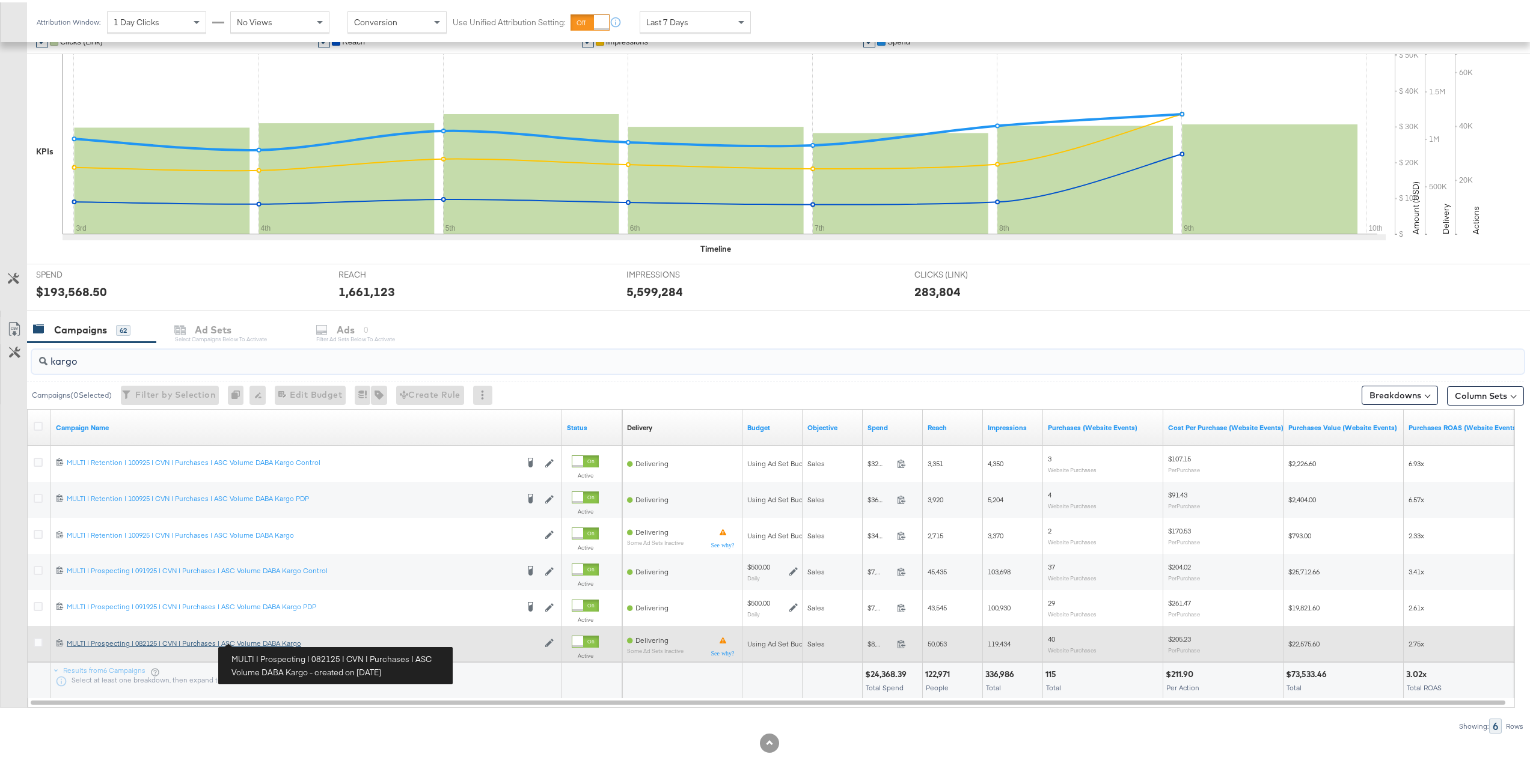
click at [264, 640] on div "MULTI | Prospecting | 082125 | CVN | Purchases | ASC Volume DABA Kargo MULTI | …" at bounding box center [303, 641] width 472 height 10
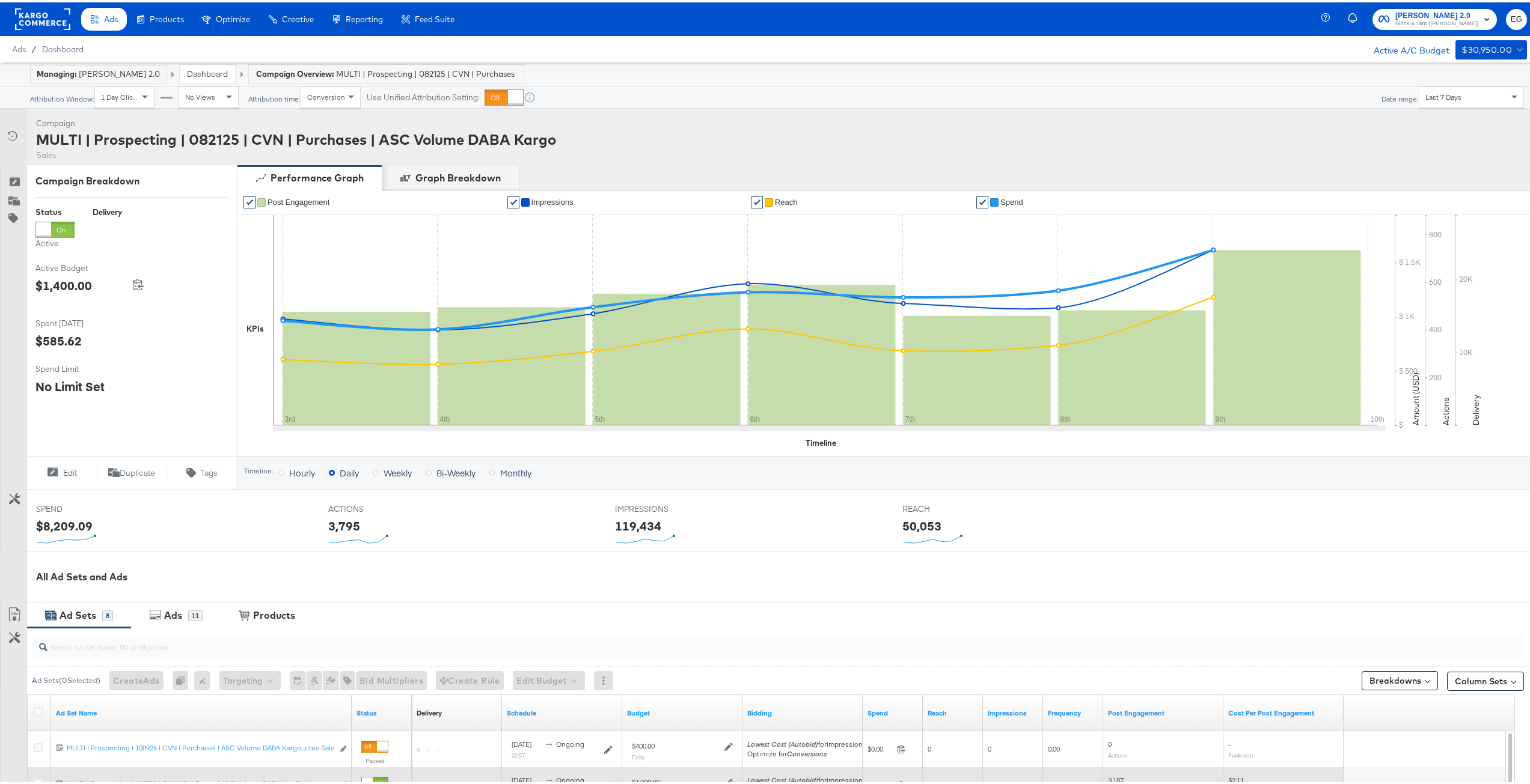
scroll to position [180, 0]
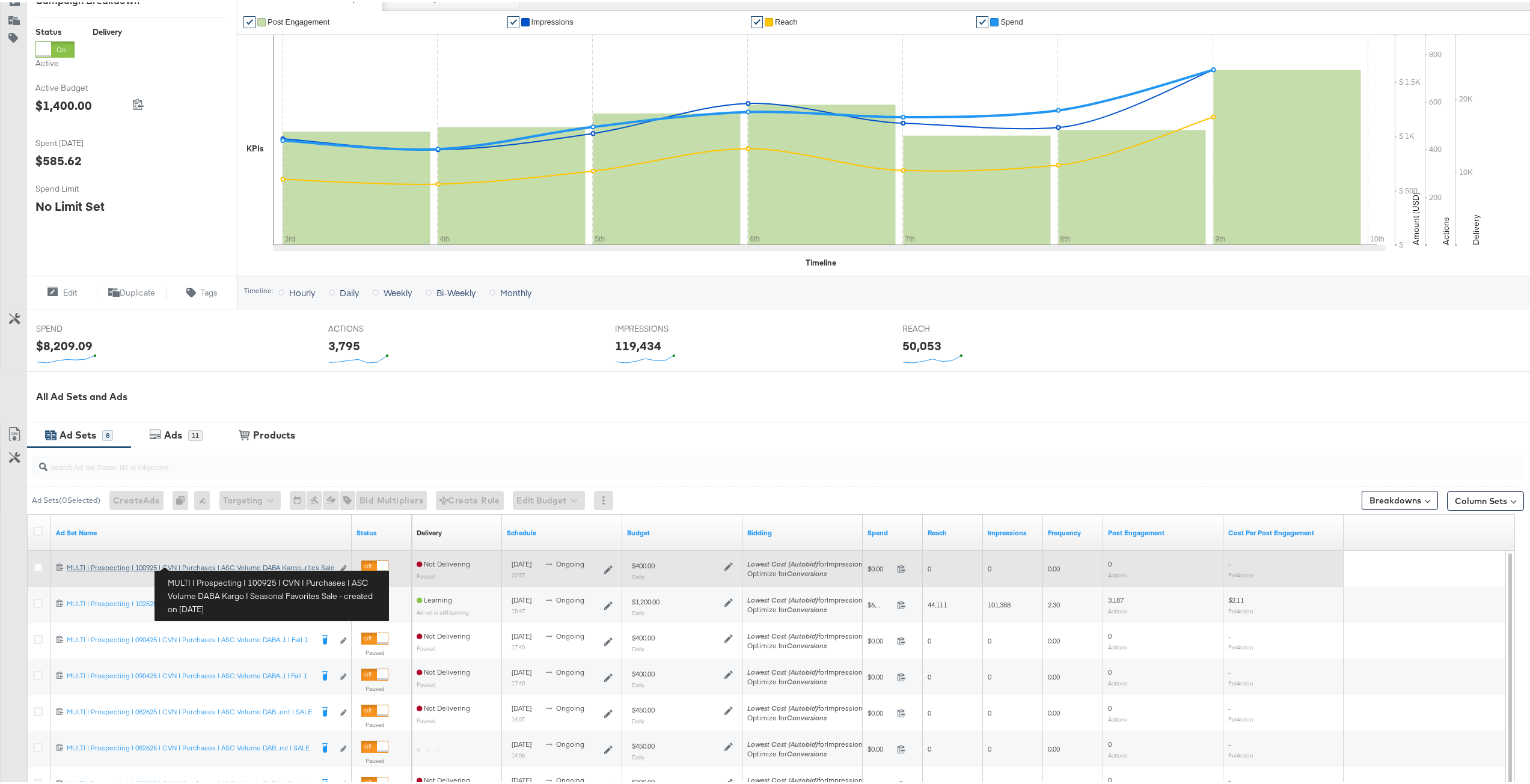
click at [283, 567] on div "MULTI | Prospecting | 100925 | CVN | Purchases | ASC Volume DABA Kargo | Season…" at bounding box center [200, 565] width 266 height 10
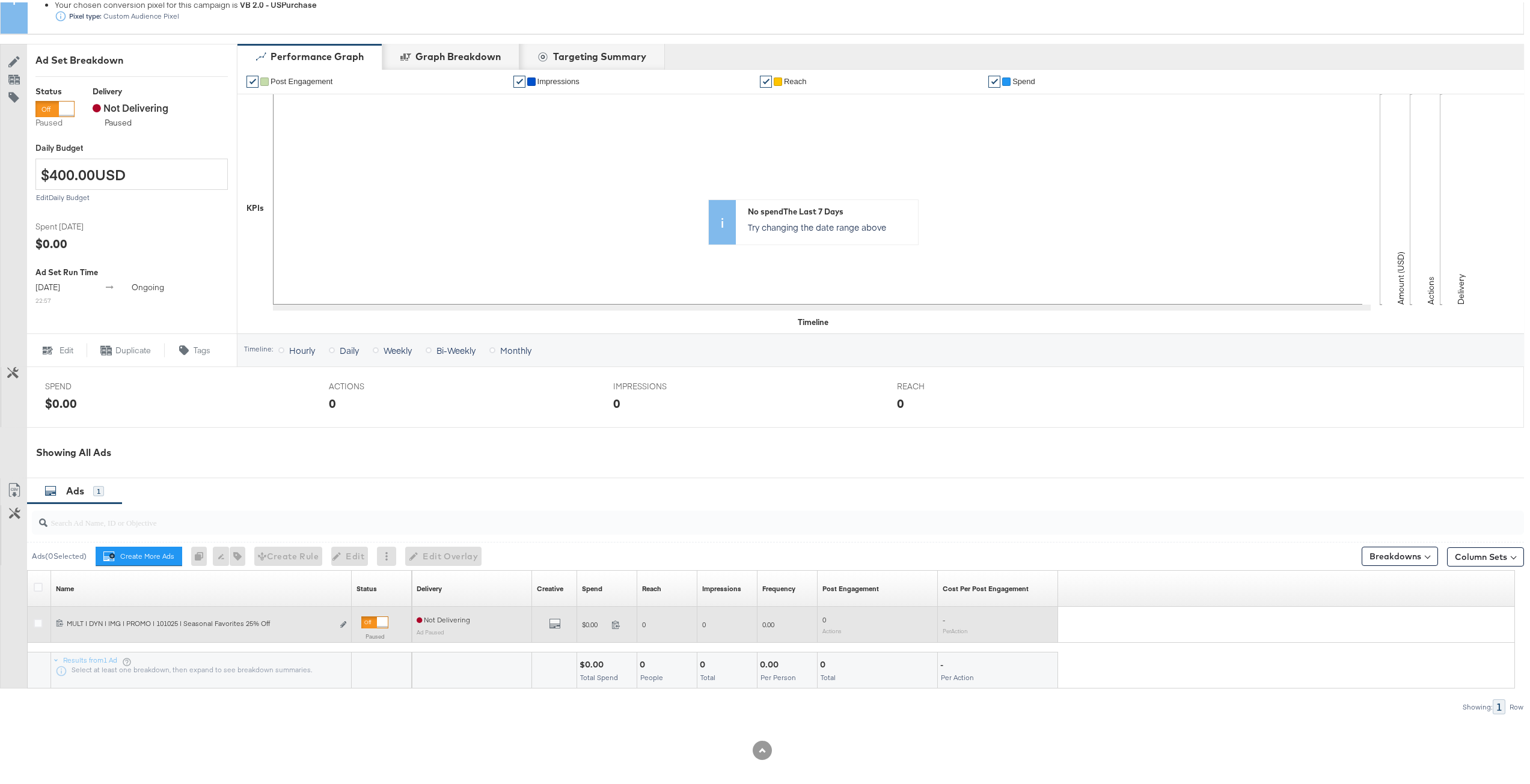
scroll to position [181, 0]
click at [35, 624] on div at bounding box center [39, 621] width 12 height 12
click at [37, 620] on icon at bounding box center [38, 619] width 9 height 9
click at [0, 0] on input "checkbox" at bounding box center [0, 0] width 0 height 0
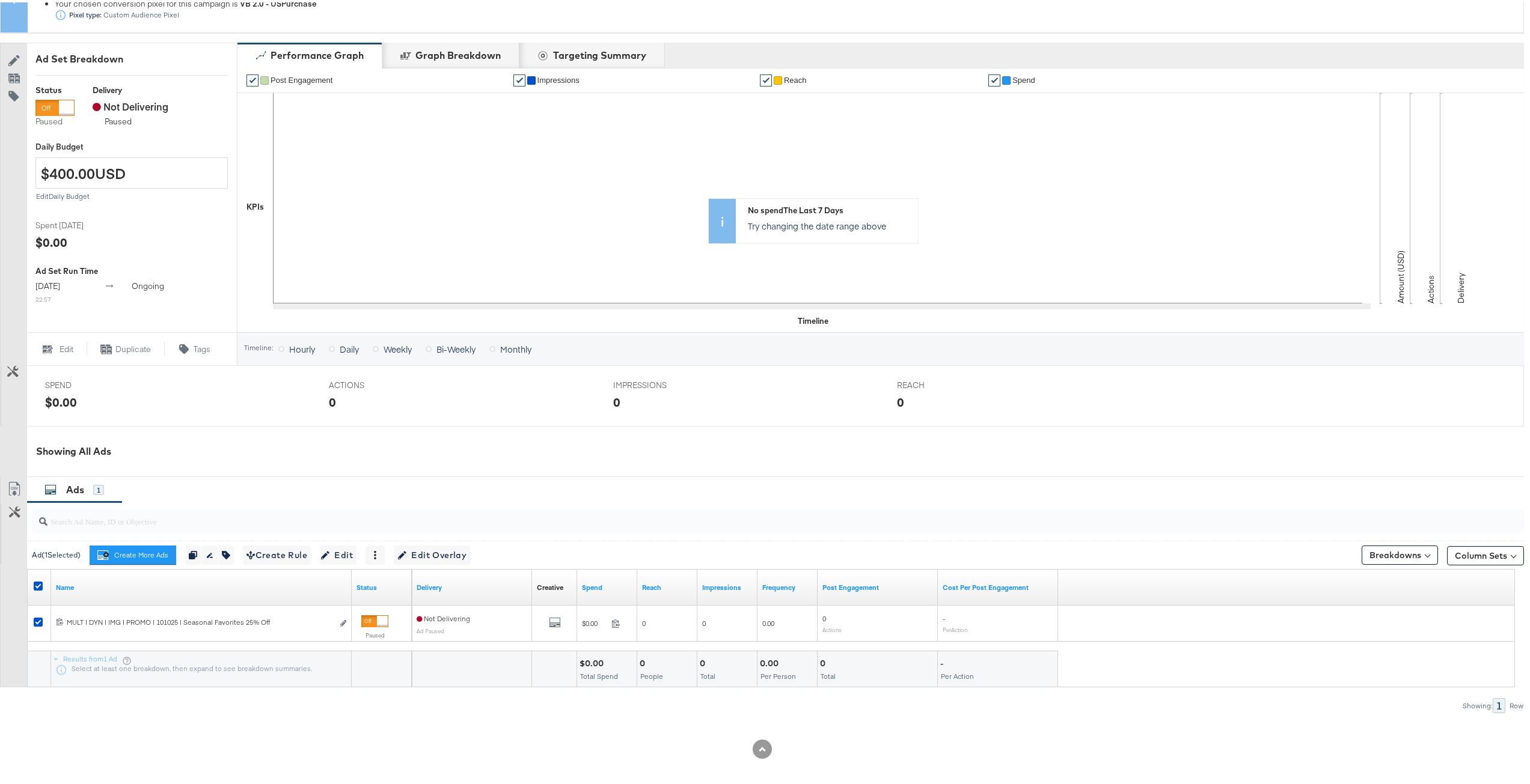
click at [464, 541] on div "Ad ( 1 Selected) Create More Ads Create more ads for this ad set Duplicate 1 ad…" at bounding box center [775, 552] width 1497 height 29
click at [464, 555] on span "Edit Overlay Edit overlays for 1 ad" at bounding box center [432, 553] width 69 height 15
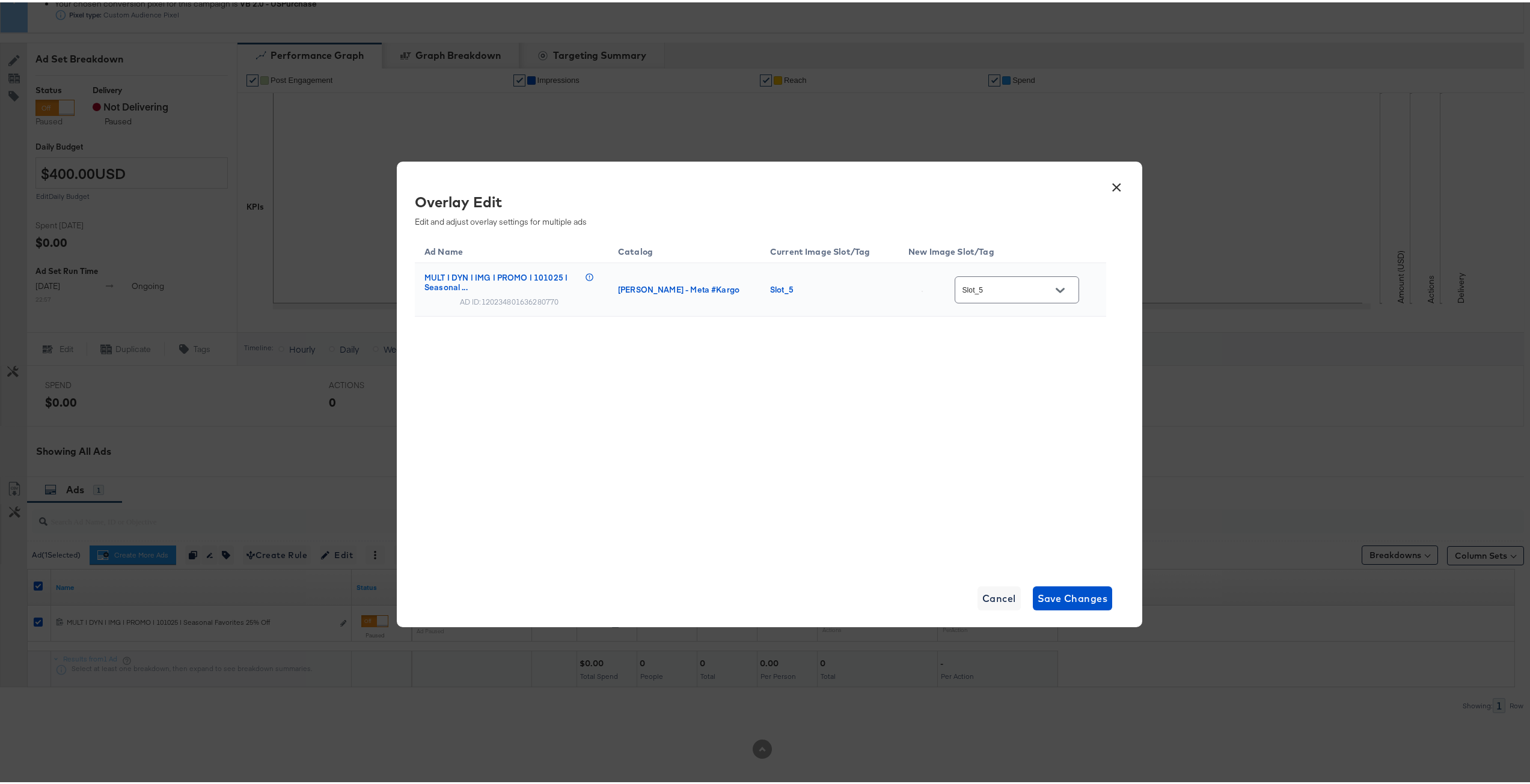
click at [923, 289] on img at bounding box center [921, 289] width 1 height 1
click at [889, 361] on div "Ad Name Catalog Current Image Slot/Tag New Image Slot/Tag MULT | DYN | IMG | PR…" at bounding box center [760, 304] width 691 height 140
click at [1062, 287] on icon "Open" at bounding box center [1060, 288] width 8 height 8
click at [856, 453] on div "Ad Name Catalog Current Image Slot/Tag New Image Slot/Tag MULT | DYN | IMG | PR…" at bounding box center [760, 399] width 691 height 330
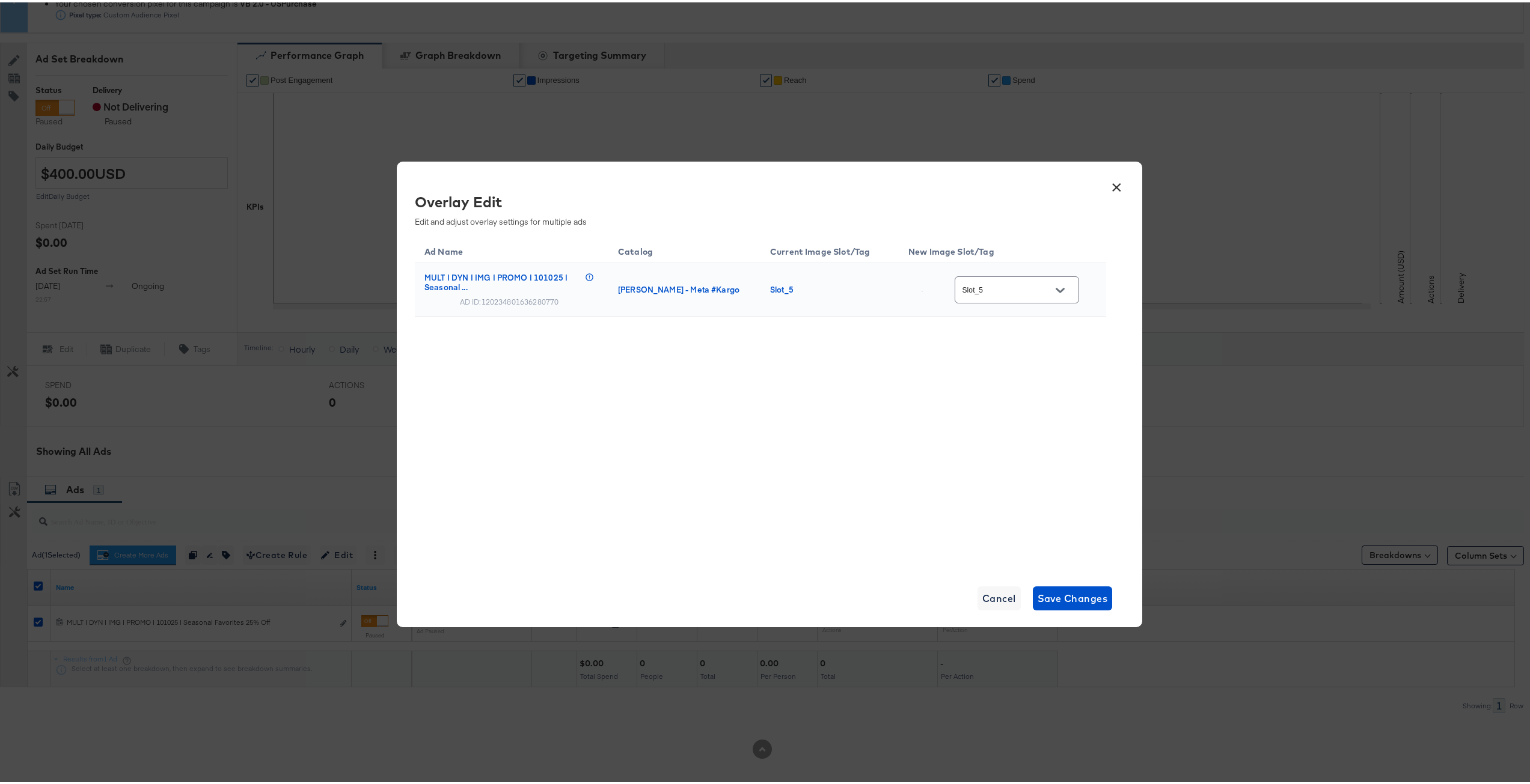
click at [1018, 293] on input "Slot_5" at bounding box center [1008, 288] width 95 height 14
drag, startPoint x: 1001, startPoint y: 596, endPoint x: 967, endPoint y: 580, distance: 37.6
click at [1001, 596] on span "Cancel" at bounding box center [999, 596] width 33 height 17
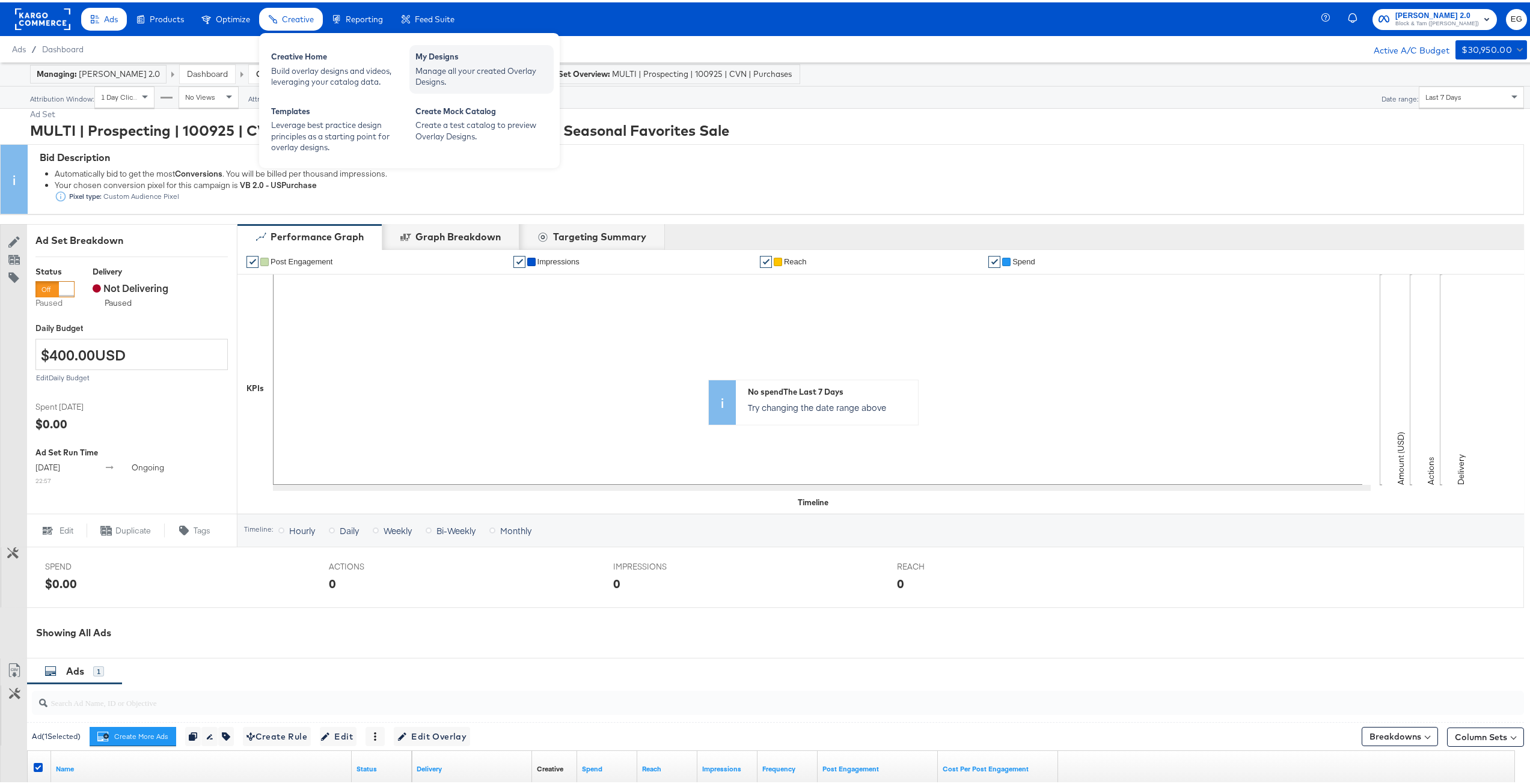
click at [483, 68] on div "Manage all your created Overlay Designs." at bounding box center [481, 73] width 132 height 22
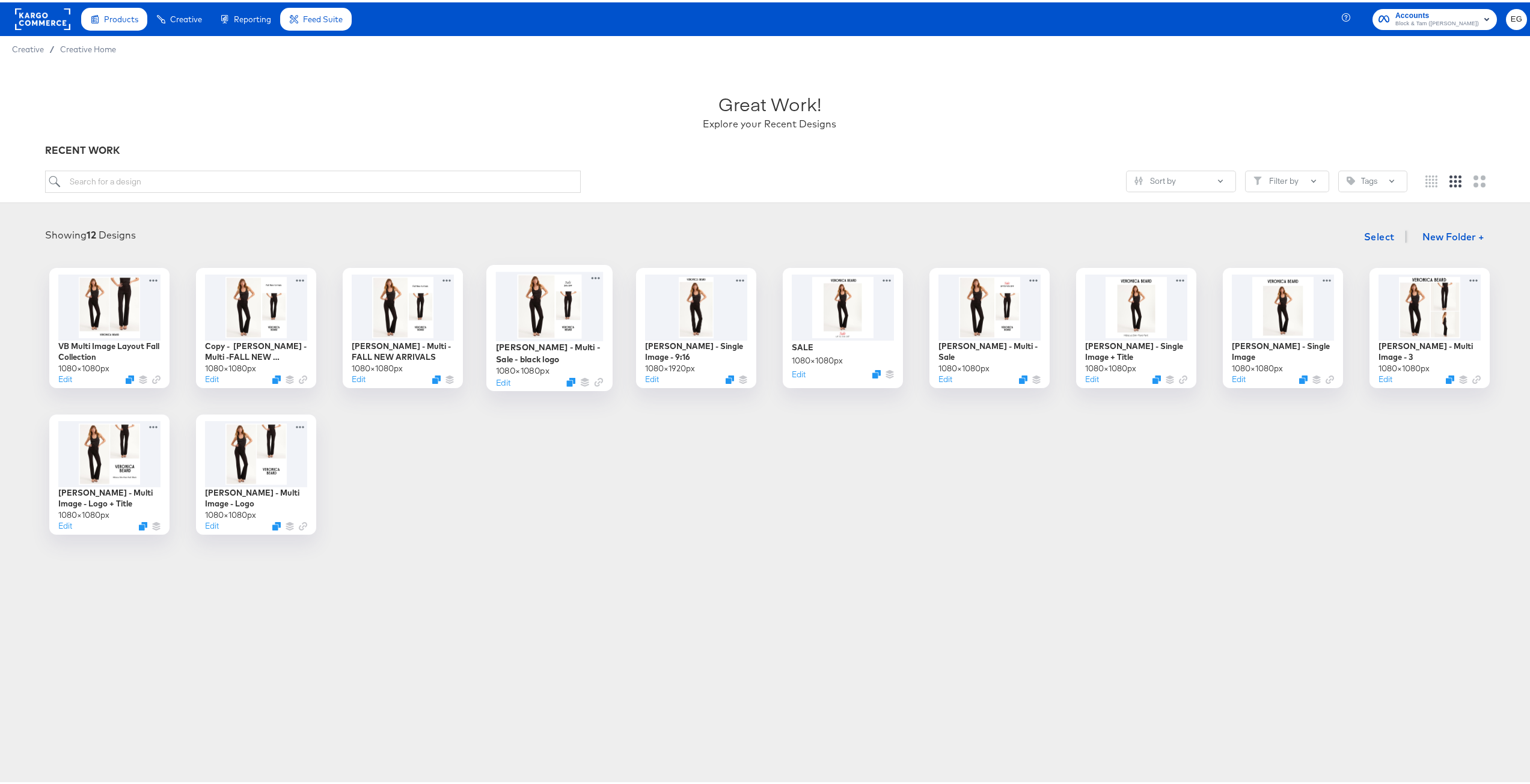
click at [555, 298] on div at bounding box center [550, 303] width 108 height 69
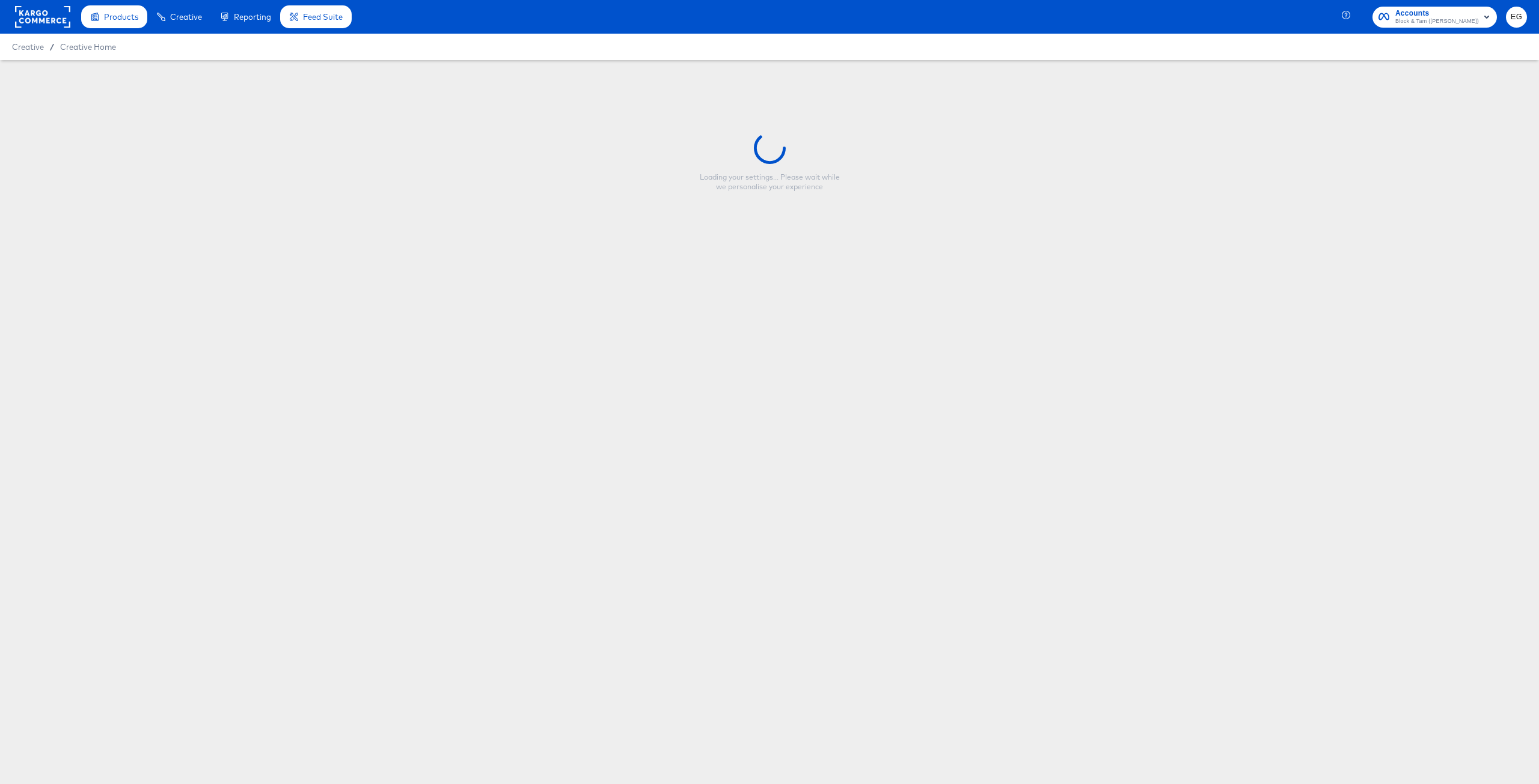
type input "[PERSON_NAME] - Multi - Sale - black logo"
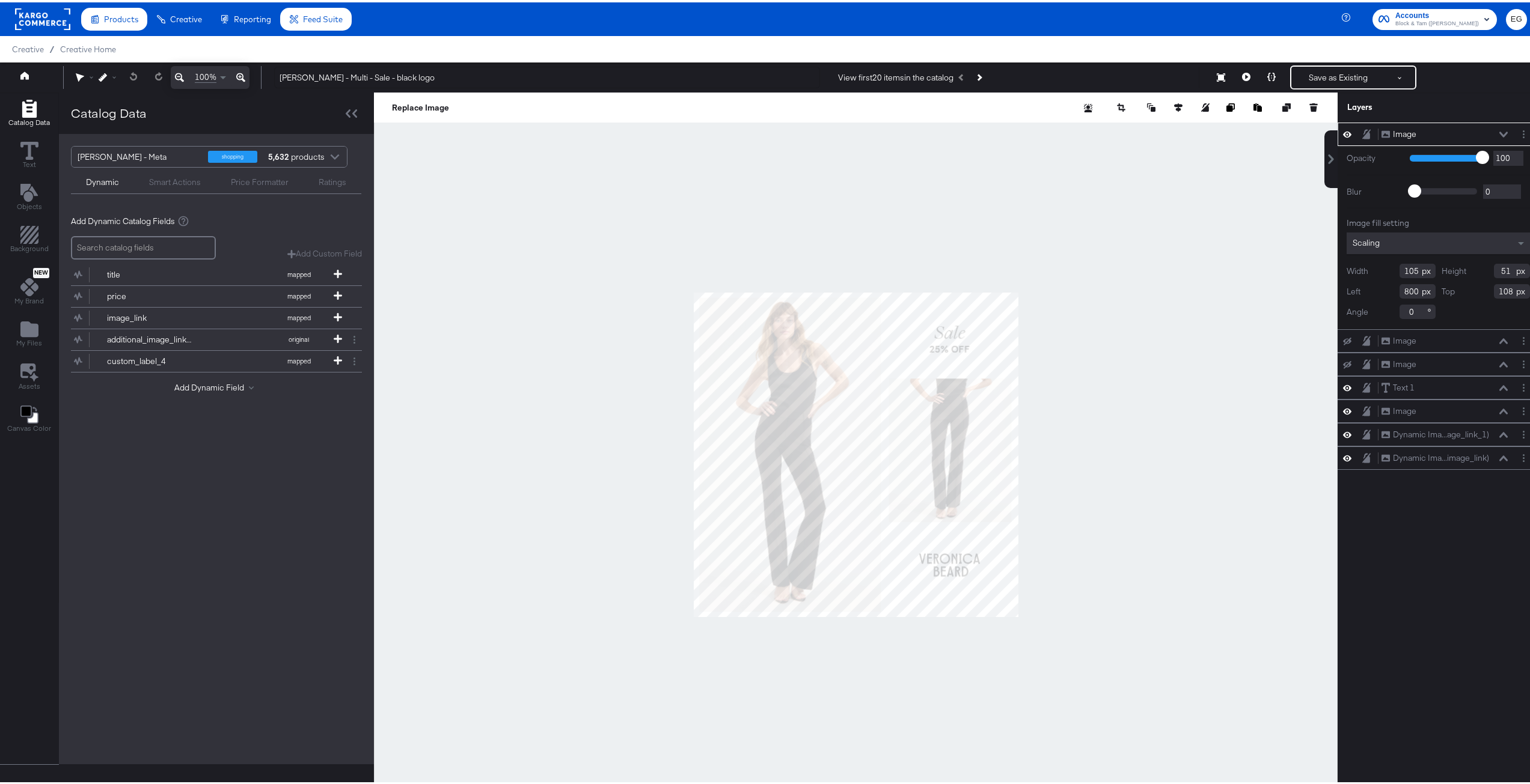
click at [473, 508] on div at bounding box center [855, 453] width 964 height 724
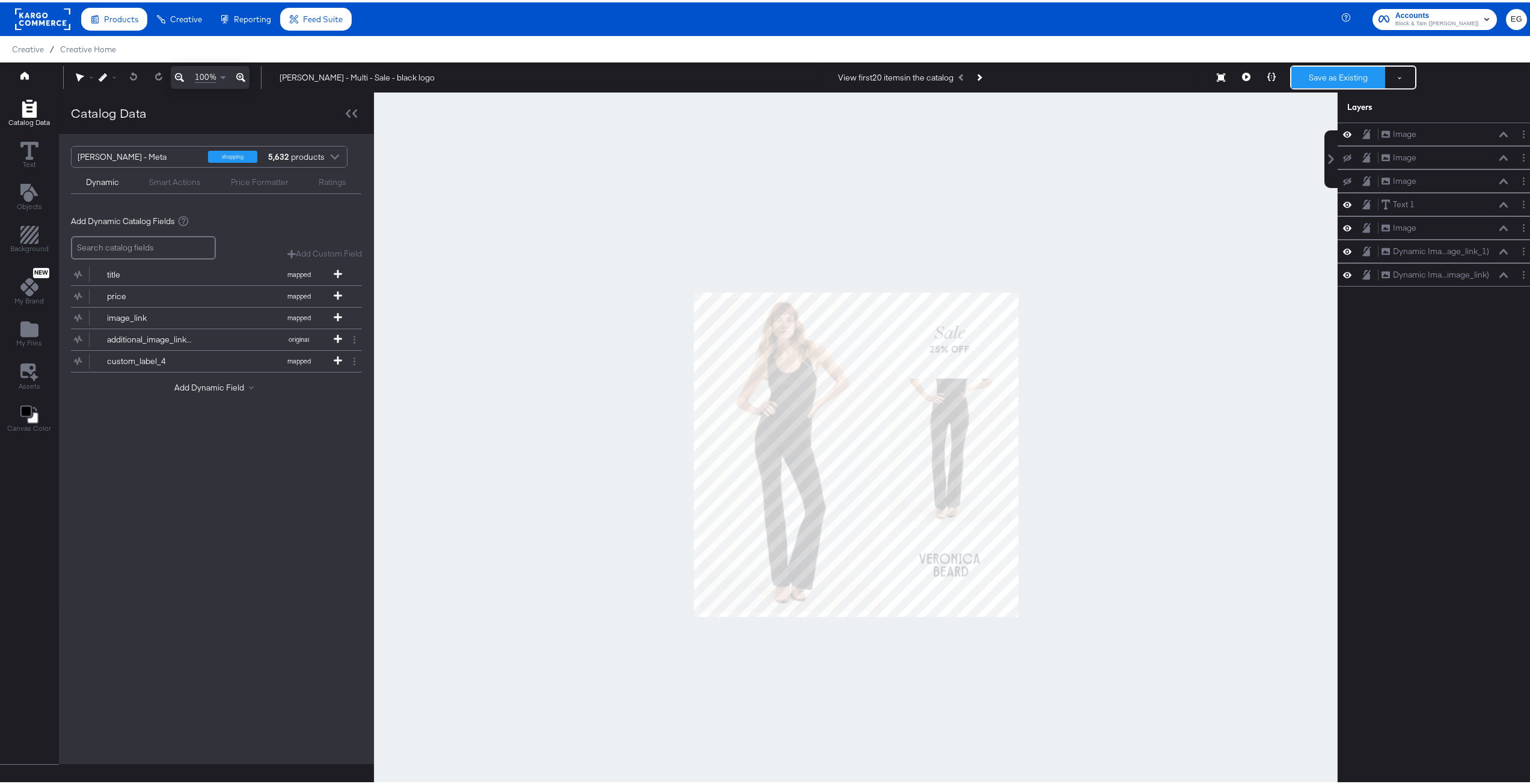
click at [1342, 69] on button "Save as Existing" at bounding box center [1337, 75] width 94 height 22
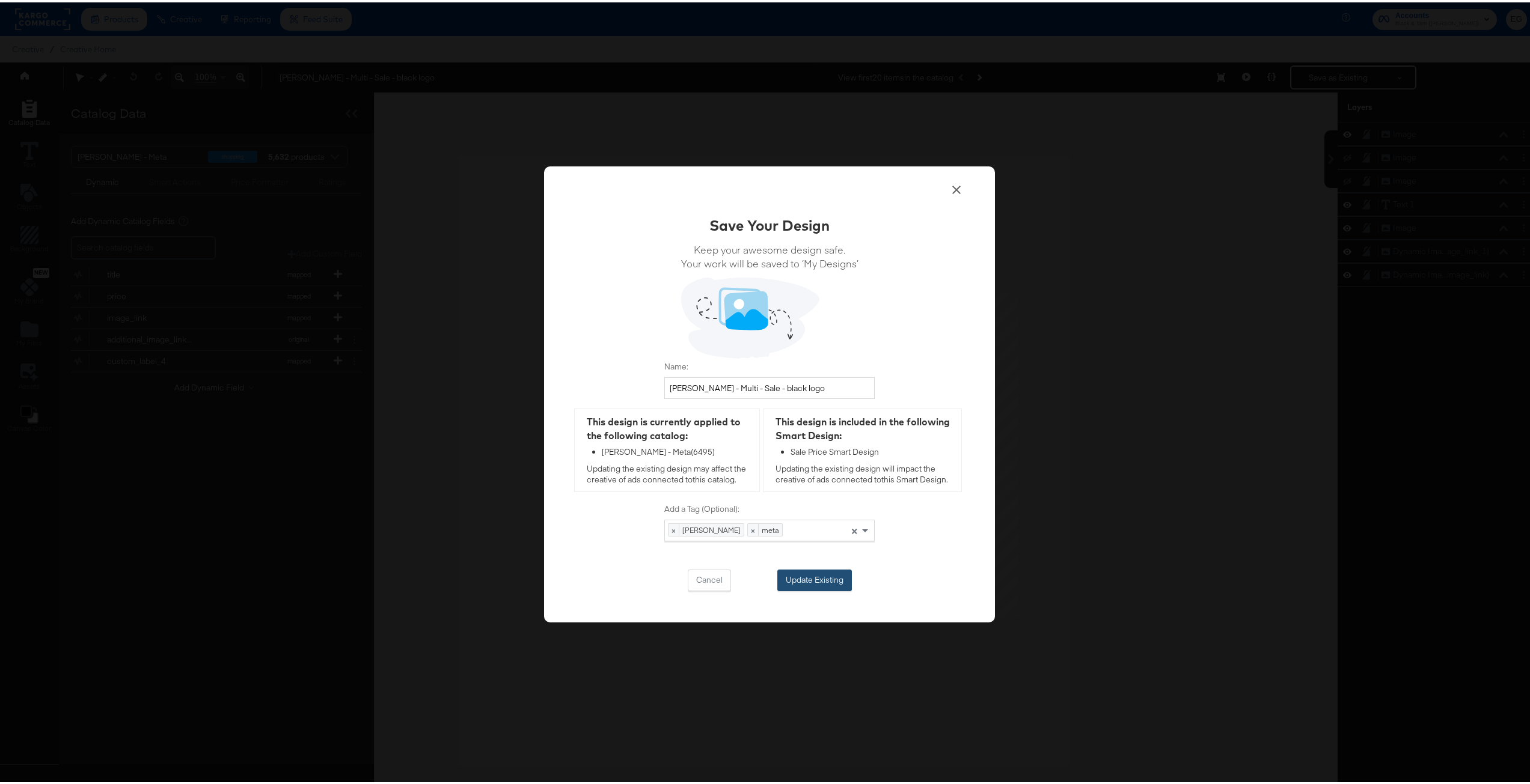
click at [814, 581] on button "Update Existing" at bounding box center [814, 578] width 74 height 22
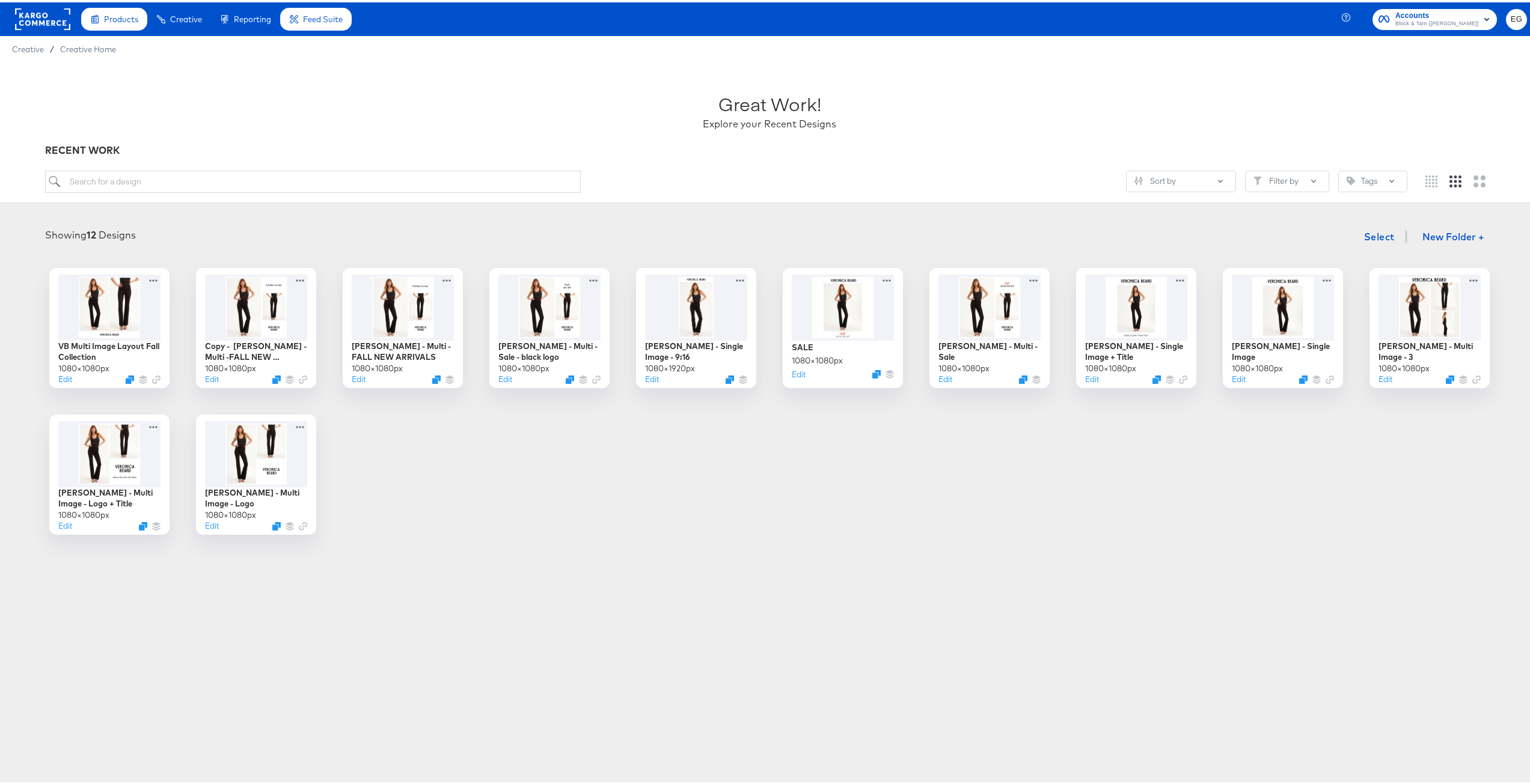
click at [814, 581] on article "Great Work! Explore your Recent Designs RECENT WORK Sort by Filter by Tags Show…" at bounding box center [769, 326] width 1539 height 530
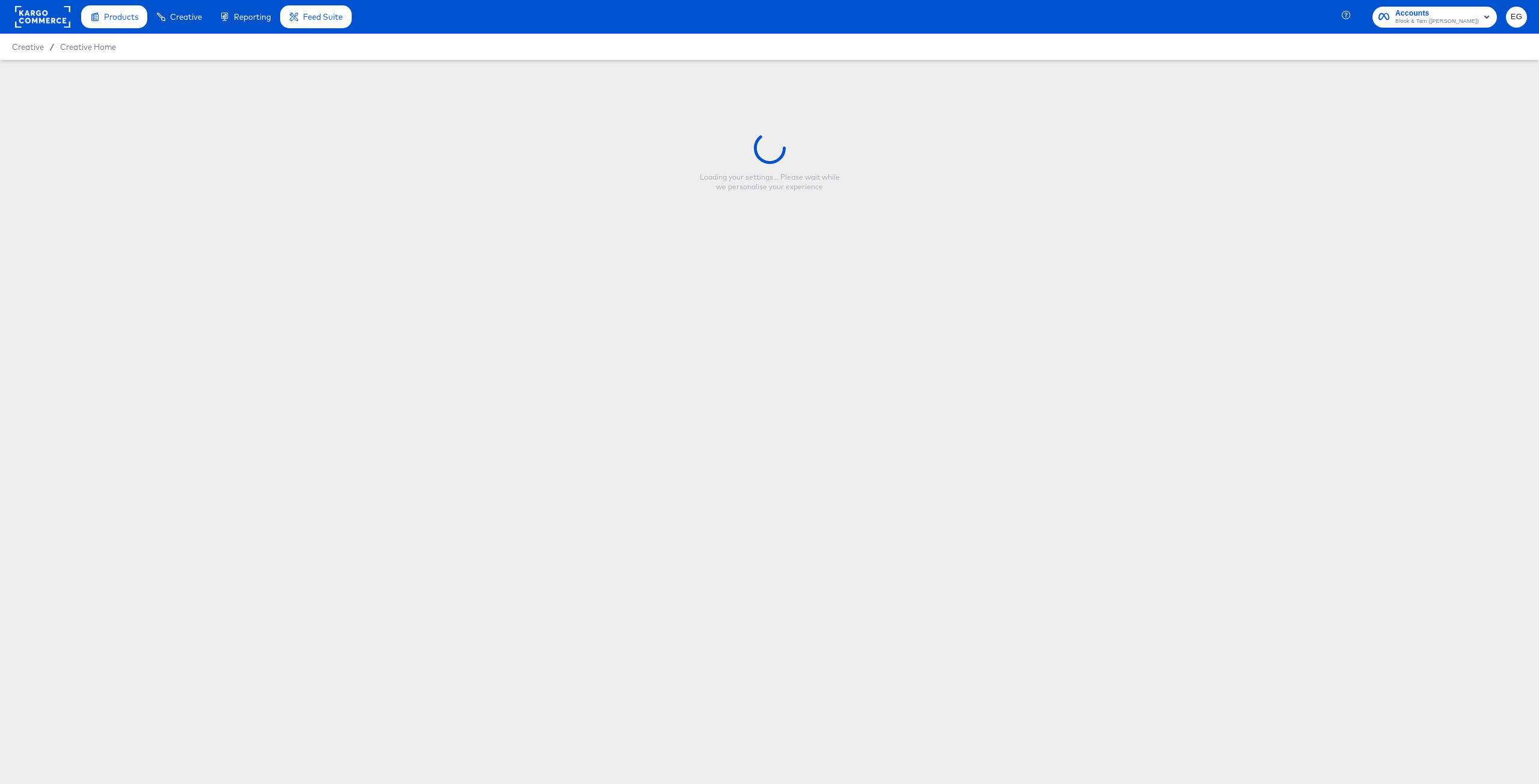
type input "[PERSON_NAME] - Multi - Sale - black logo"
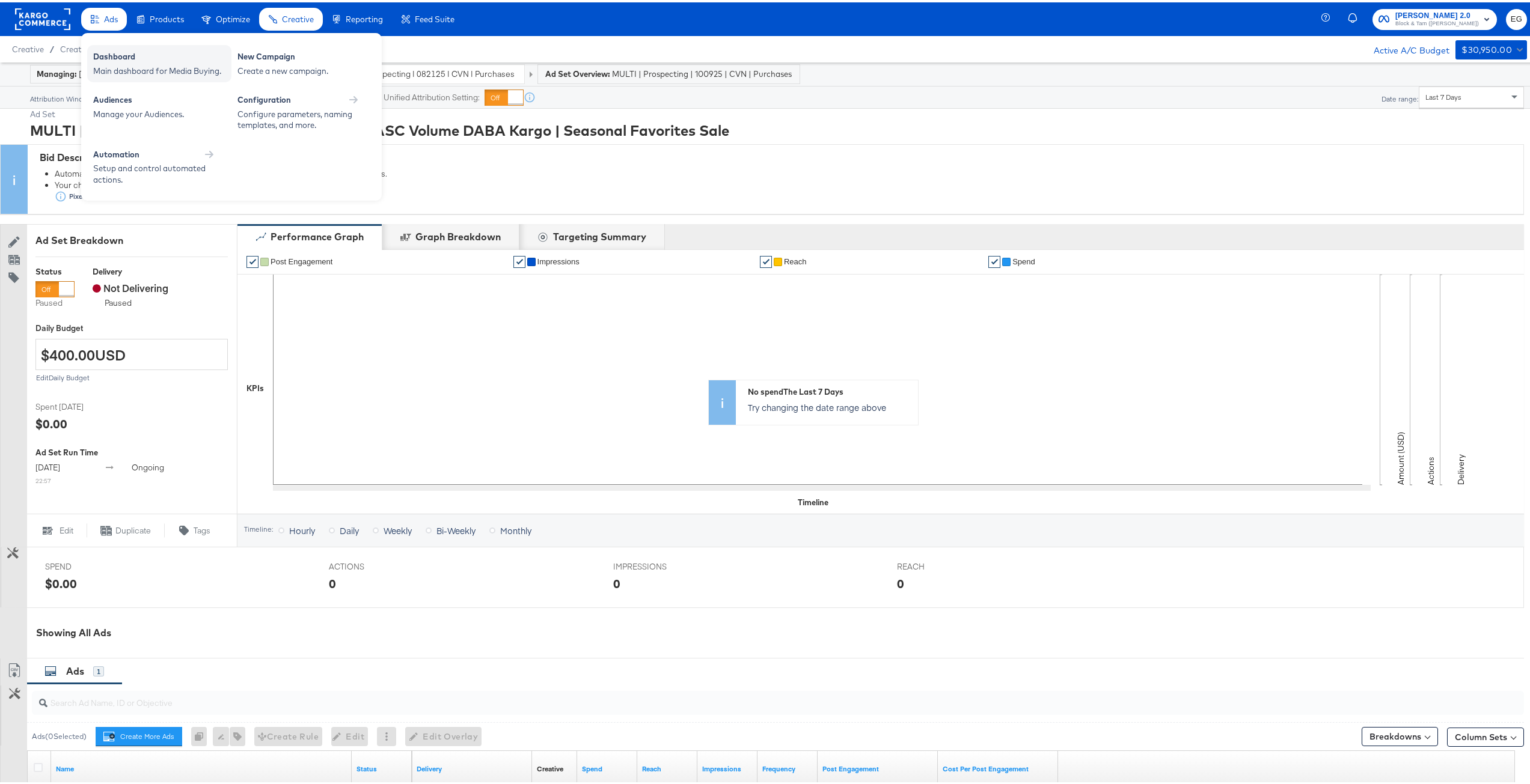
click at [109, 56] on div "Dashboard" at bounding box center [159, 56] width 132 height 15
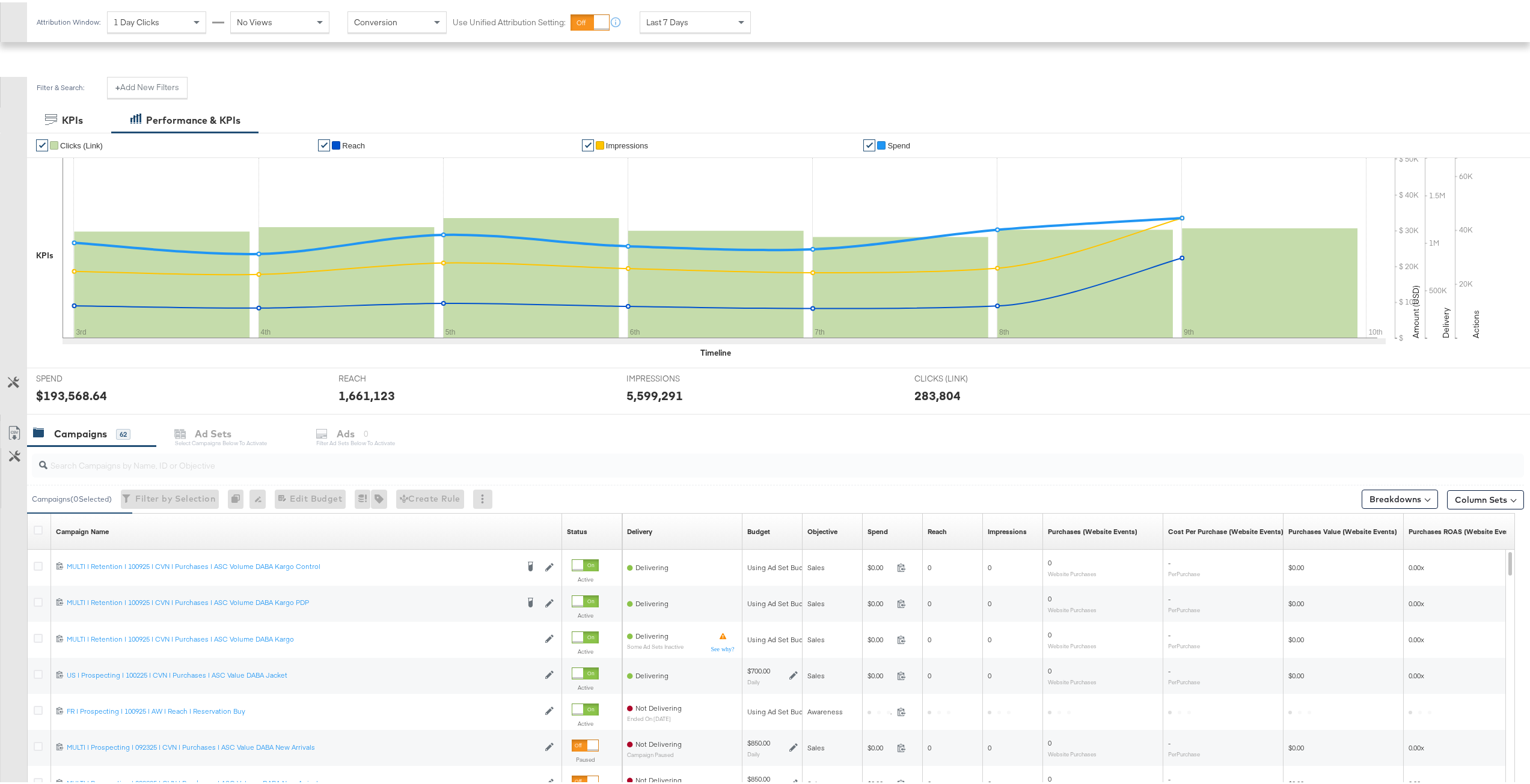
scroll to position [180, 0]
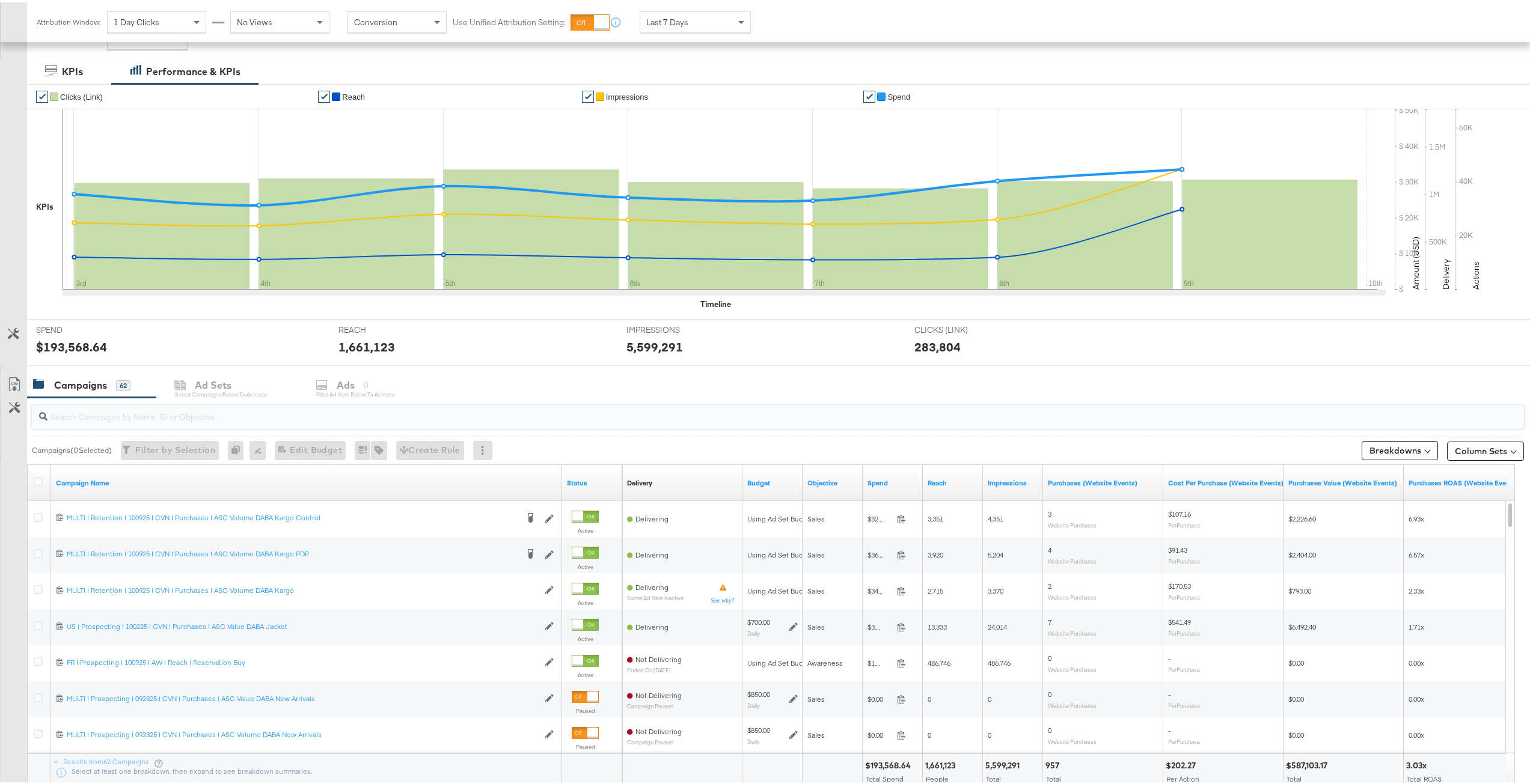
click at [158, 411] on input "search" at bounding box center [716, 410] width 1337 height 24
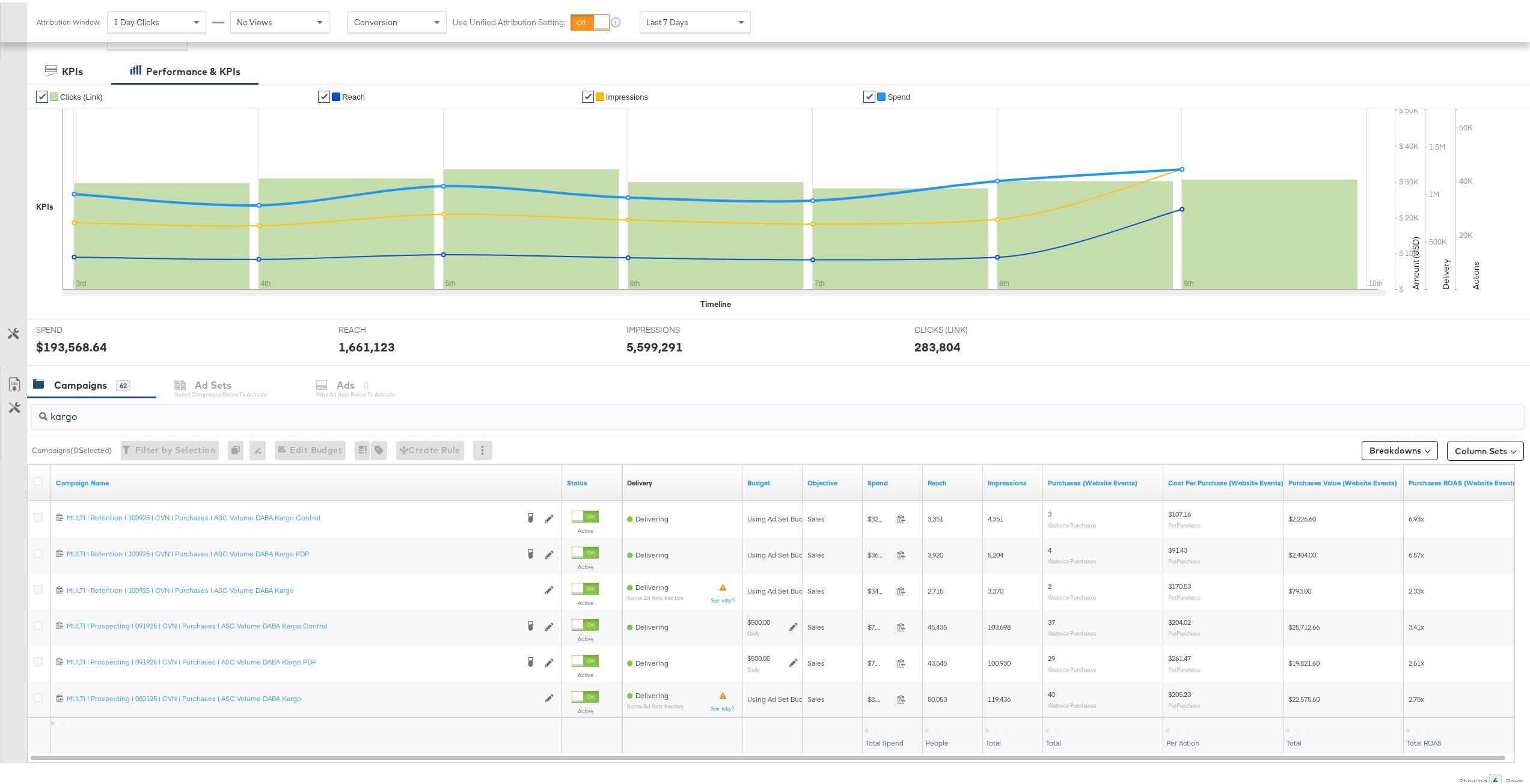
type input "kargo"
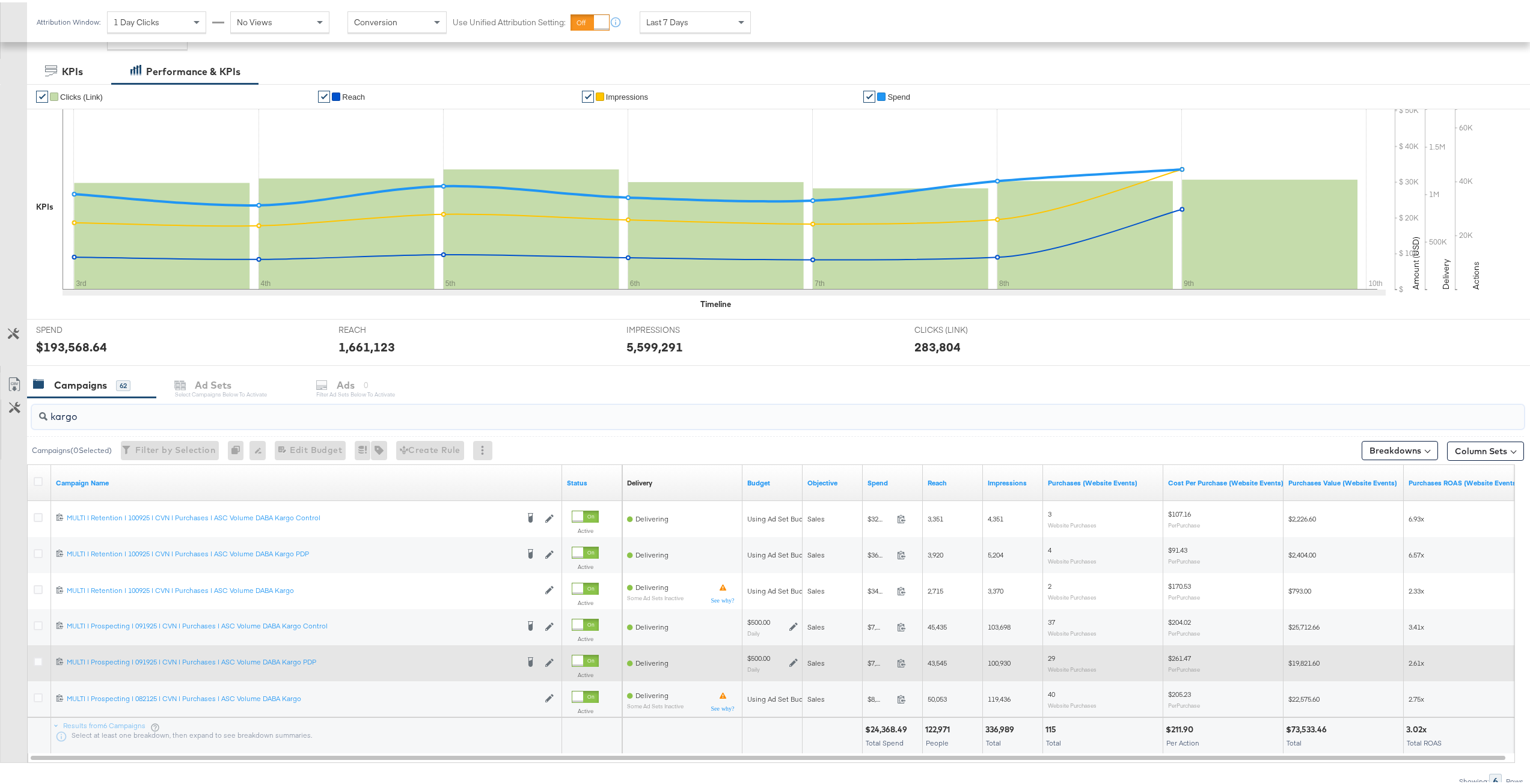
scroll to position [236, 0]
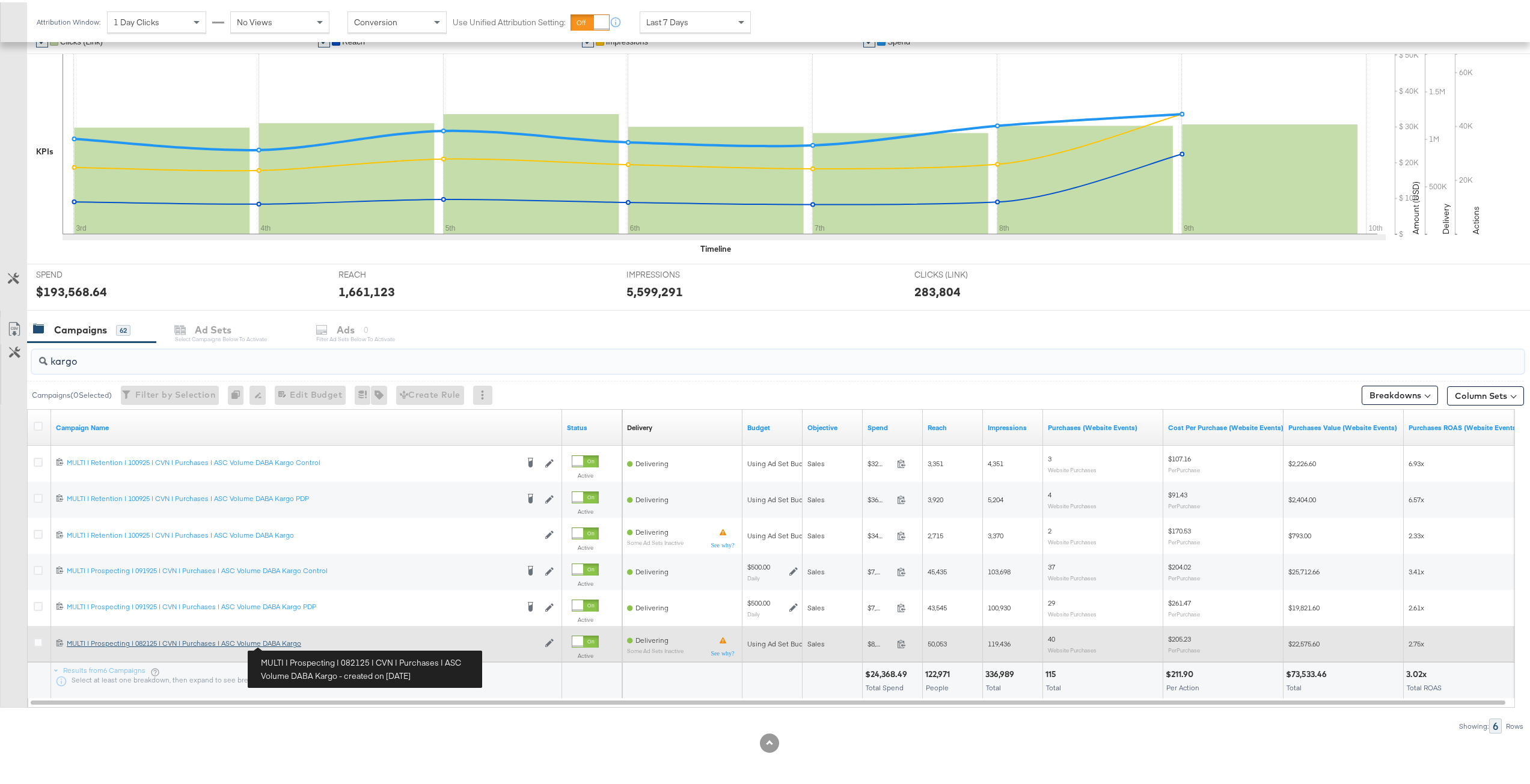
click at [291, 640] on div "MULTI | Prospecting | 082125 | CVN | Purchases | ASC Volume DABA Kargo MULTI | …" at bounding box center [303, 641] width 472 height 10
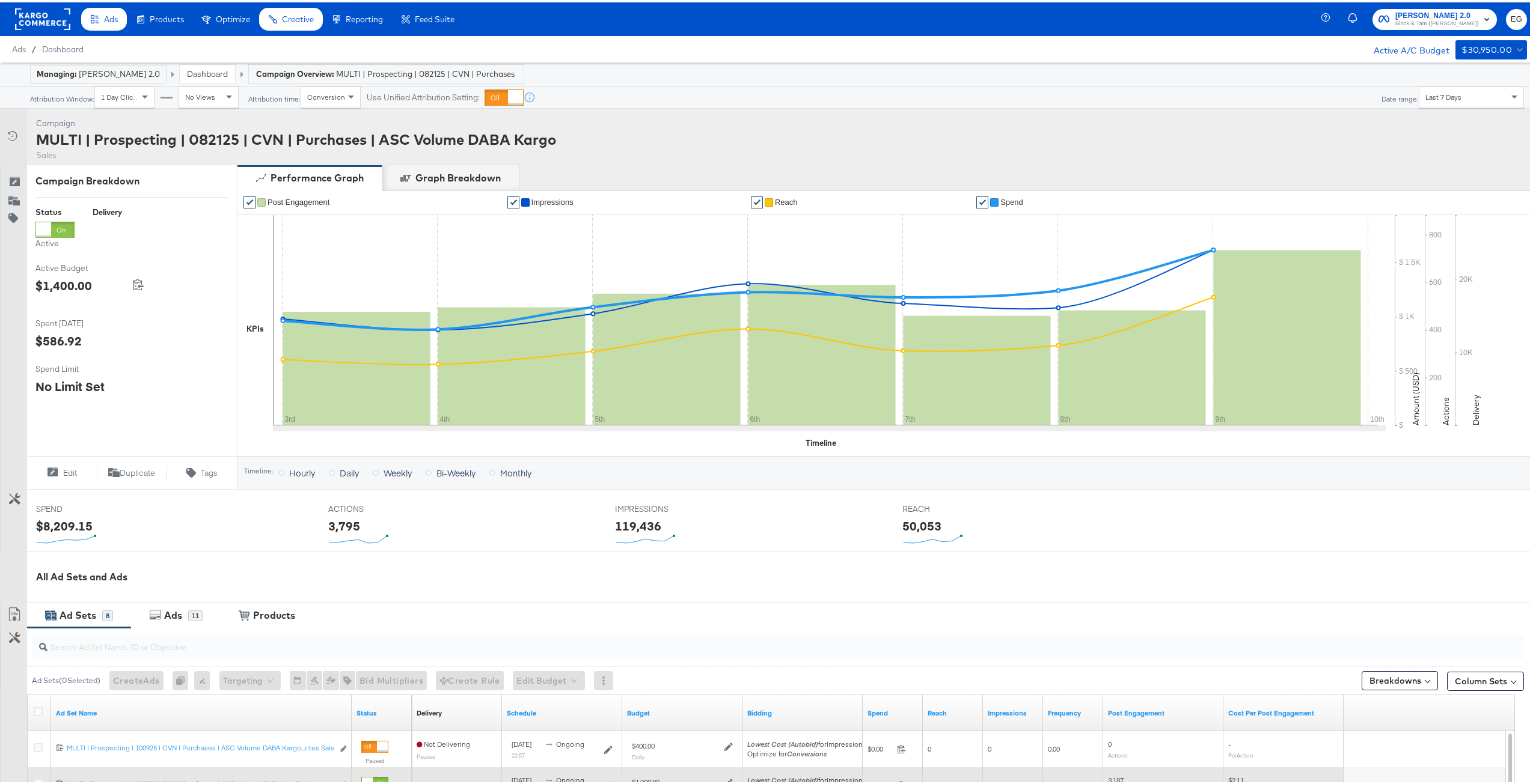
scroll to position [120, 0]
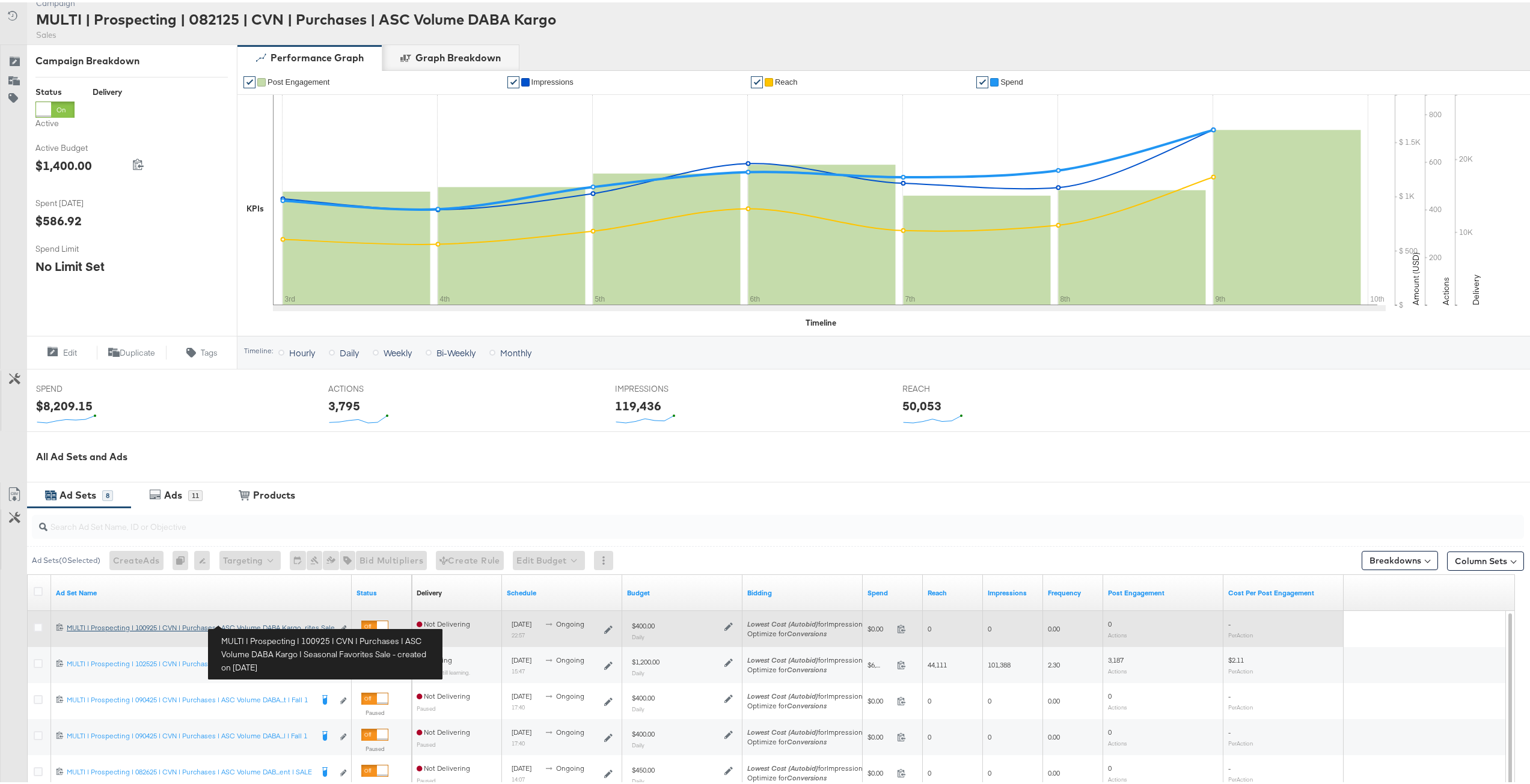
click at [253, 622] on div "MULTI | Prospecting | 100925 | CVN | Purchases | ASC Volume DABA Kargo | Season…" at bounding box center [200, 626] width 266 height 10
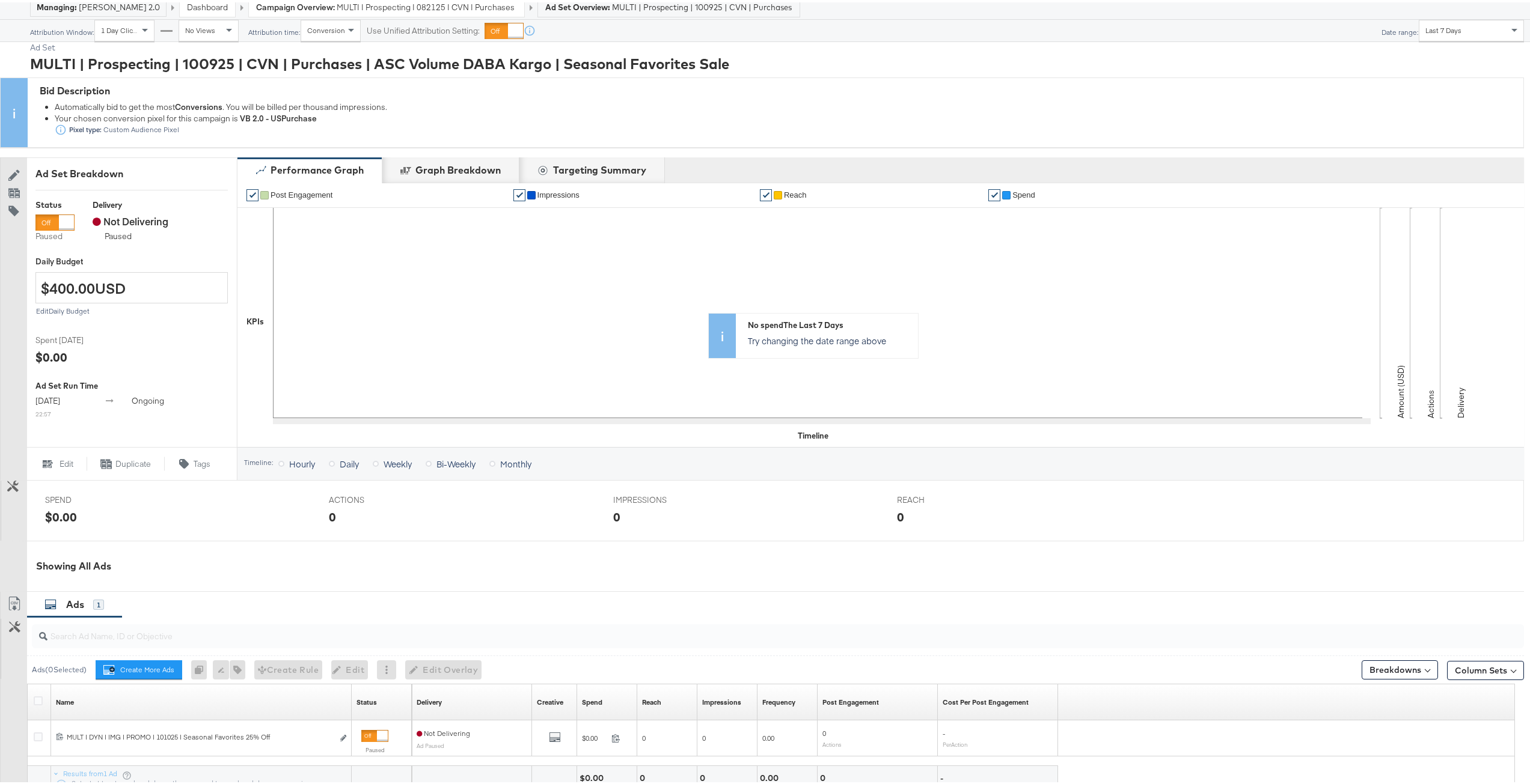
scroll to position [180, 0]
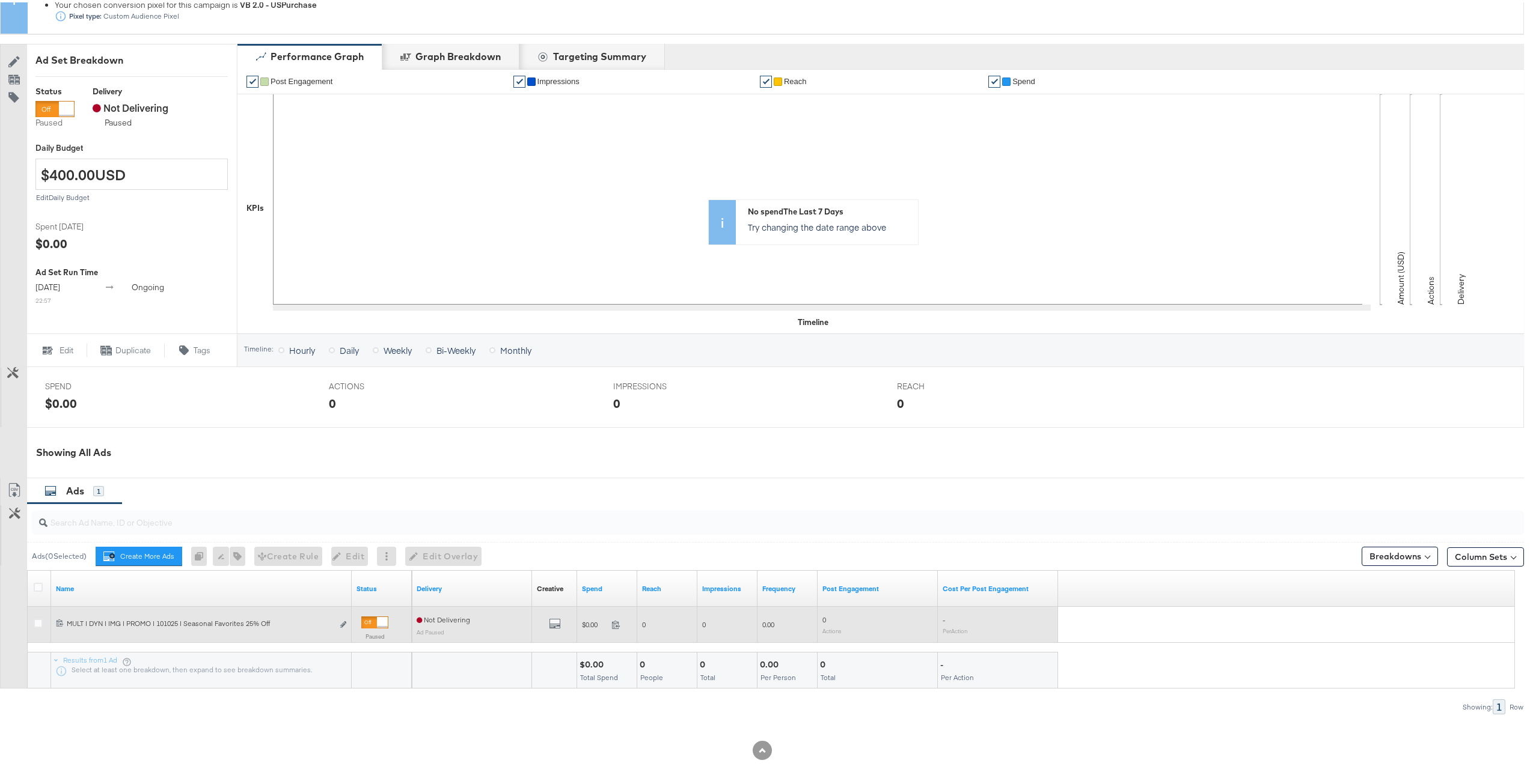
click at [33, 620] on div at bounding box center [39, 622] width 22 height 22
click at [37, 620] on icon at bounding box center [38, 621] width 9 height 9
click at [0, 0] on input "checkbox" at bounding box center [0, 0] width 0 height 0
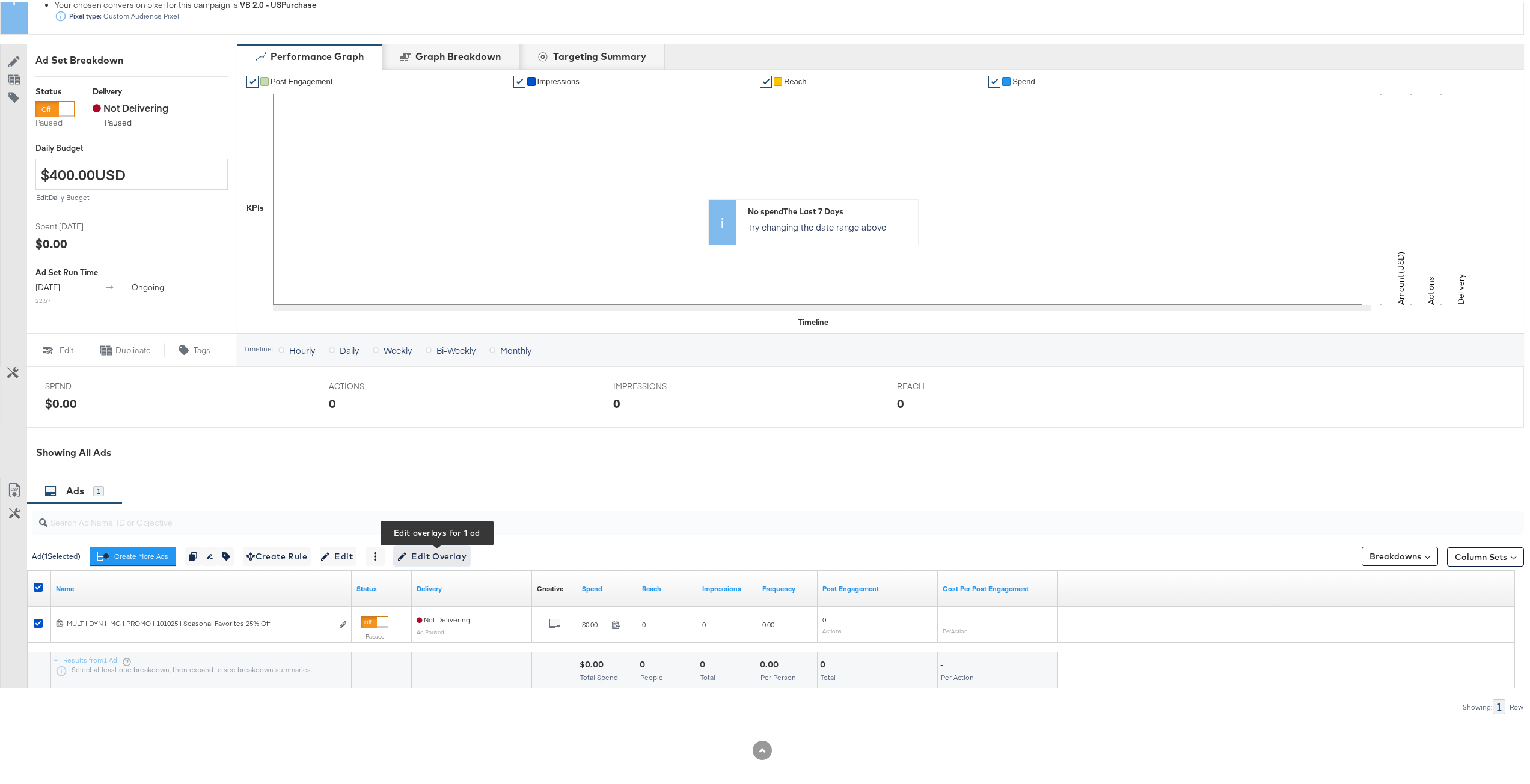
click at [455, 554] on span "Edit Overlay Edit overlays for 1 ad" at bounding box center [432, 554] width 69 height 15
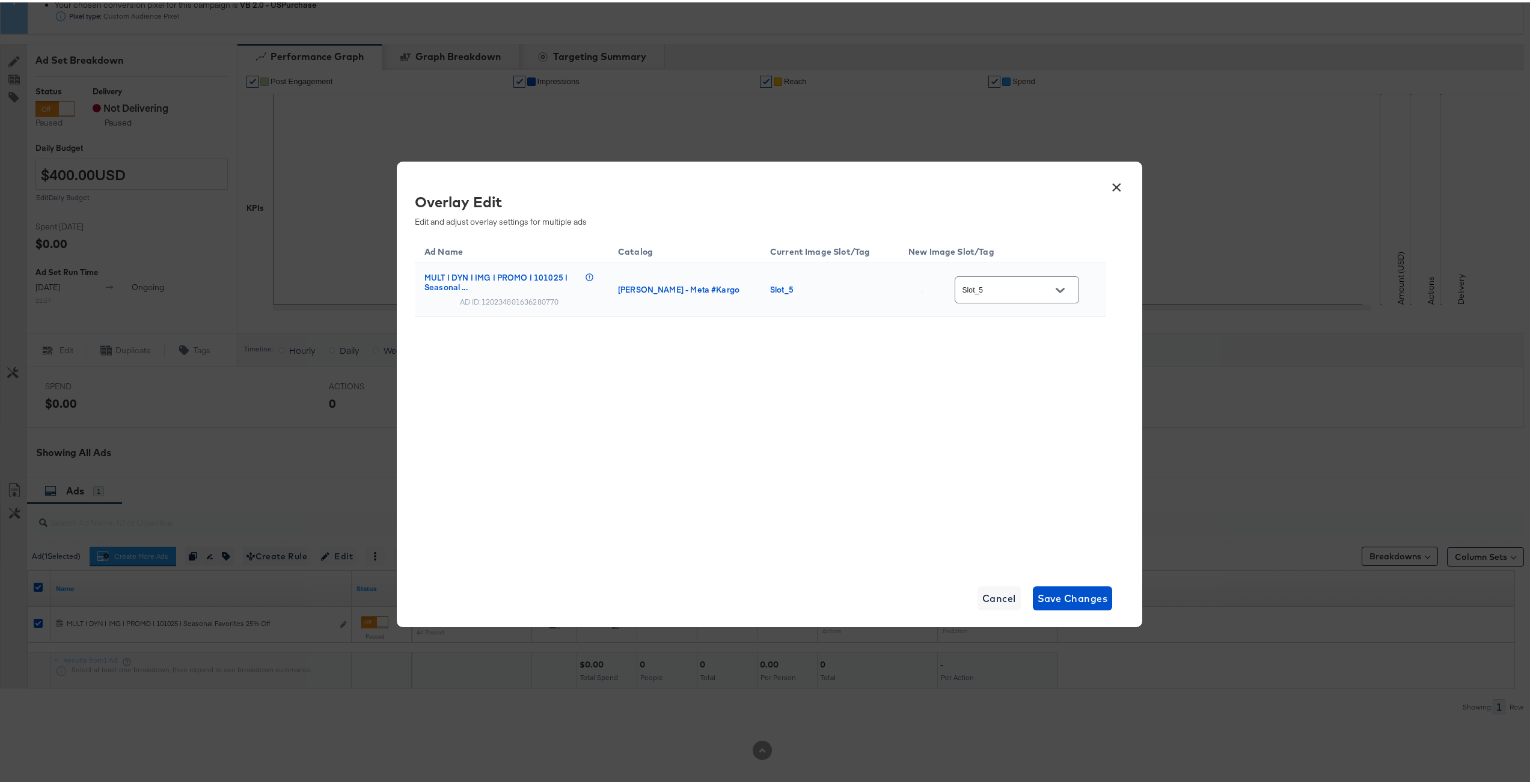
click at [903, 361] on div "Ad Name Catalog Current Image Slot/Tag New Image Slot/Tag MULT | DYN | IMG | PR…" at bounding box center [760, 304] width 691 height 140
click at [1058, 293] on button "Open" at bounding box center [1060, 288] width 18 height 18
click at [1007, 383] on div "Slot_7" at bounding box center [1016, 377] width 81 height 12
type input "Slot_7"
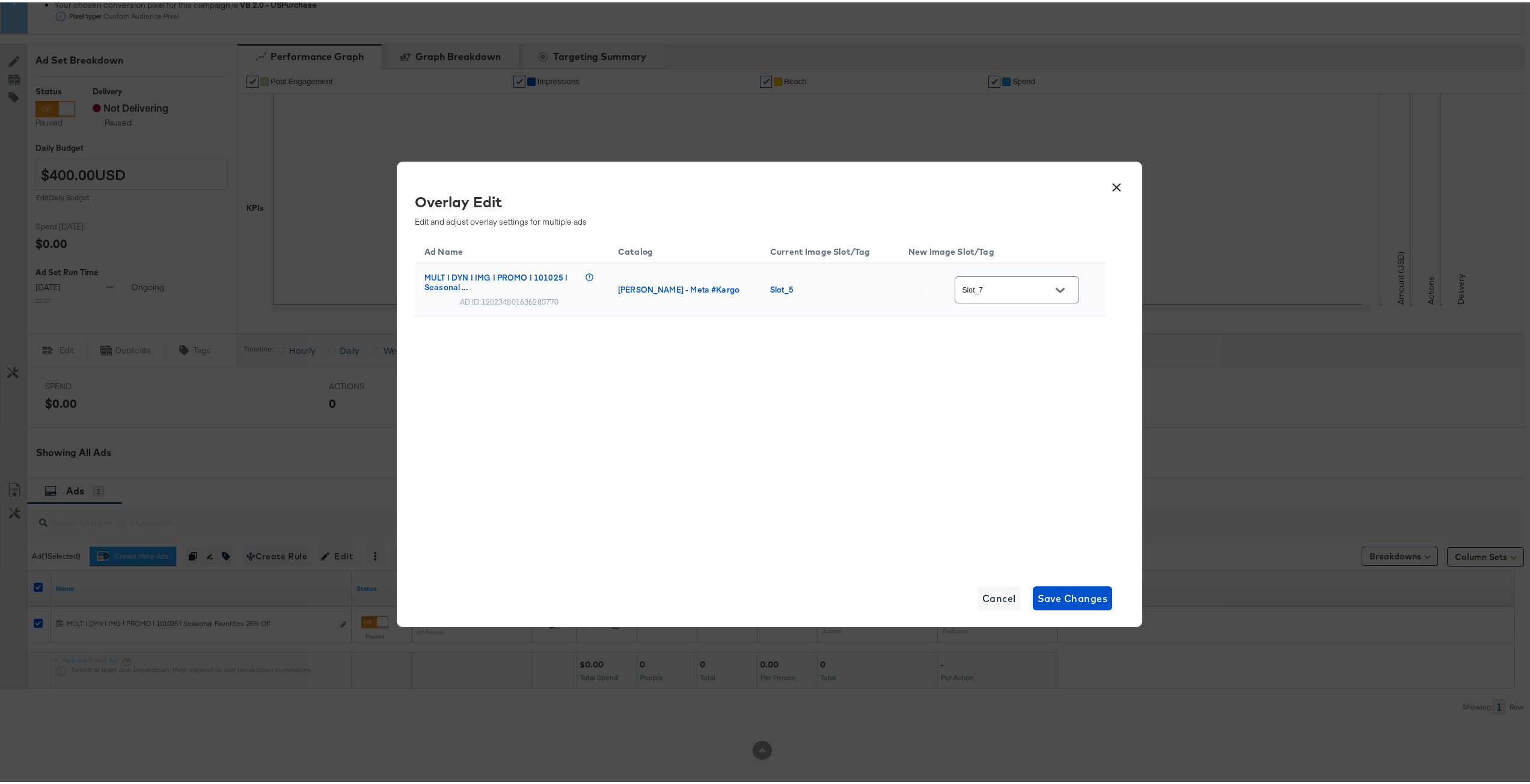
click at [902, 408] on div "Ad Name Catalog Current Image Slot/Tag New Image Slot/Tag MULT | DYN | IMG | PR…" at bounding box center [760, 399] width 691 height 330
click at [1068, 286] on button "Open" at bounding box center [1060, 288] width 18 height 18
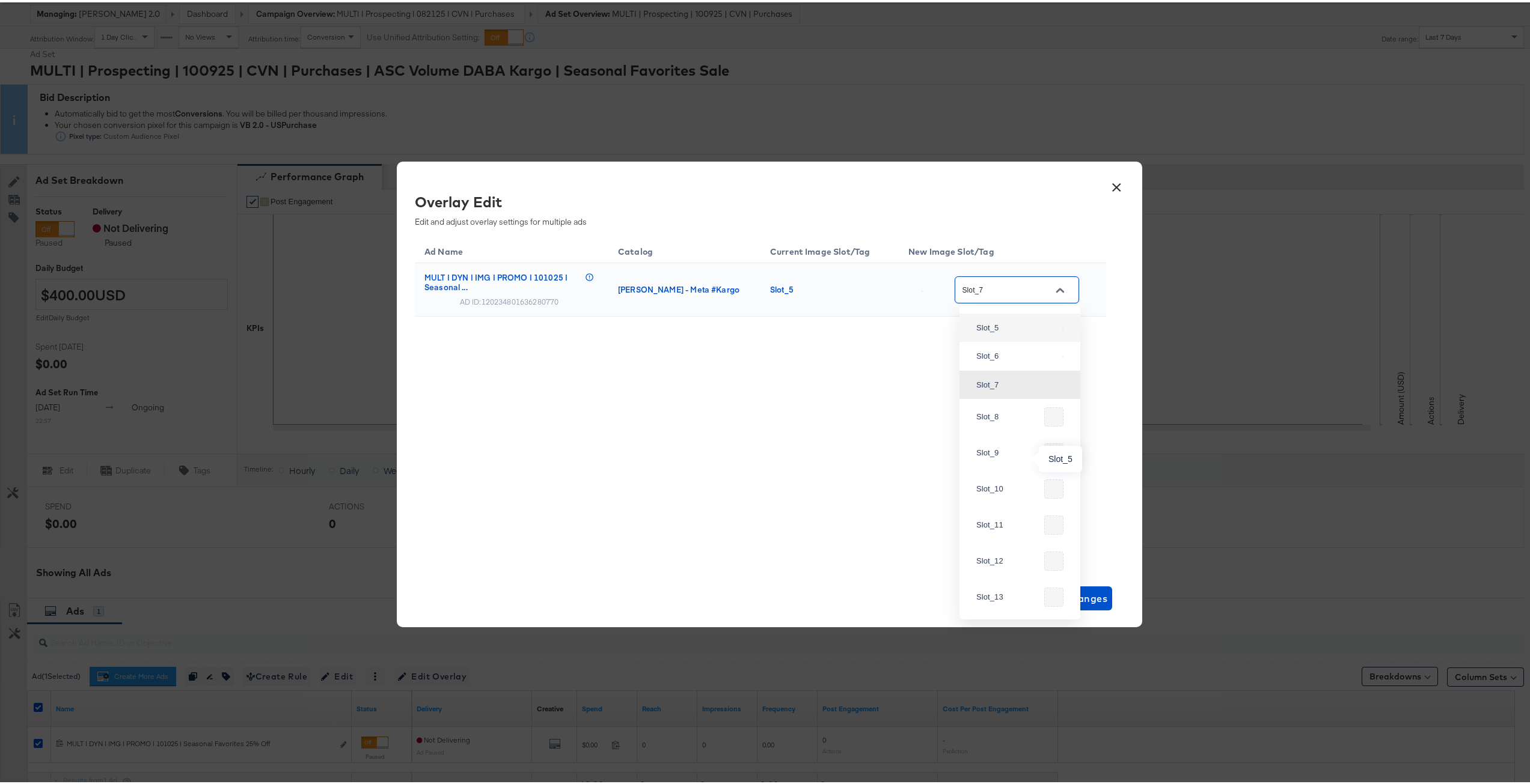
scroll to position [421, 0]
click at [804, 487] on div "Ad Name Catalog Current Image Slot/Tag New Image Slot/Tag MULT | DYN | IMG | PR…" at bounding box center [760, 399] width 691 height 330
click at [1106, 180] on button "×" at bounding box center [1116, 182] width 22 height 22
